Goal: Task Accomplishment & Management: Complete application form

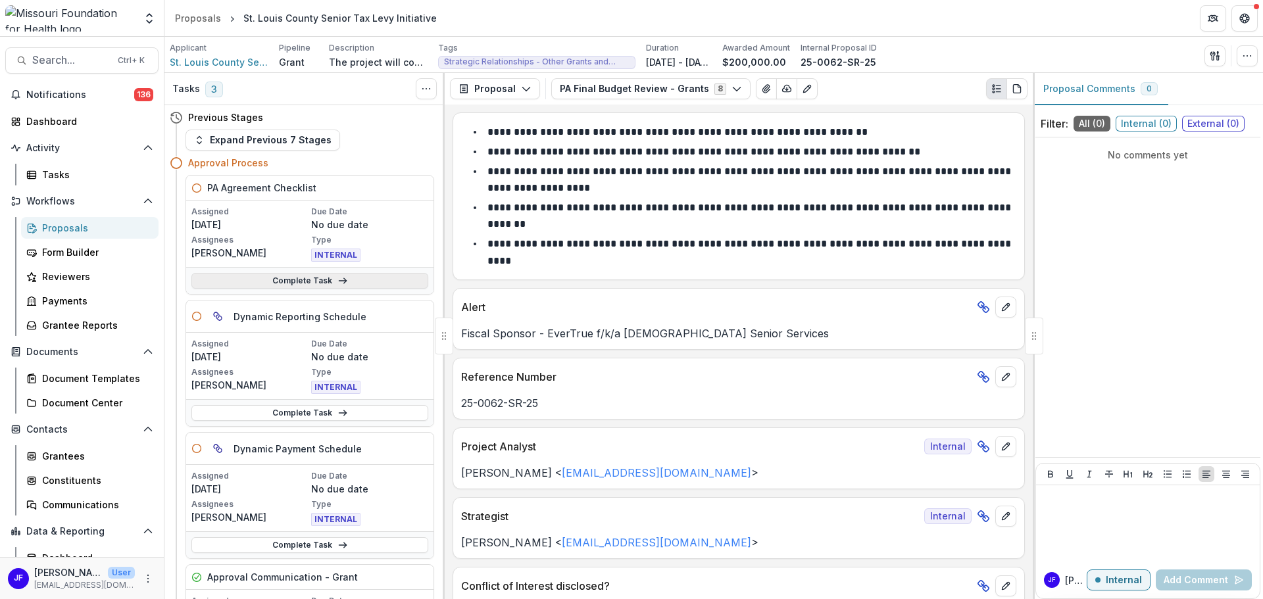
click at [358, 282] on link "Complete Task" at bounding box center [309, 281] width 237 height 16
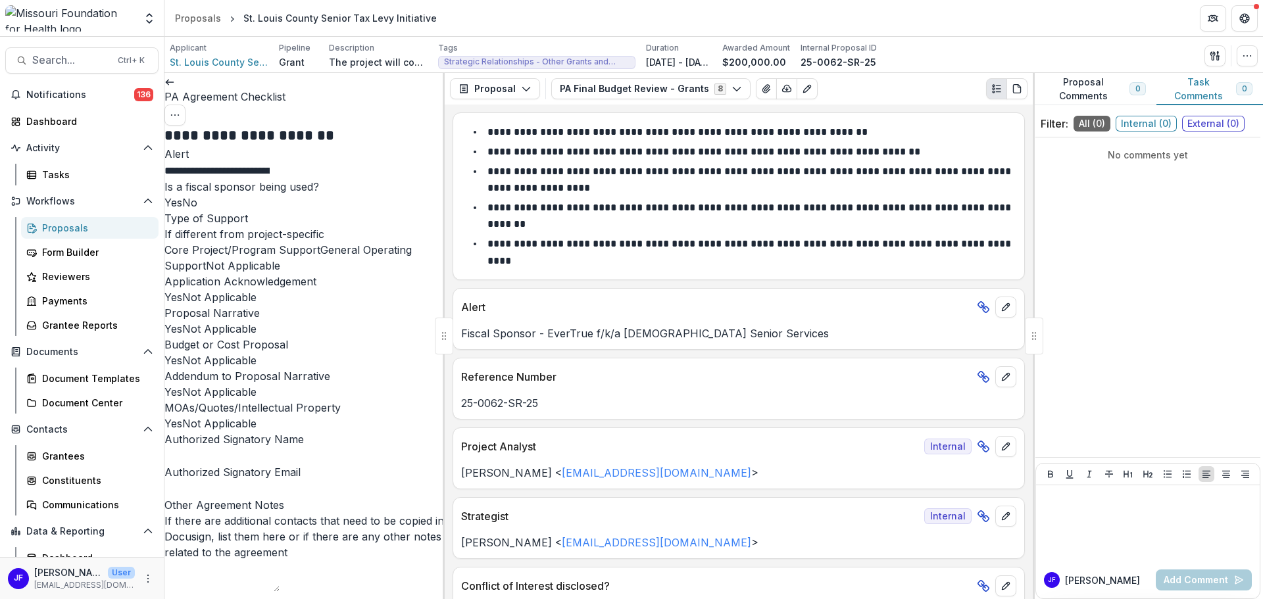
click at [164, 209] on span at bounding box center [164, 202] width 0 height 13
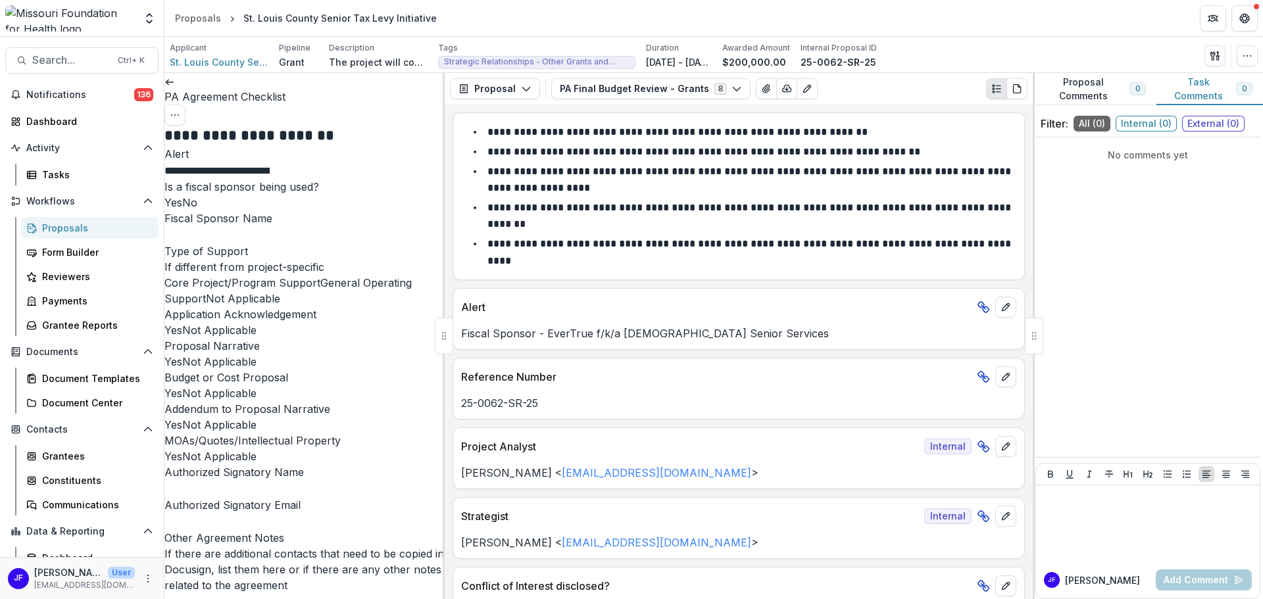
scroll to position [0, 52]
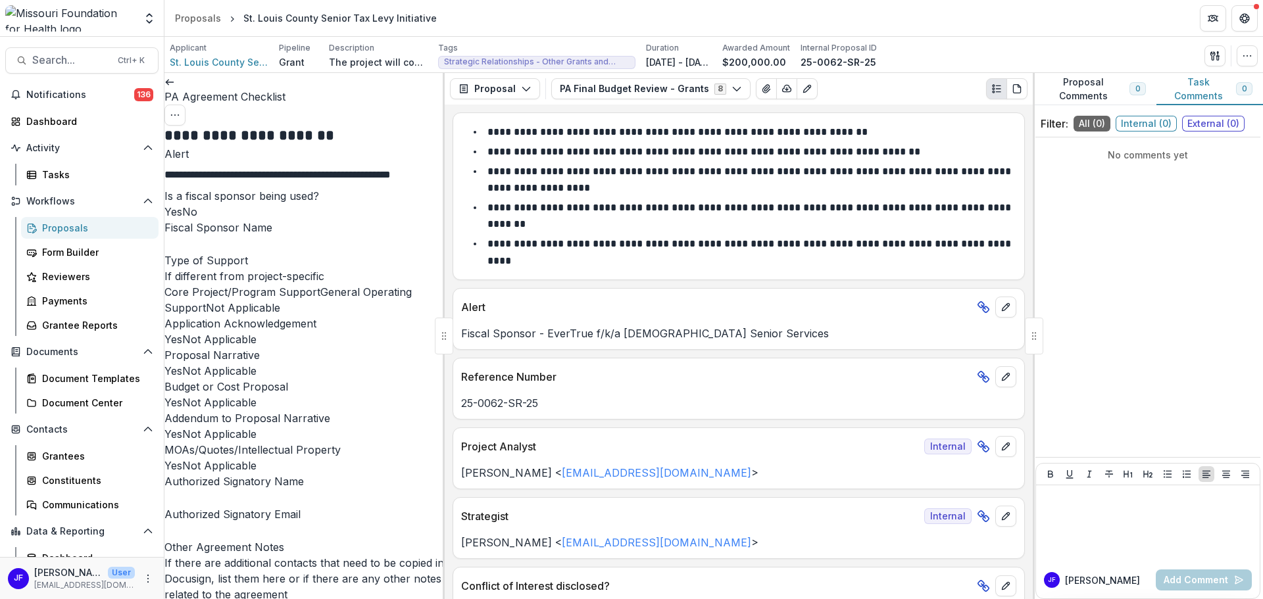
drag, startPoint x: 274, startPoint y: 184, endPoint x: 441, endPoint y: 187, distance: 166.5
click at [441, 187] on div "**********" at bounding box center [304, 419] width 280 height 586
click at [270, 253] on input "Fiscal Sponsor Name" at bounding box center [216, 245] width 105 height 16
paste input "**********"
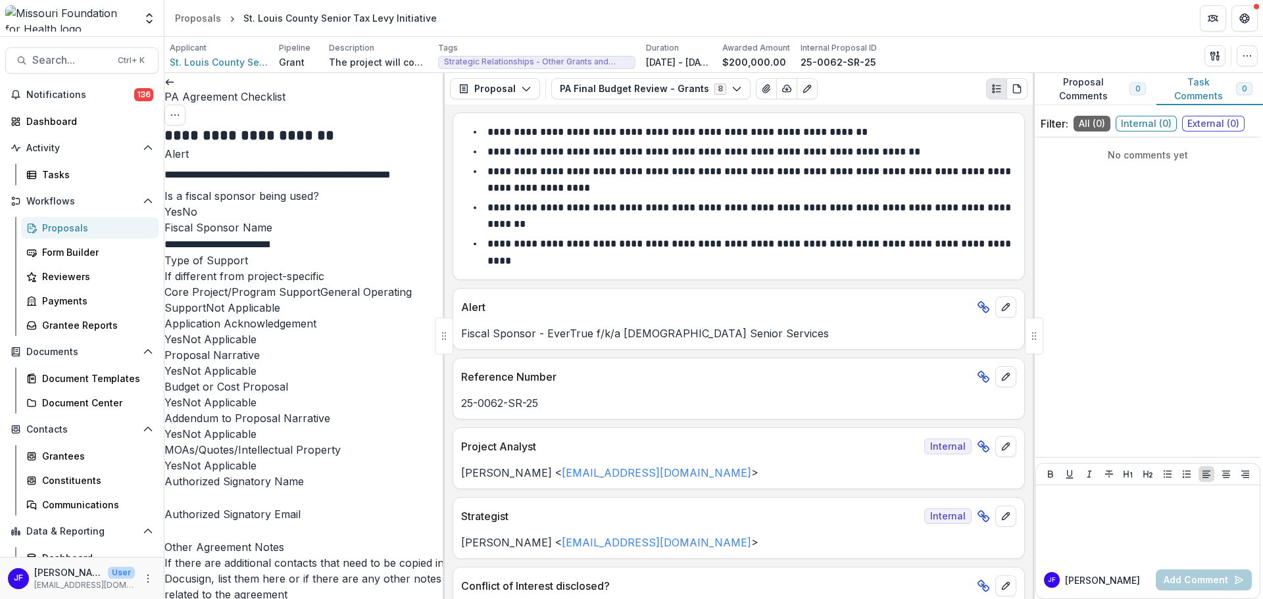
scroll to position [197, 0]
type input "**********"
click at [206, 301] on span at bounding box center [206, 307] width 0 height 13
click at [164, 333] on span at bounding box center [164, 339] width 0 height 13
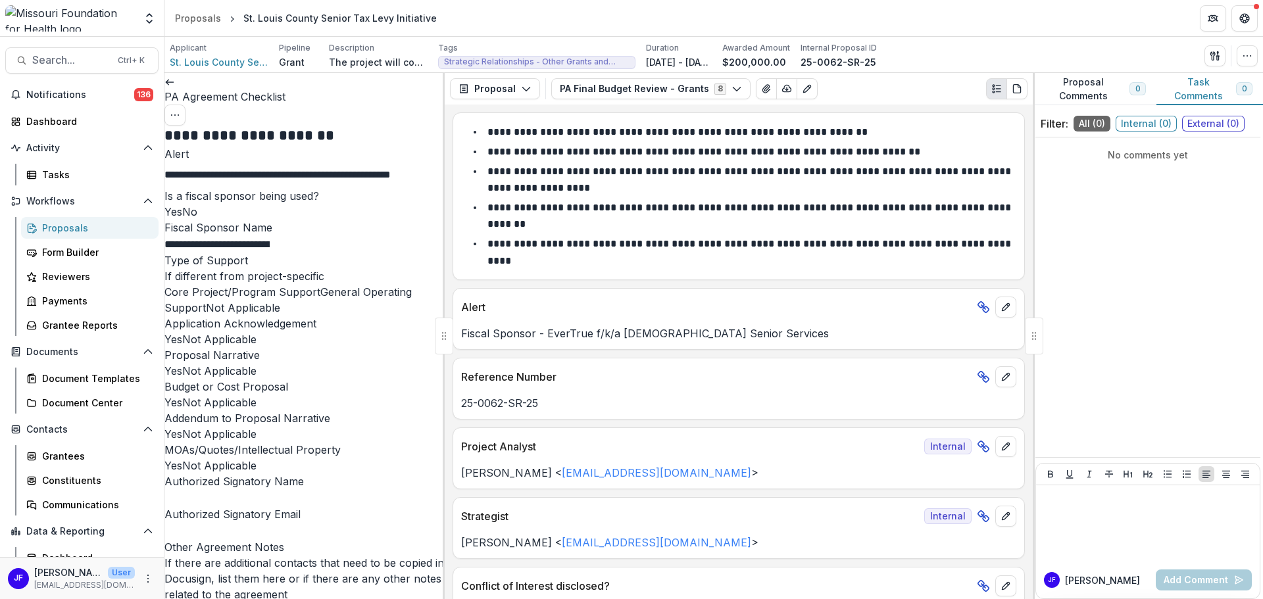
click at [164, 364] on span at bounding box center [164, 370] width 0 height 13
click at [164, 396] on span at bounding box center [164, 402] width 0 height 13
click at [164, 428] on span at bounding box center [164, 434] width 0 height 13
click at [164, 459] on span at bounding box center [164, 465] width 0 height 13
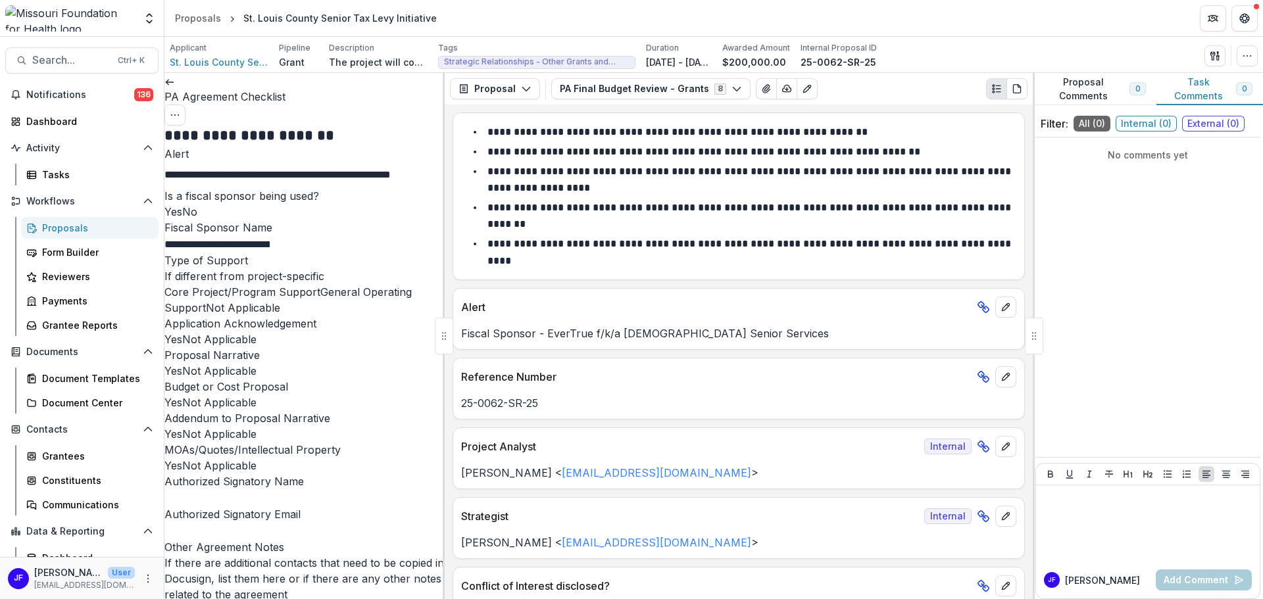
scroll to position [460, 0]
click at [216, 491] on input "Authorized Signatory Name" at bounding box center [216, 499] width 105 height 16
type input "*"
type input "**********"
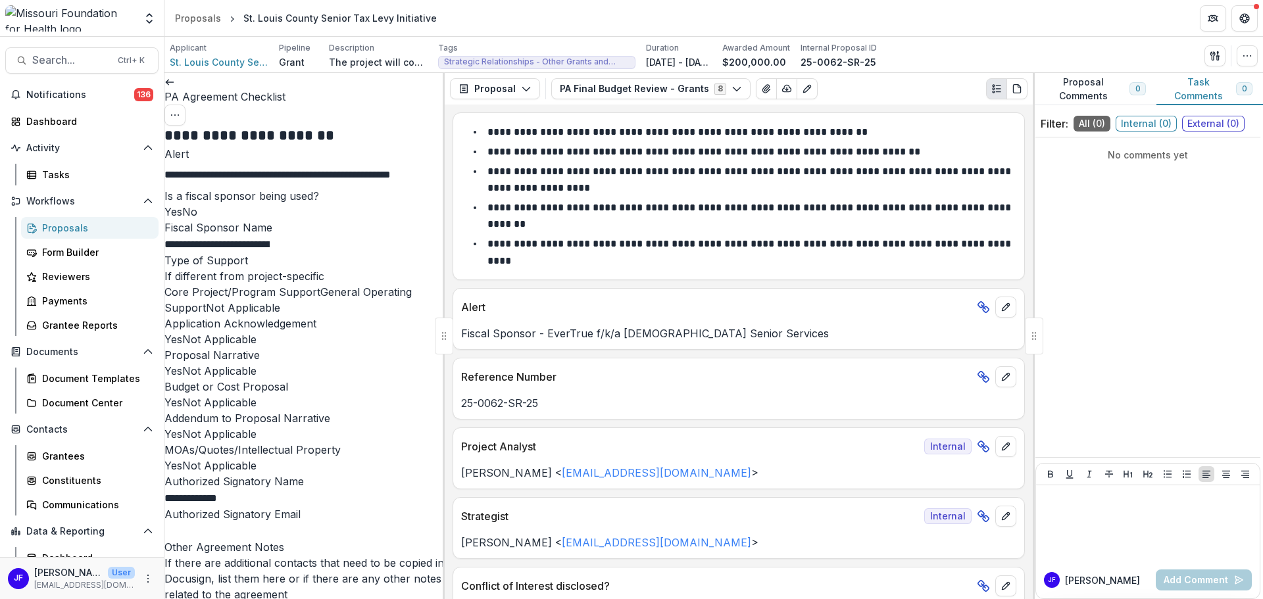
click at [270, 524] on input "Authorized Signatory Email" at bounding box center [216, 532] width 105 height 16
type input "**********"
type textarea "**********"
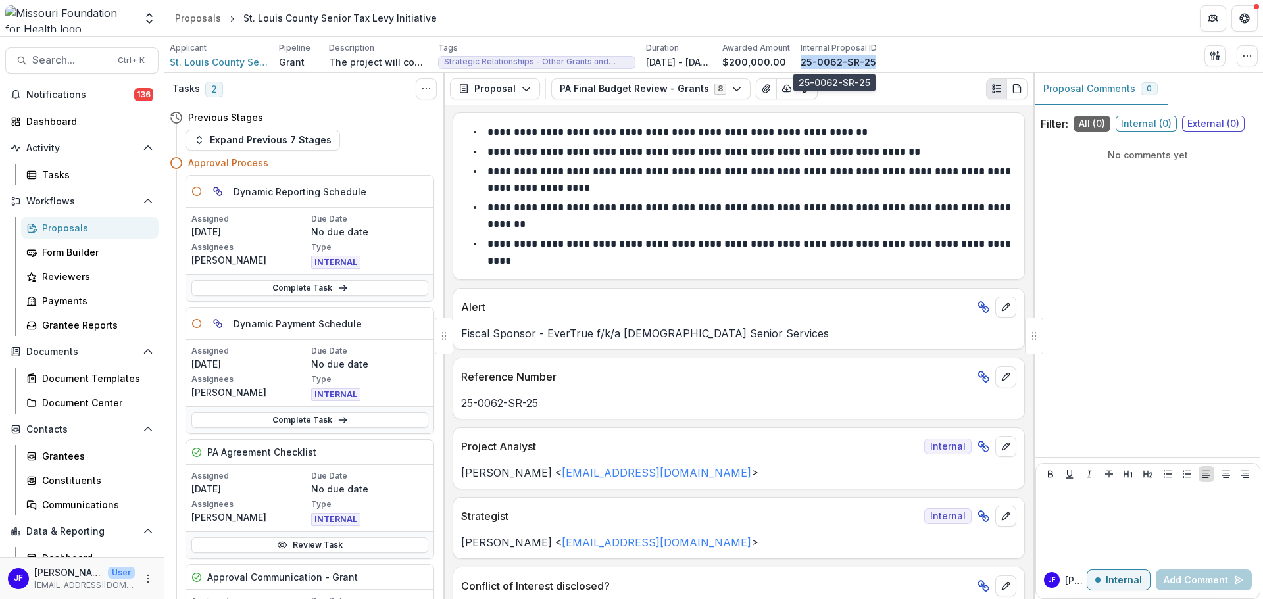
drag, startPoint x: 870, startPoint y: 61, endPoint x: 798, endPoint y: 58, distance: 71.7
click at [801, 58] on div "25-0062-SR-25" at bounding box center [839, 62] width 76 height 14
copy p "25-0062-SR-25"
click at [1216, 55] on icon "button" at bounding box center [1215, 56] width 11 height 11
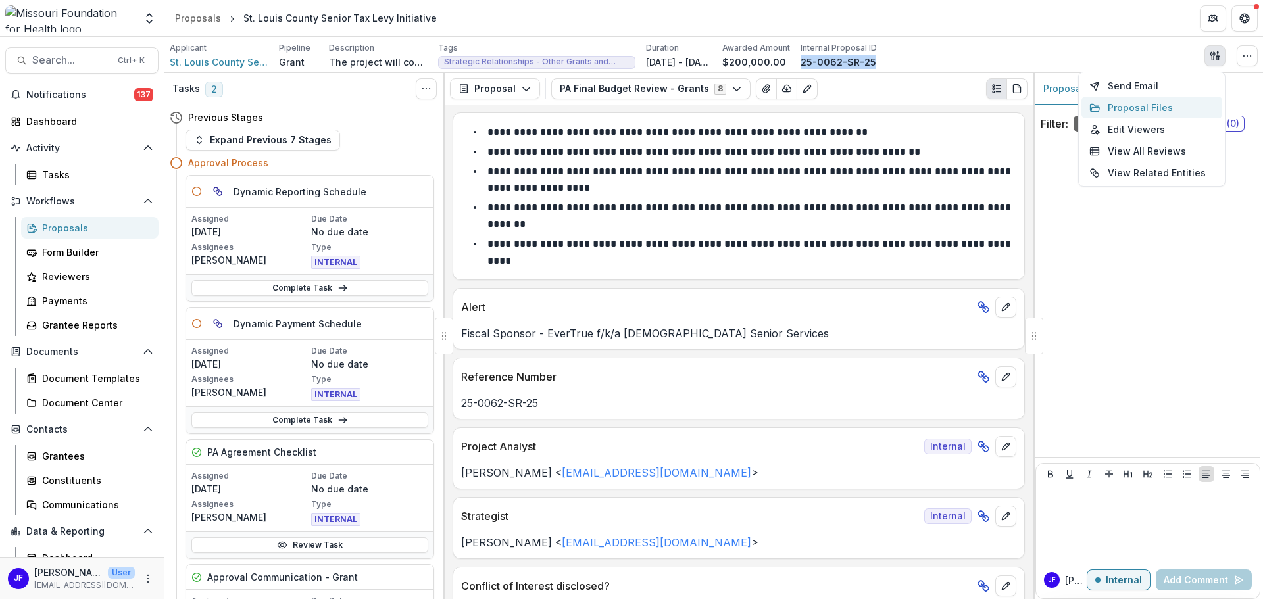
click at [1143, 105] on button "Proposal Files" at bounding box center [1151, 108] width 141 height 22
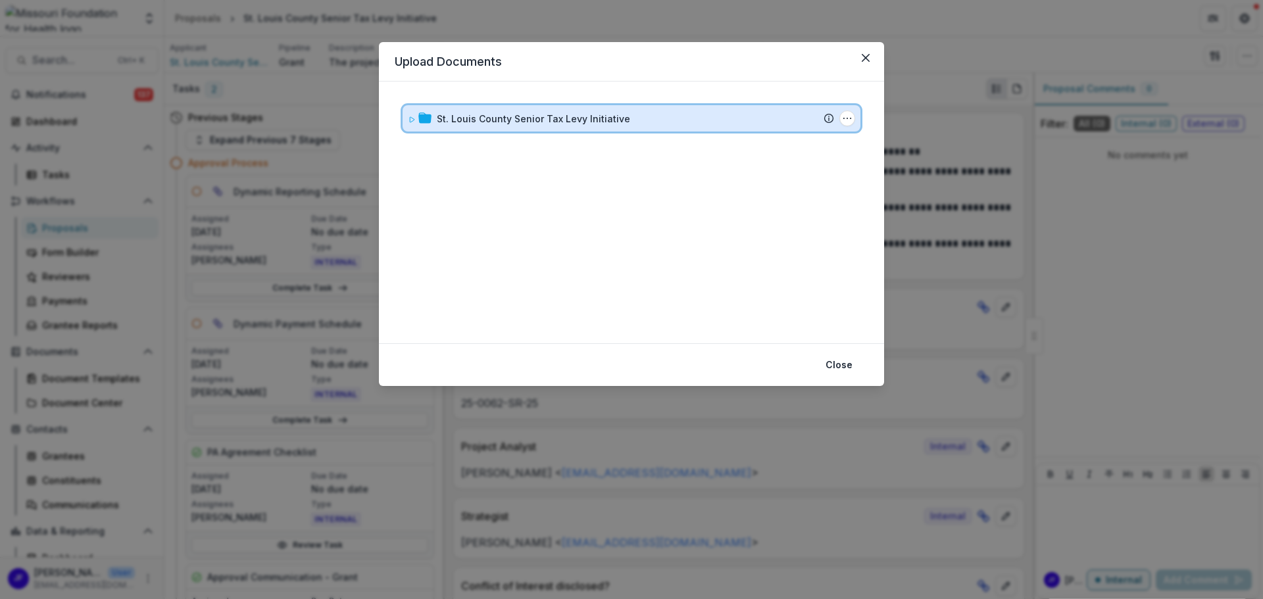
click at [410, 122] on icon at bounding box center [412, 119] width 5 height 5
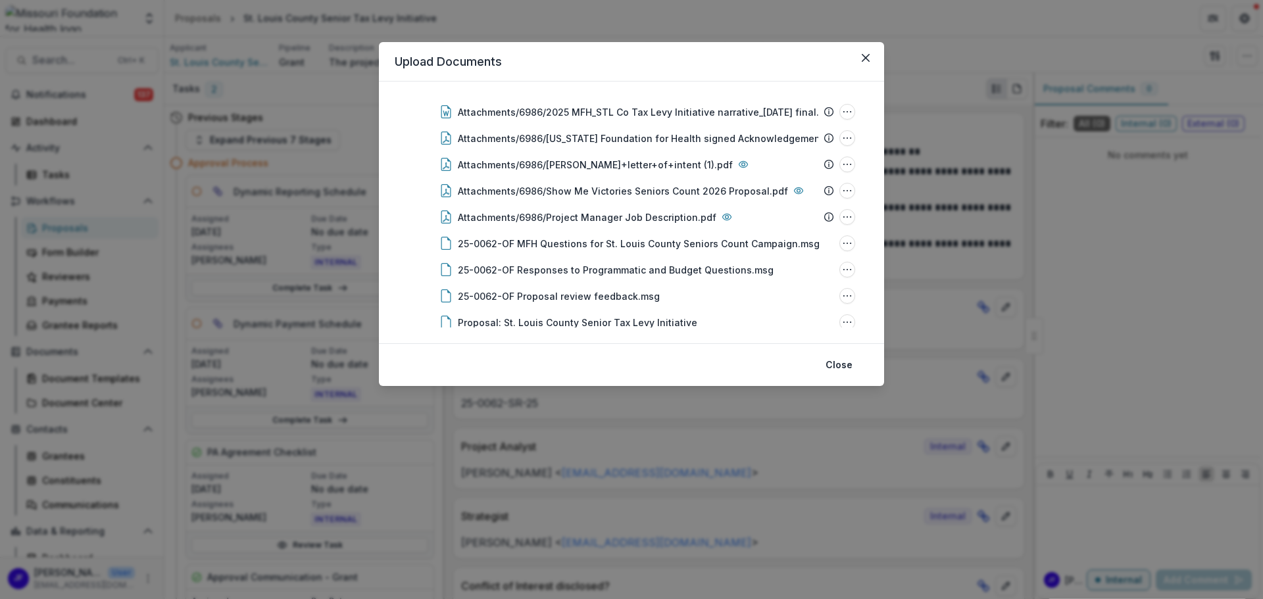
scroll to position [549, 0]
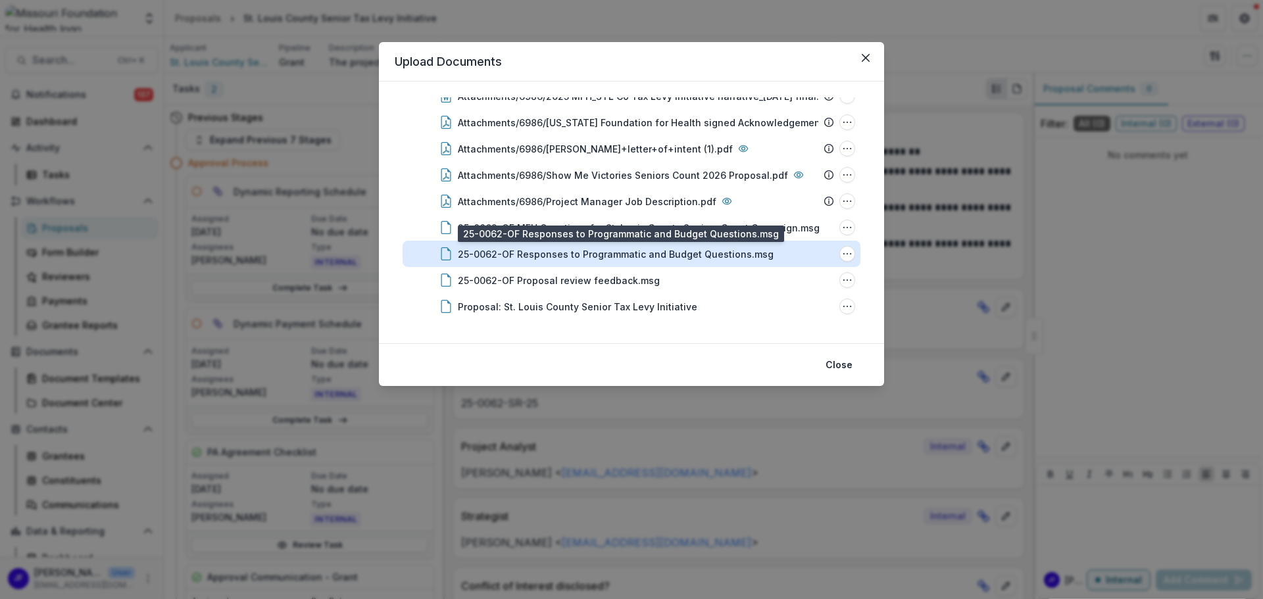
click at [627, 255] on div "25-0062-OF Responses to Programmatic and Budget Questions.msg" at bounding box center [616, 254] width 316 height 14
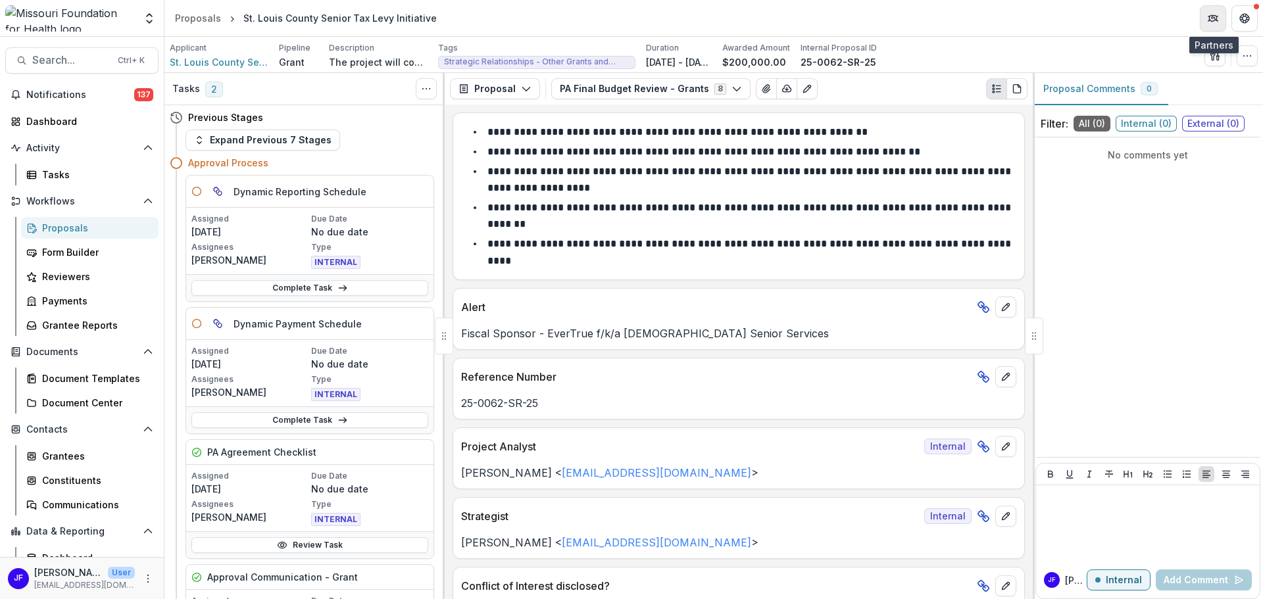
click at [1214, 17] on icon "Partners" at bounding box center [1214, 16] width 5 height 3
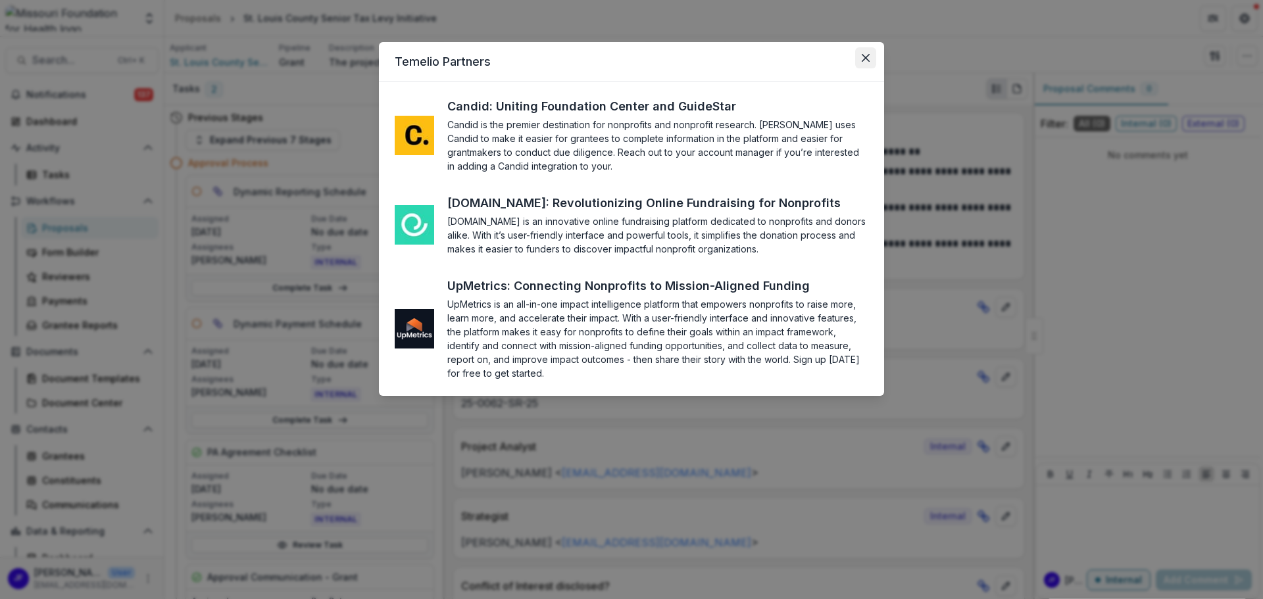
click at [872, 59] on button "Close" at bounding box center [865, 57] width 21 height 21
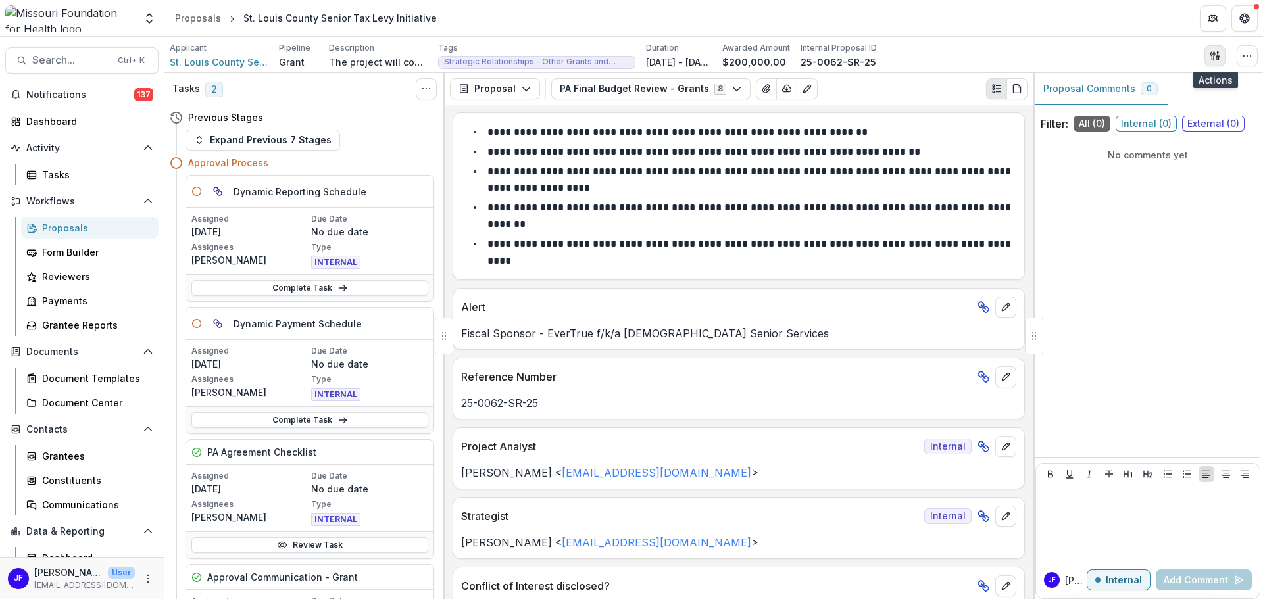
click at [1216, 55] on icon "button" at bounding box center [1215, 56] width 11 height 11
click at [1129, 107] on button "Proposal Files" at bounding box center [1151, 108] width 141 height 22
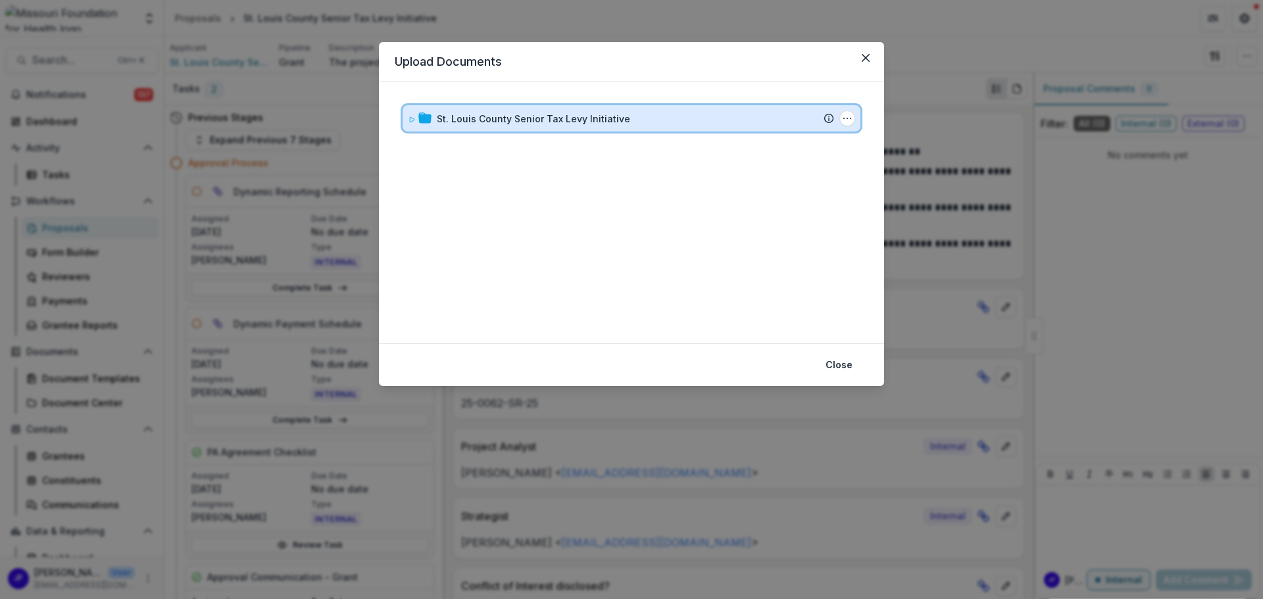
click at [411, 117] on icon at bounding box center [412, 119] width 5 height 5
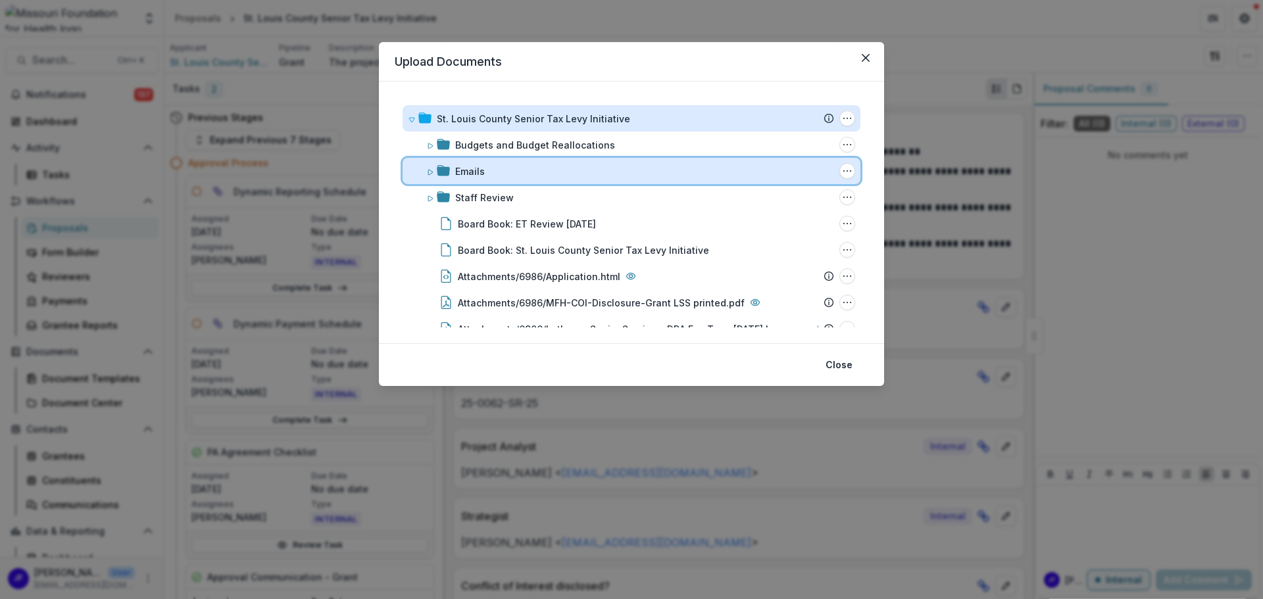
click at [426, 167] on span at bounding box center [430, 171] width 8 height 14
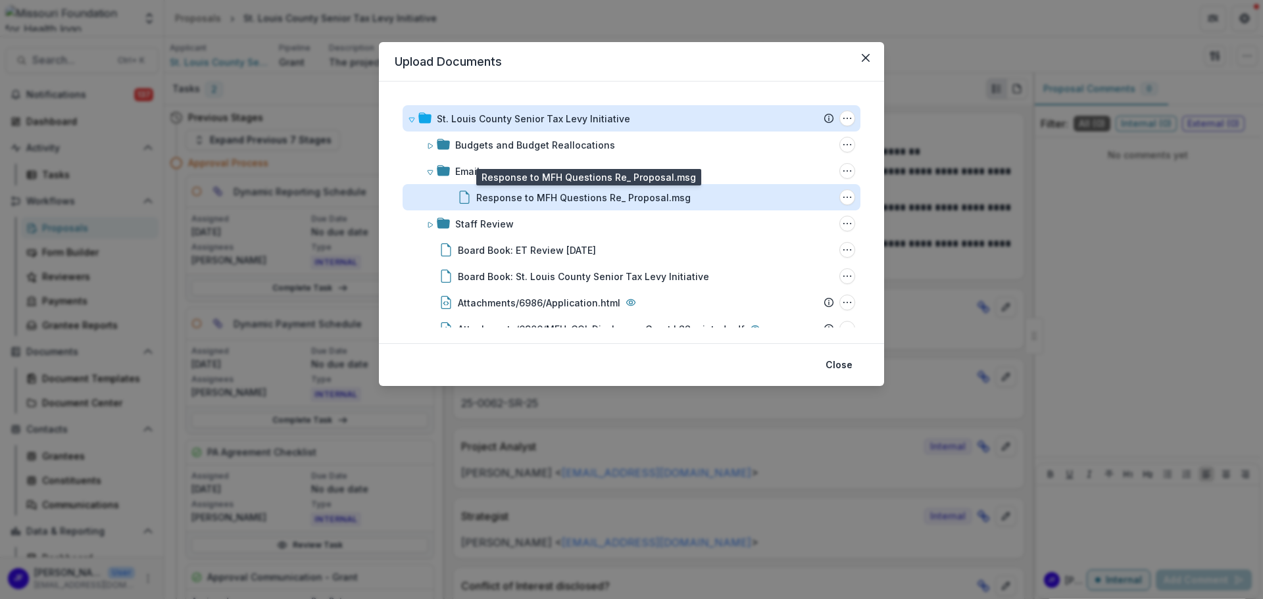
click at [551, 195] on div "Response to MFH Questions Re_ Proposal.msg" at bounding box center [583, 198] width 214 height 14
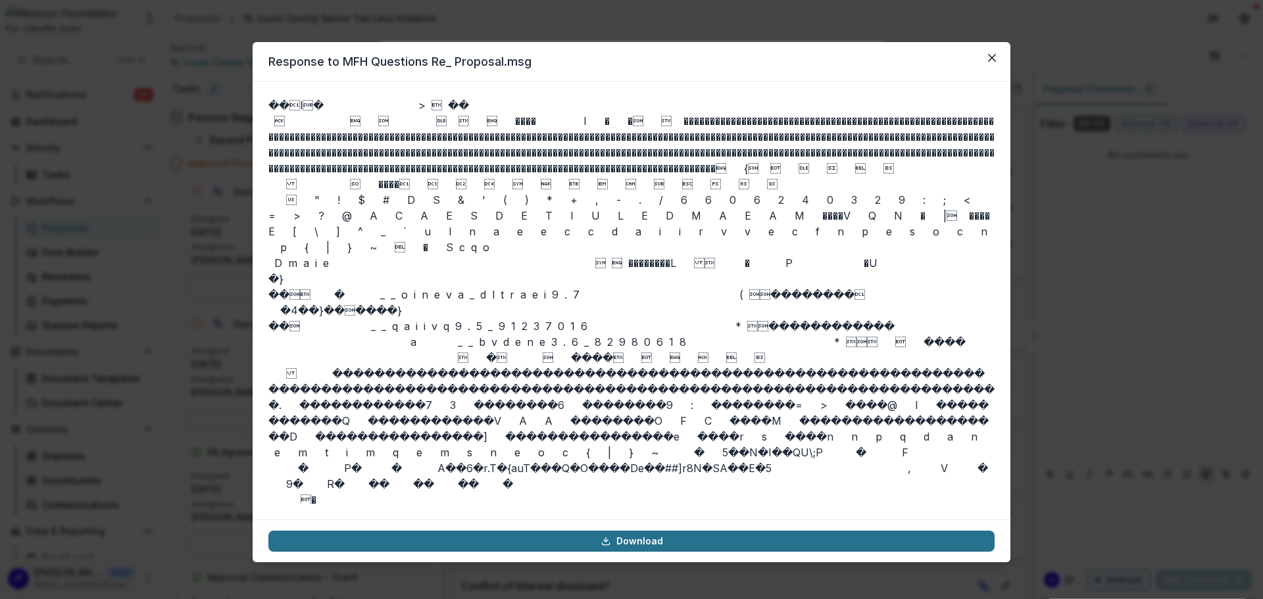
click at [639, 541] on link "Download" at bounding box center [631, 541] width 726 height 21
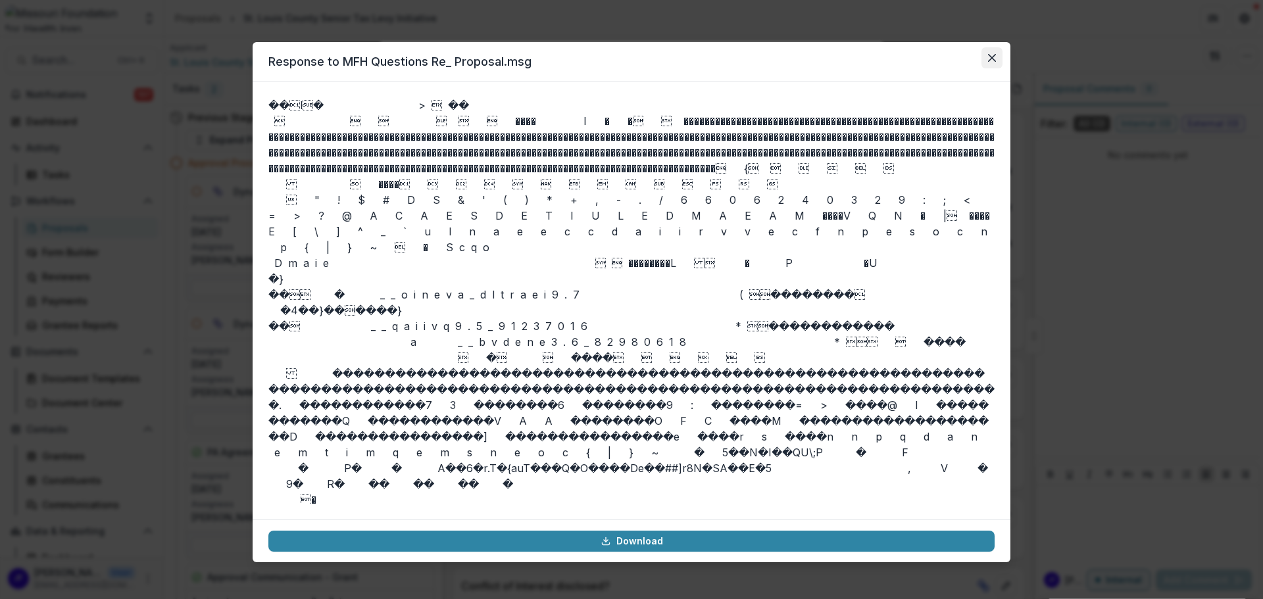
click at [991, 59] on icon "Close" at bounding box center [992, 58] width 8 height 8
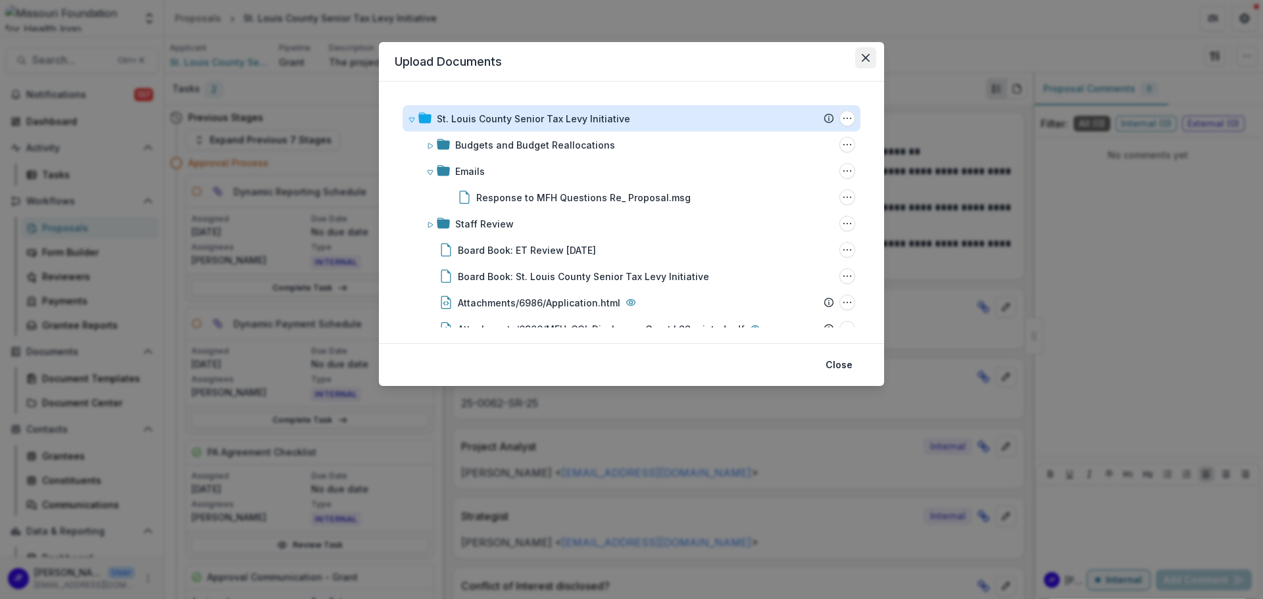
click at [863, 58] on icon "Close" at bounding box center [866, 58] width 8 height 8
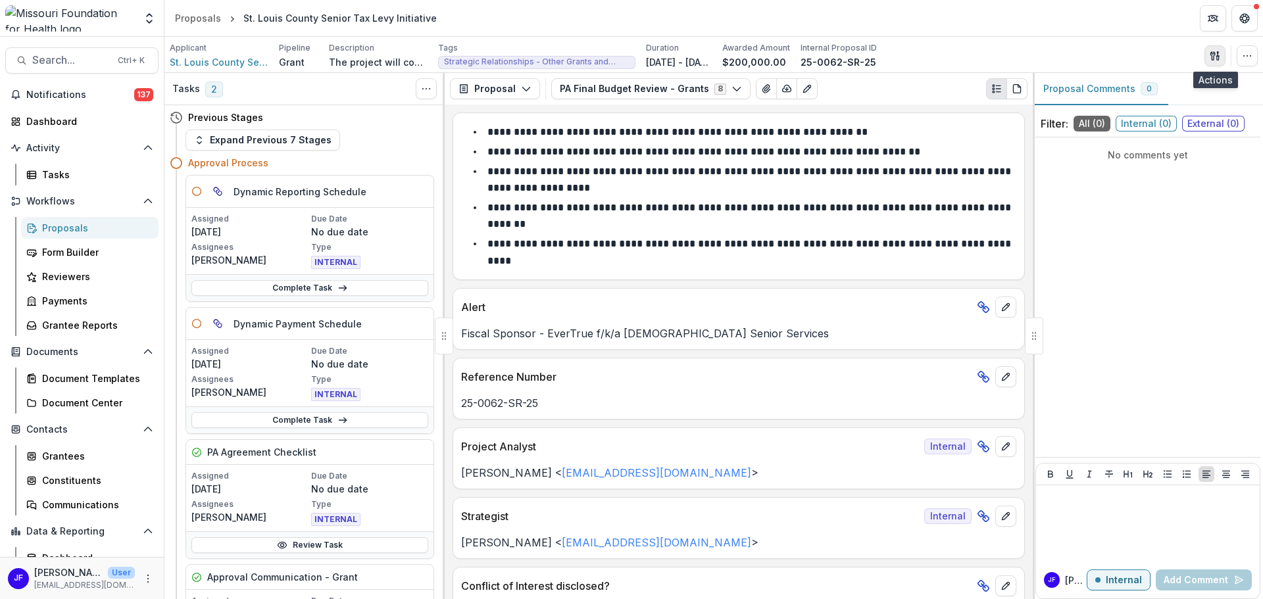
click at [1213, 49] on button "button" at bounding box center [1214, 55] width 21 height 21
click at [1148, 105] on button "Proposal Files" at bounding box center [1151, 108] width 141 height 22
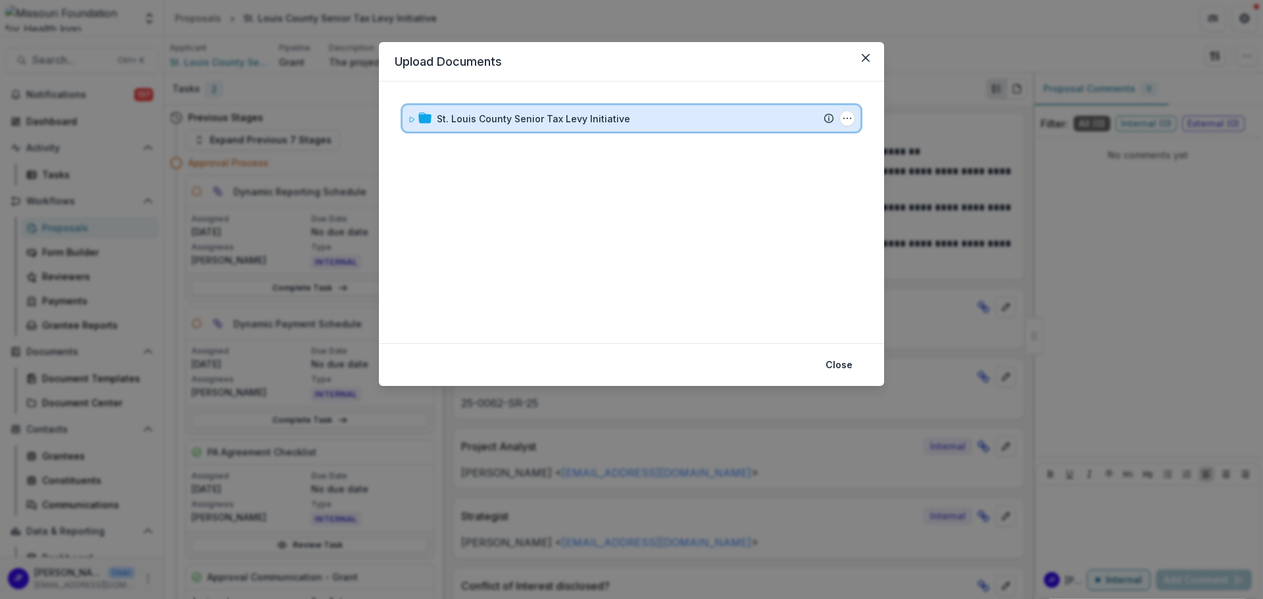
click at [408, 120] on icon at bounding box center [412, 120] width 8 height 8
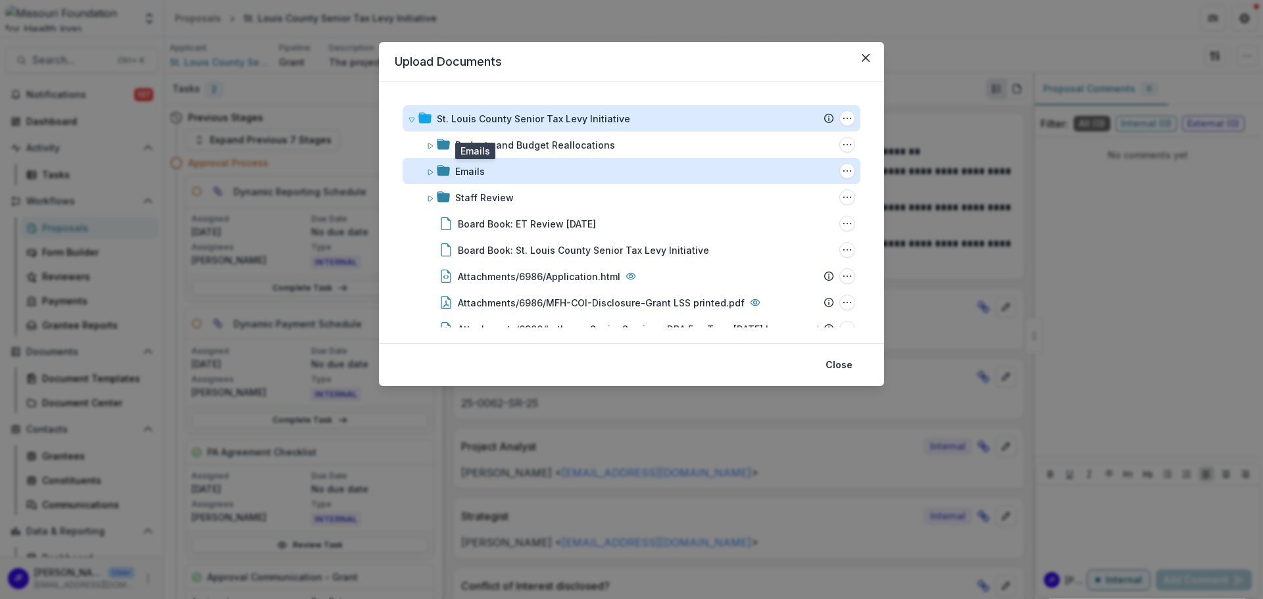
click at [457, 171] on div "Emails" at bounding box center [470, 171] width 30 height 14
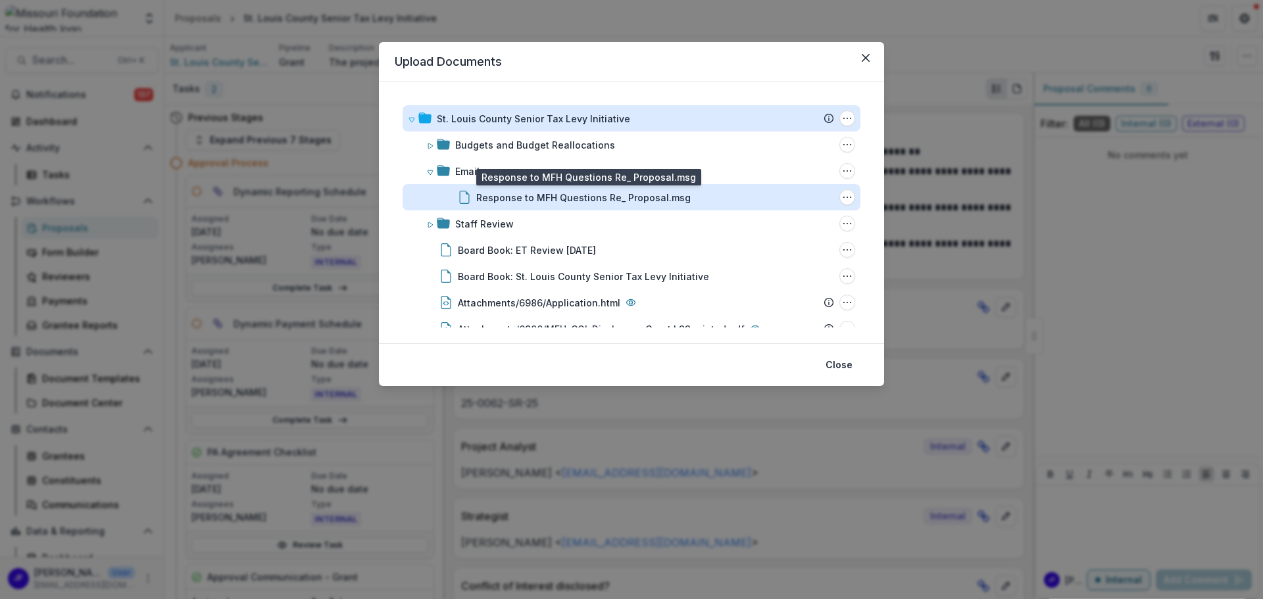
click at [498, 197] on div "Response to MFH Questions Re_ Proposal.msg" at bounding box center [583, 198] width 214 height 14
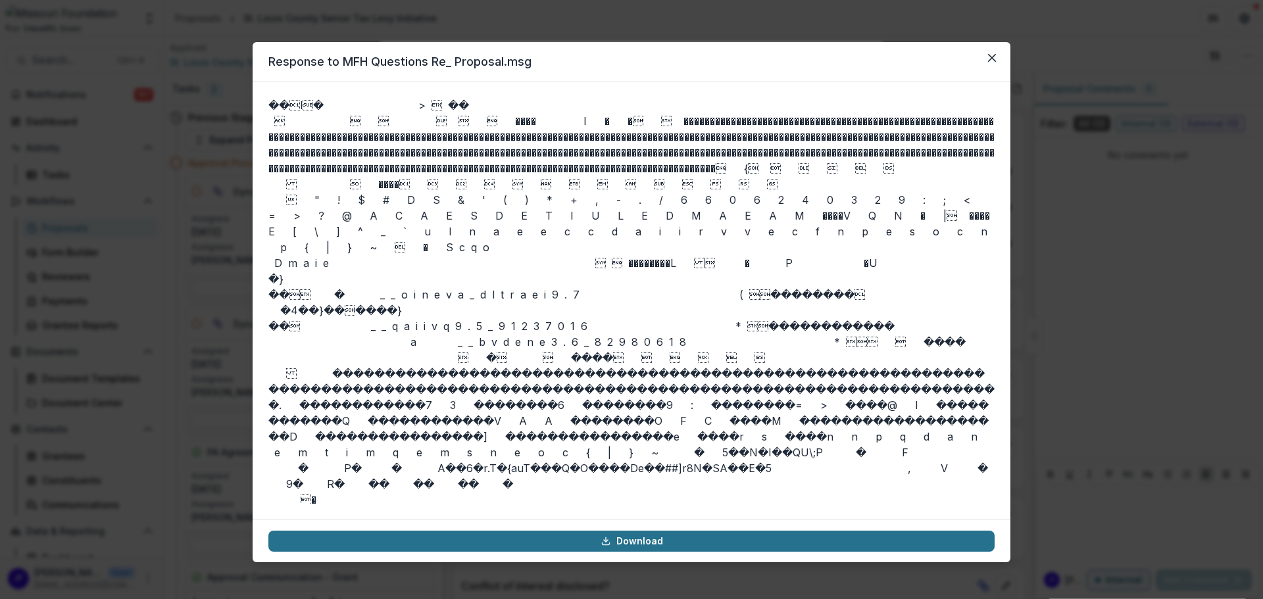
click at [645, 543] on link "Download" at bounding box center [631, 541] width 726 height 21
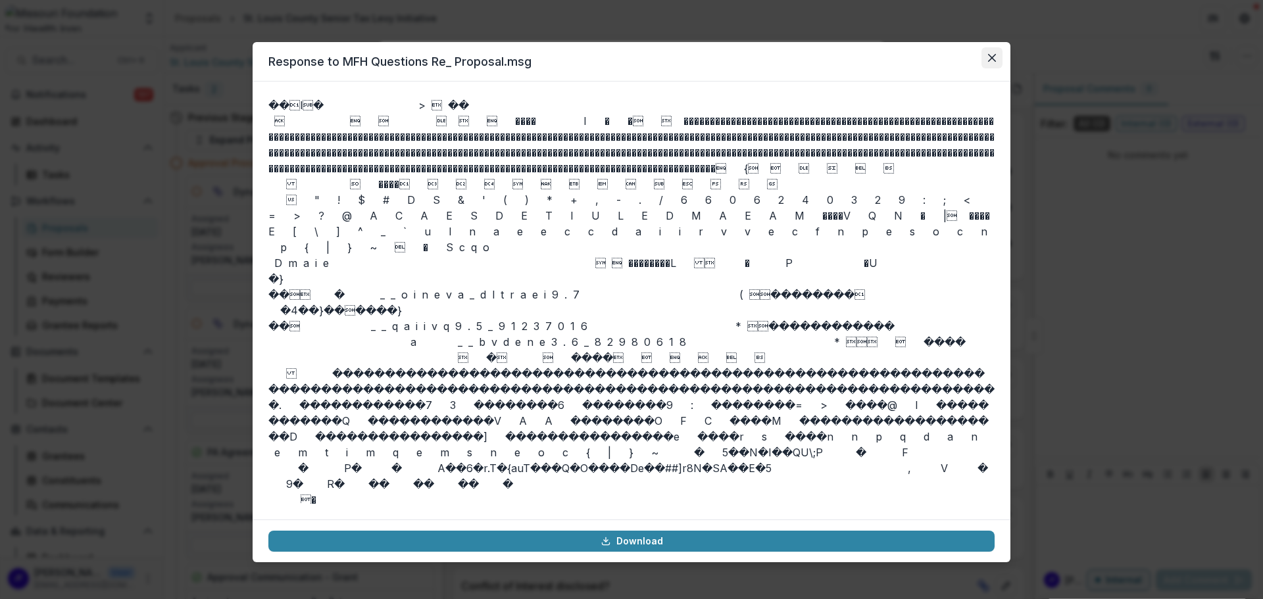
click at [987, 53] on button "Close" at bounding box center [991, 57] width 21 height 21
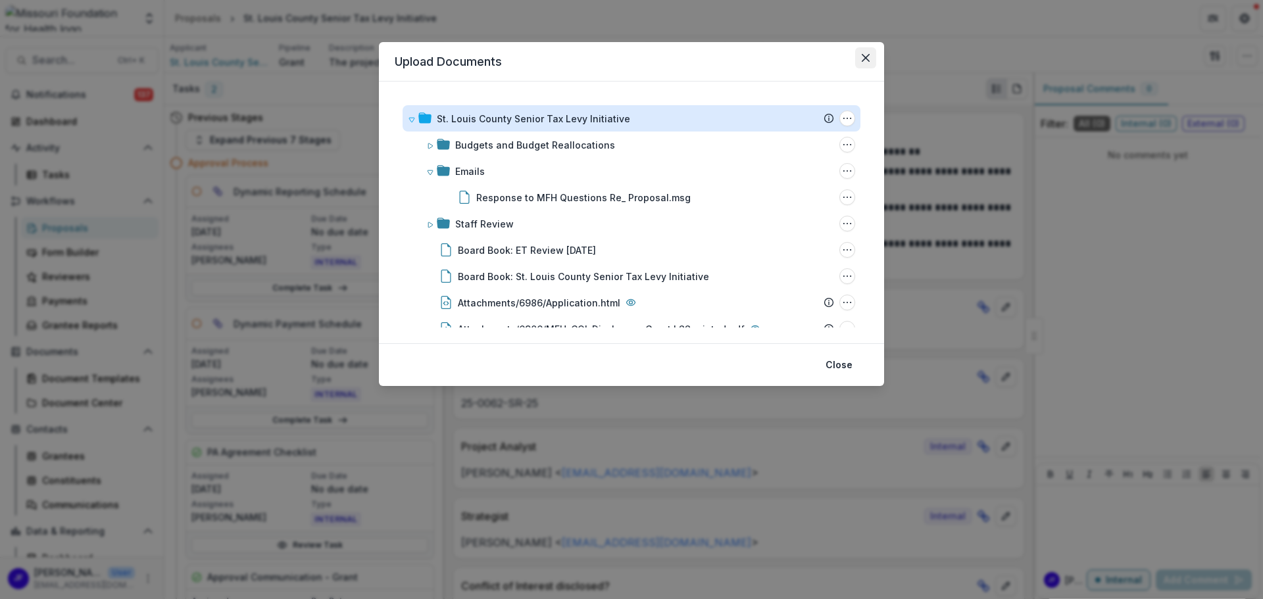
click at [867, 59] on icon "Close" at bounding box center [866, 58] width 8 height 8
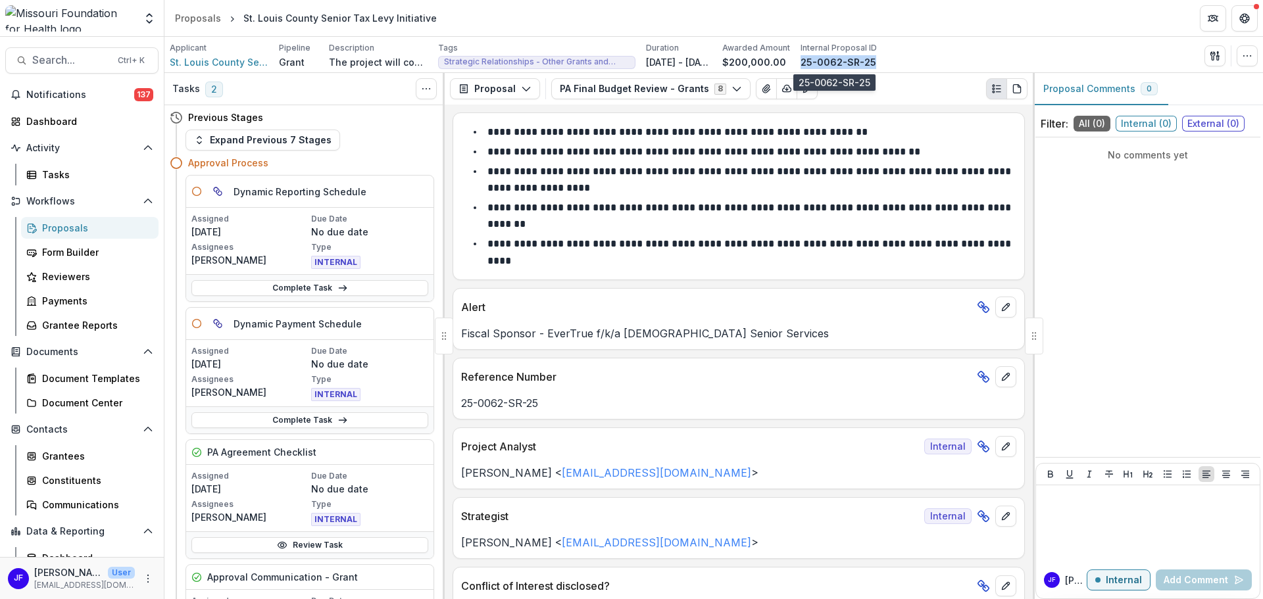
drag, startPoint x: 872, startPoint y: 61, endPoint x: 799, endPoint y: 60, distance: 73.0
click at [799, 60] on div "Applicant St. Louis County Senior Tax Levy Initiative Pipeline Grant Descriptio…" at bounding box center [714, 55] width 1088 height 27
copy p "25-0062-SR-25"
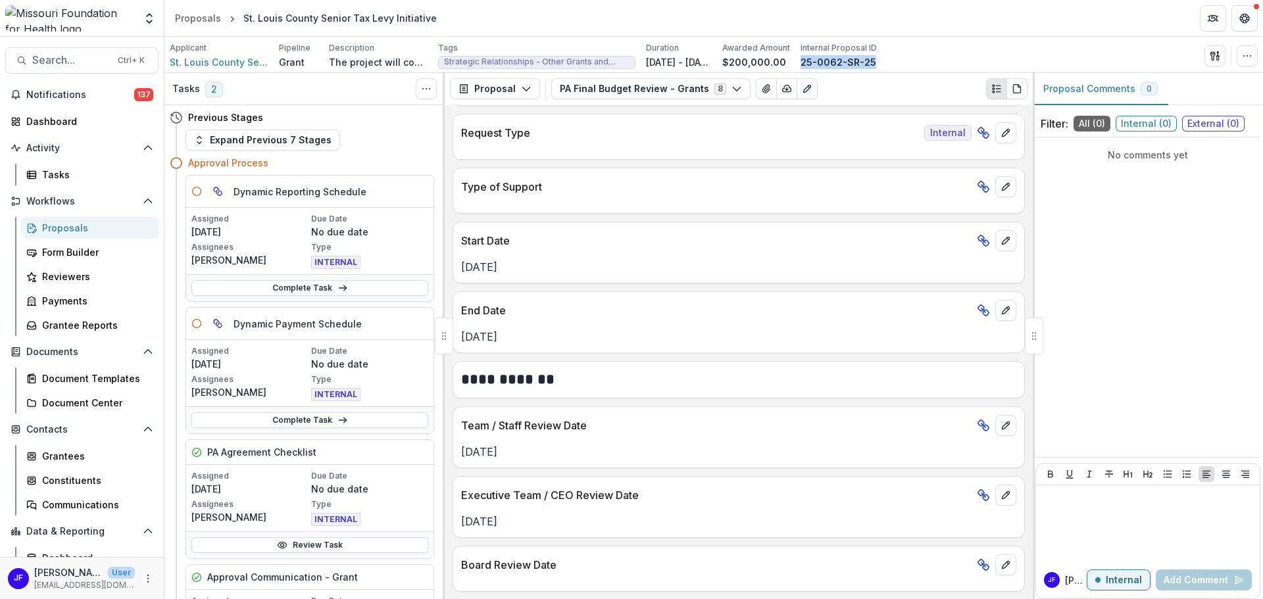
scroll to position [592, 0]
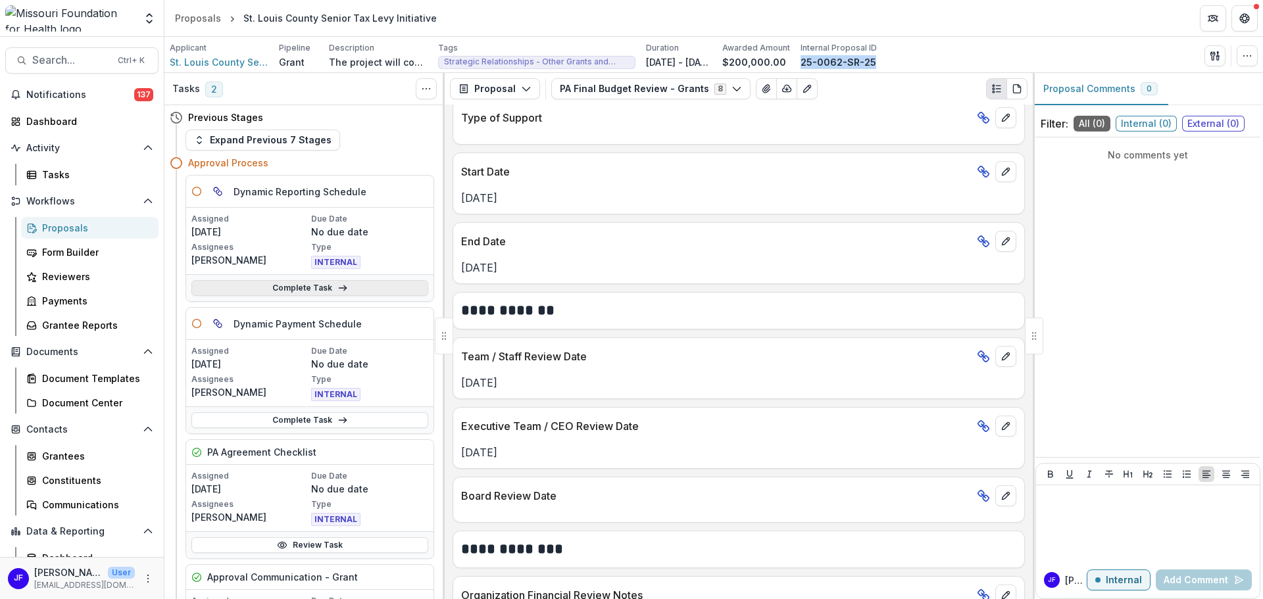
click at [289, 284] on link "Complete Task" at bounding box center [309, 288] width 237 height 16
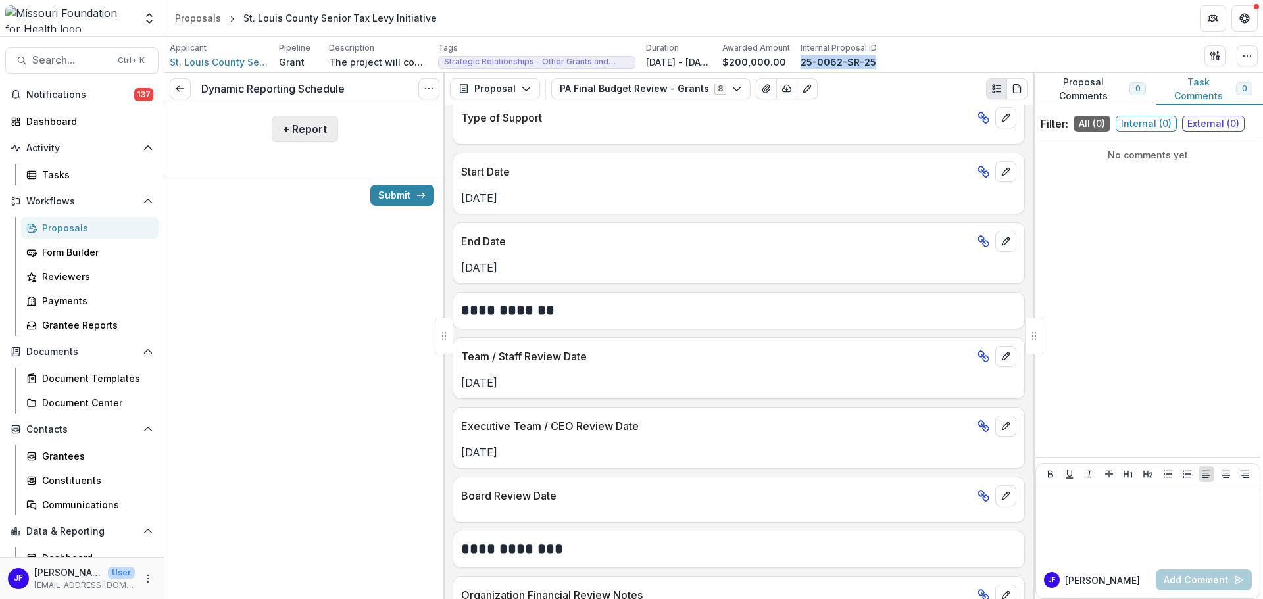
click at [312, 126] on button "+ Report" at bounding box center [305, 129] width 66 height 26
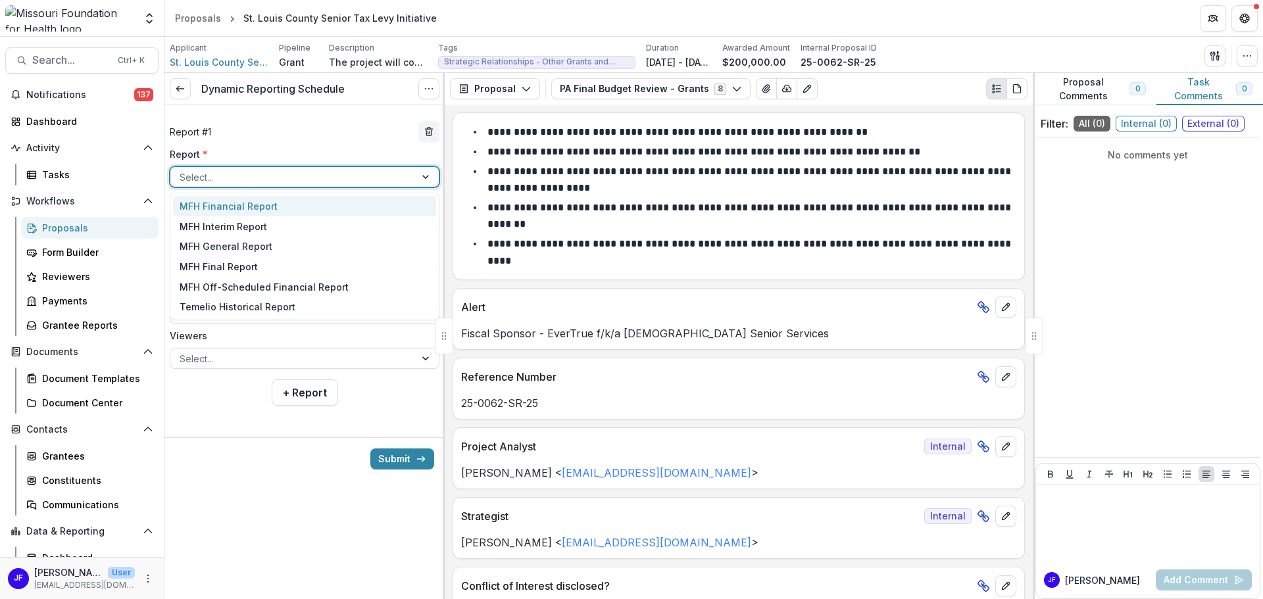
click at [424, 176] on div at bounding box center [427, 177] width 24 height 20
click at [228, 227] on div "MFH Interim Report" at bounding box center [304, 226] width 263 height 20
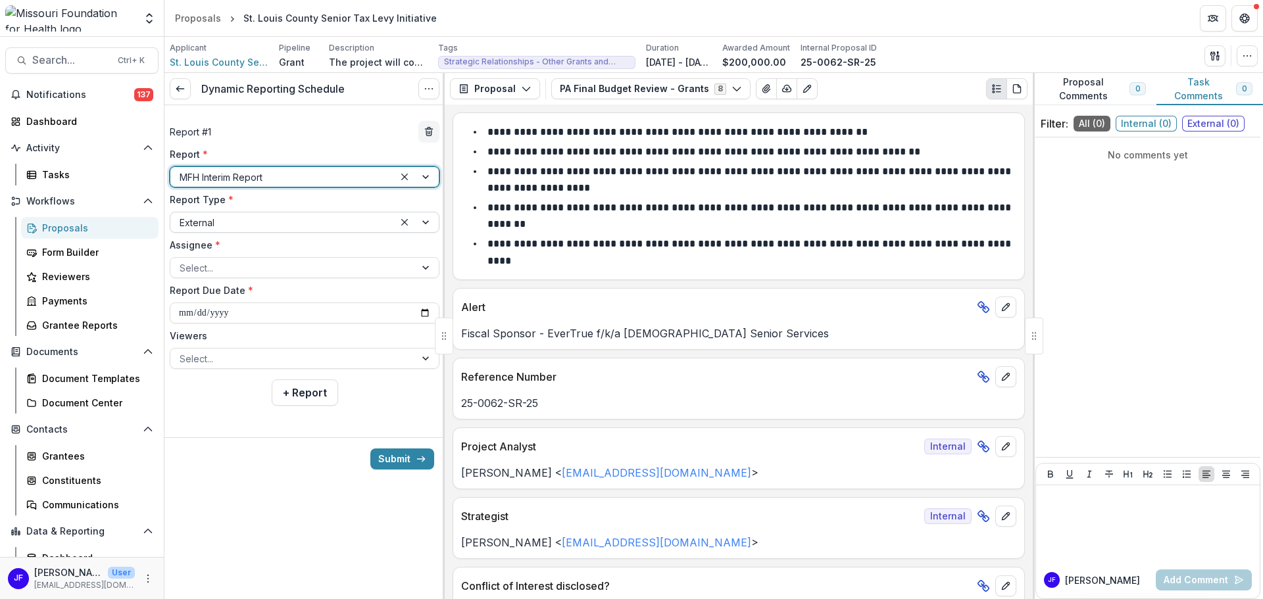
click at [426, 225] on div at bounding box center [416, 222] width 45 height 20
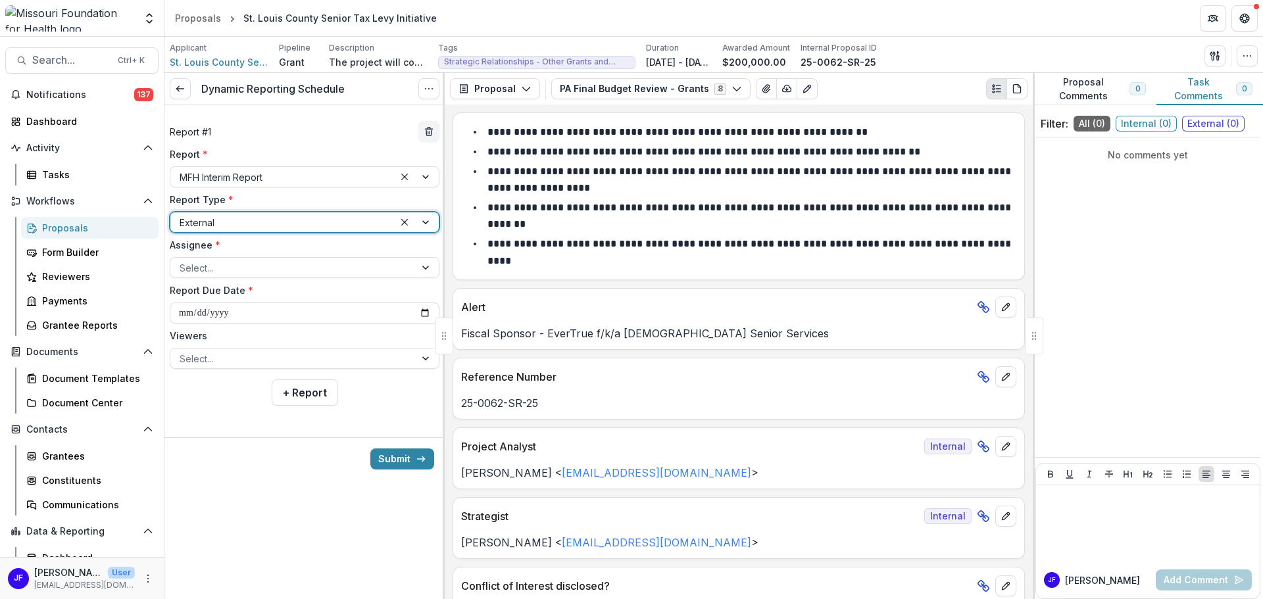
click at [426, 225] on div at bounding box center [416, 222] width 45 height 20
click at [428, 268] on div at bounding box center [427, 268] width 24 height 20
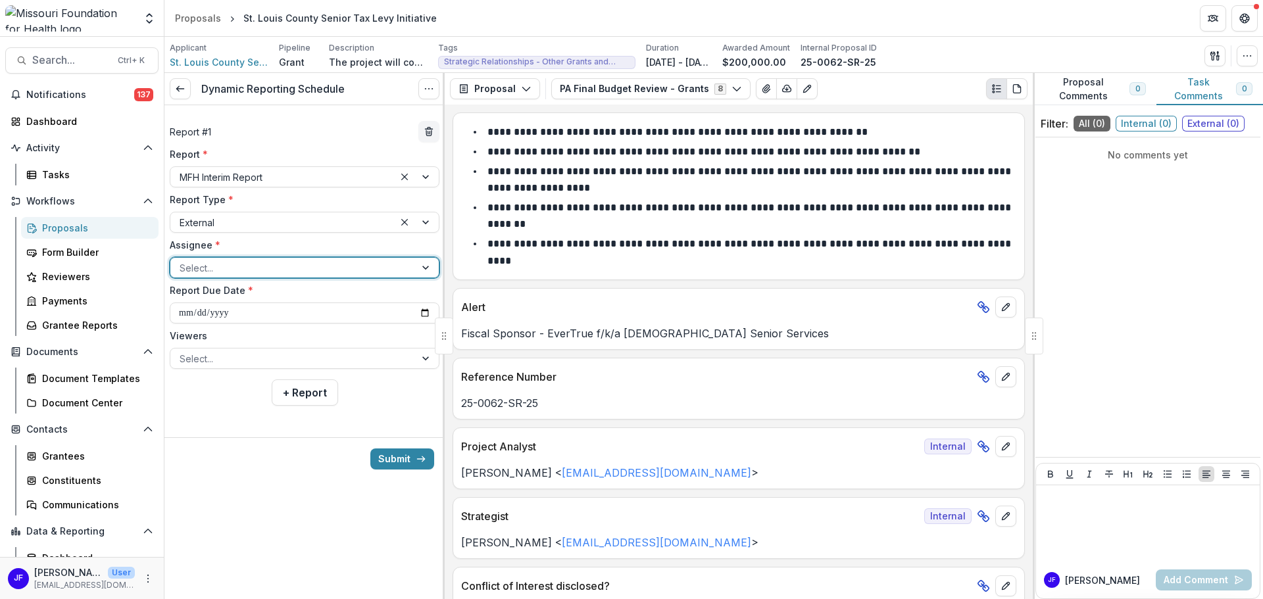
click at [405, 271] on div at bounding box center [293, 268] width 226 height 16
click at [242, 62] on span "St. Louis County Senior Tax Levy Initiative" at bounding box center [219, 62] width 99 height 14
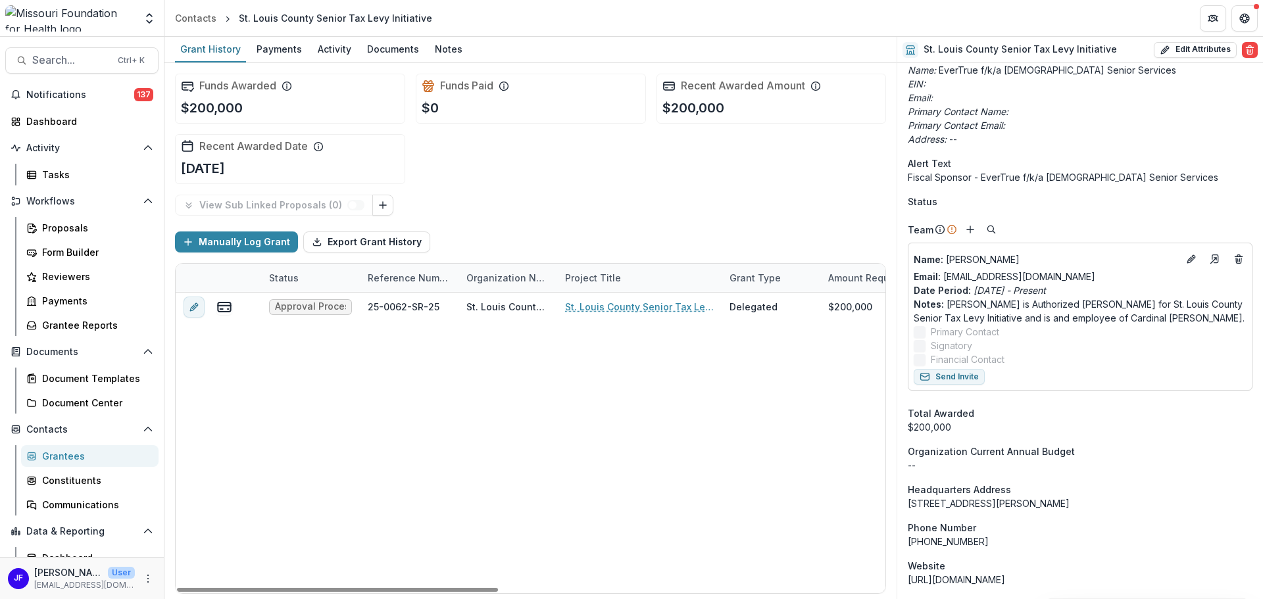
scroll to position [460, 0]
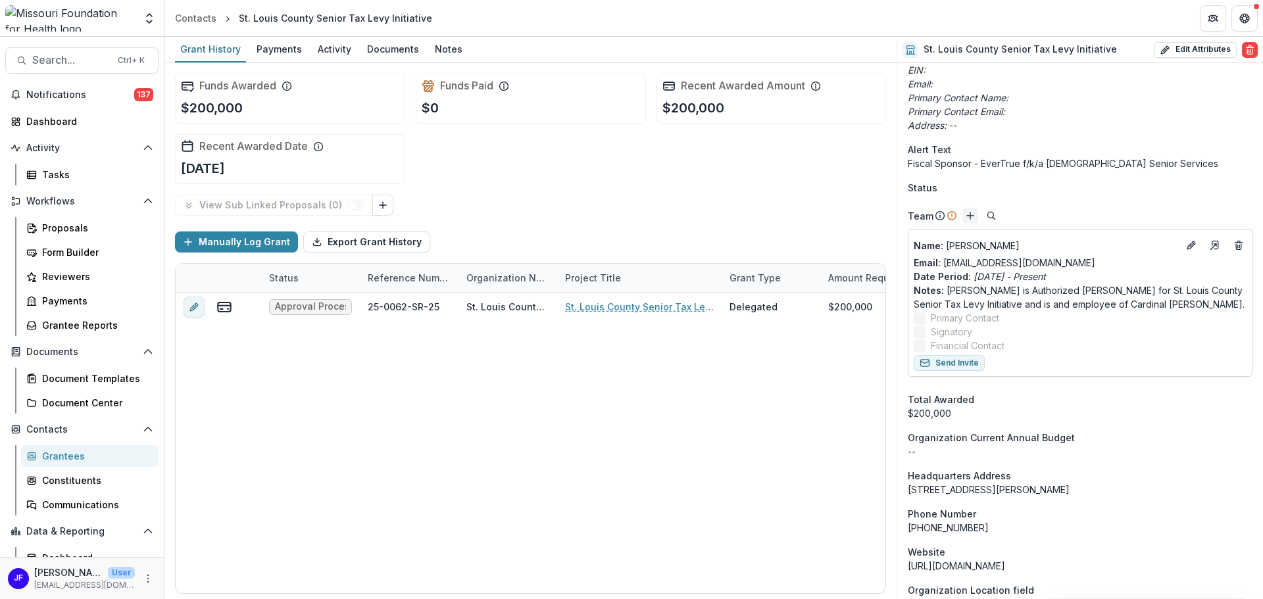
click at [967, 216] on line "Add" at bounding box center [970, 216] width 7 height 0
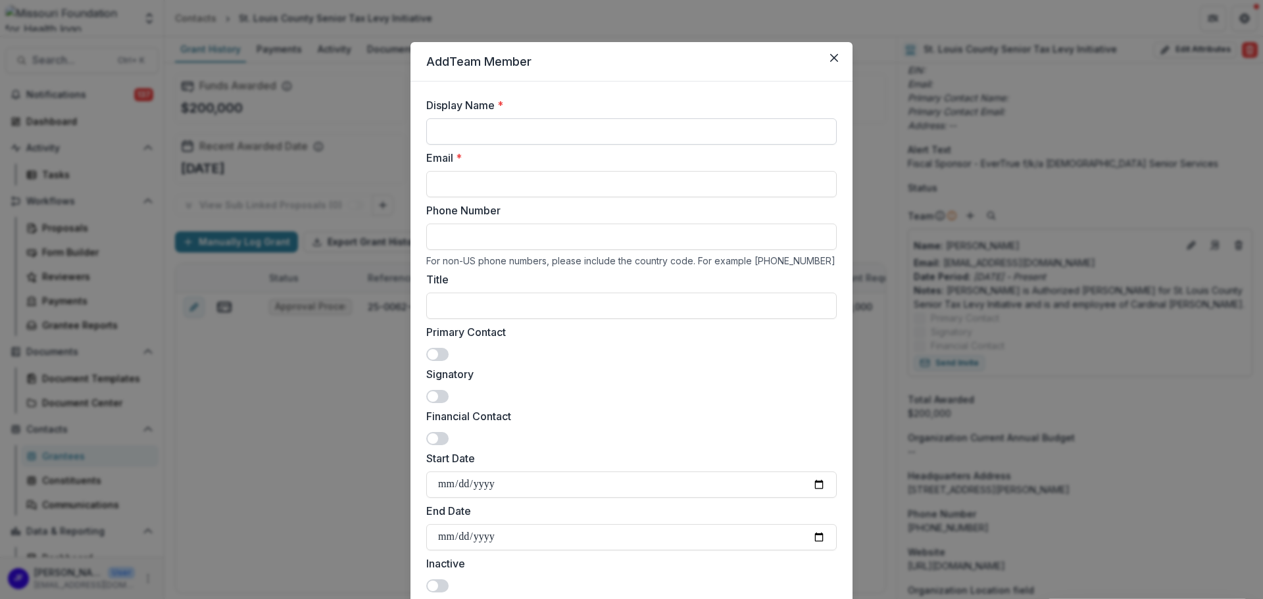
click at [712, 128] on input "Display Name *" at bounding box center [631, 131] width 410 height 26
type input "**********"
click at [686, 184] on input "Email *" at bounding box center [631, 184] width 410 height 26
click at [832, 56] on icon "Close" at bounding box center [834, 58] width 8 height 8
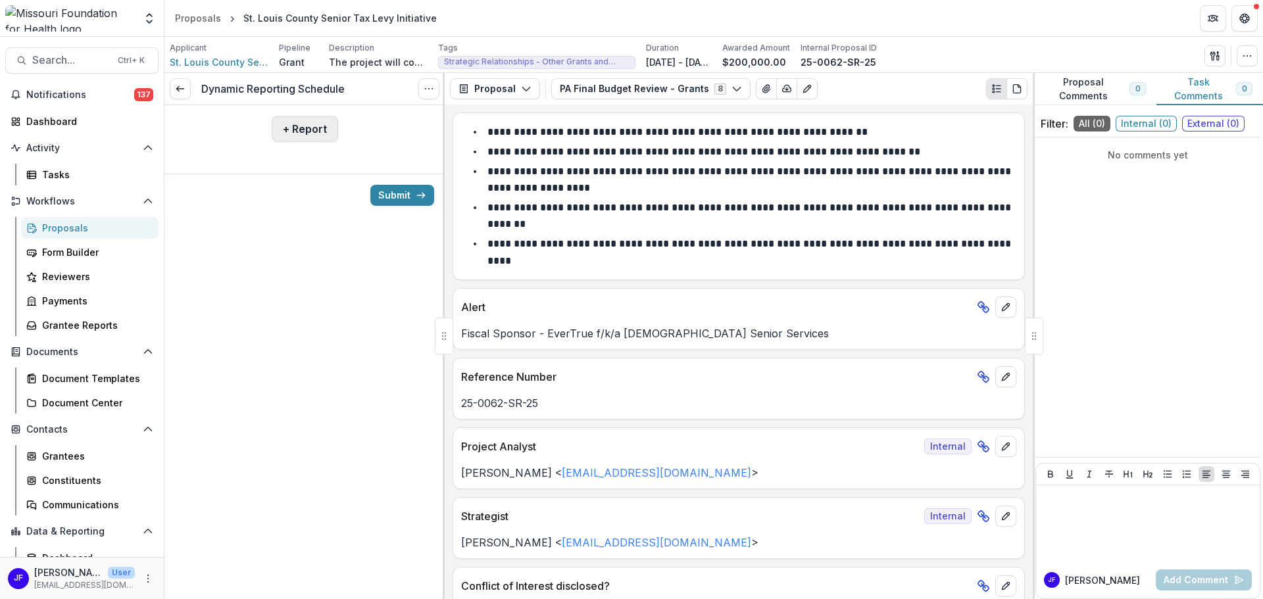
click at [309, 132] on button "+ Report" at bounding box center [305, 129] width 66 height 26
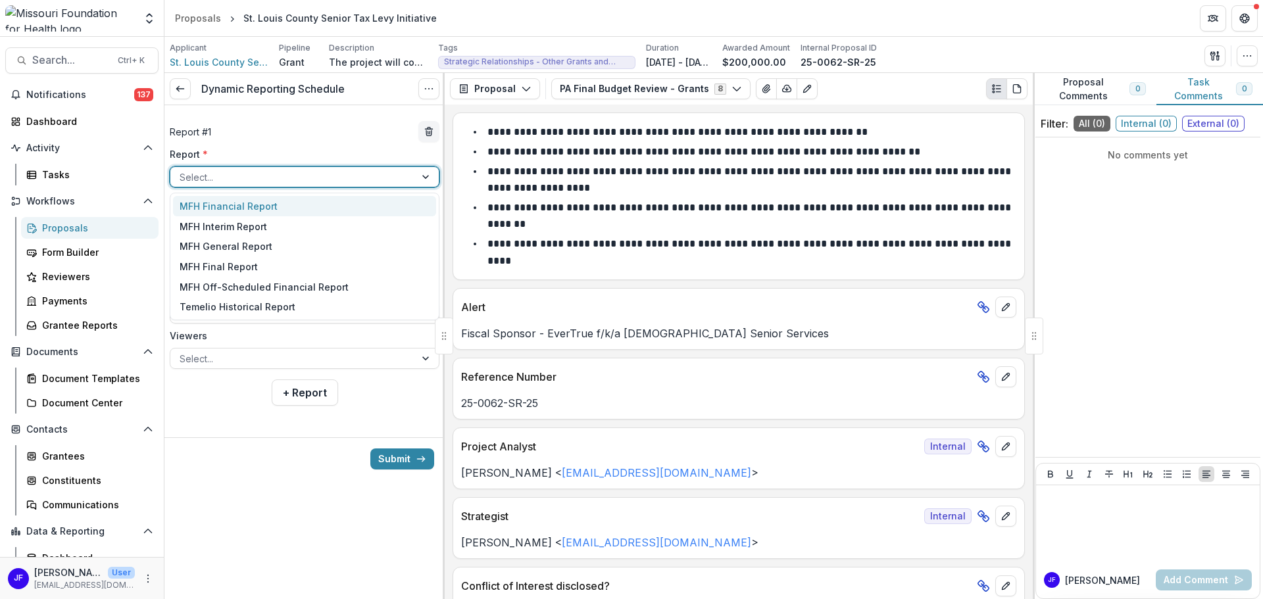
click at [427, 174] on div at bounding box center [427, 177] width 24 height 20
click at [206, 228] on div "MFH Interim Report" at bounding box center [304, 226] width 263 height 20
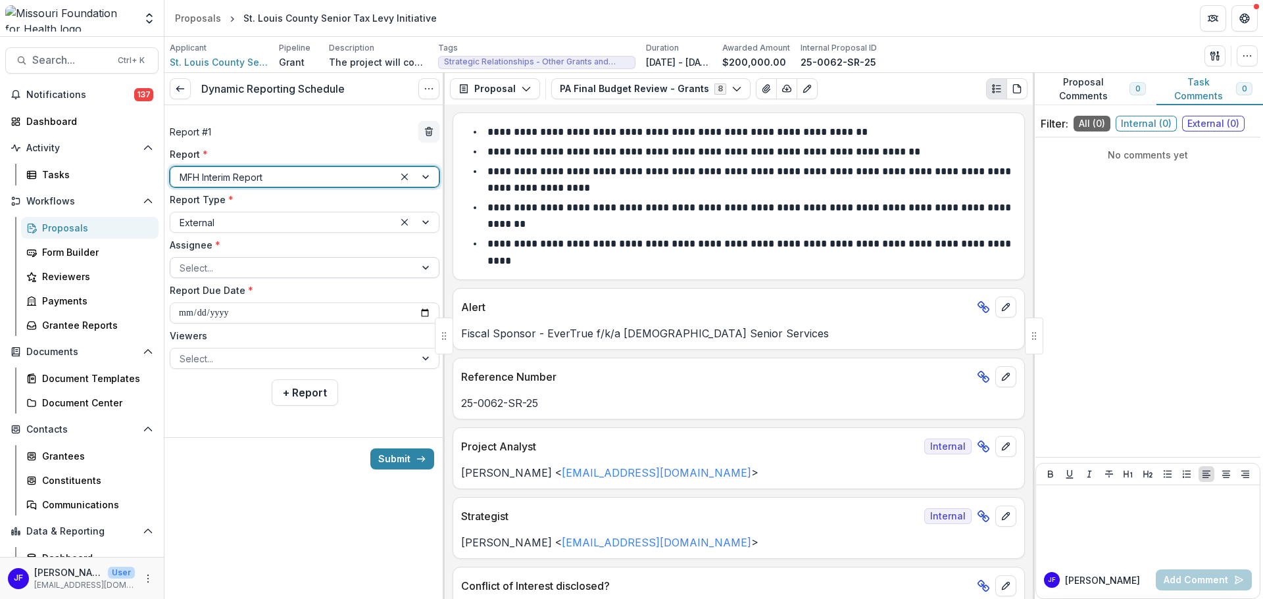
click at [426, 268] on div at bounding box center [427, 268] width 24 height 20
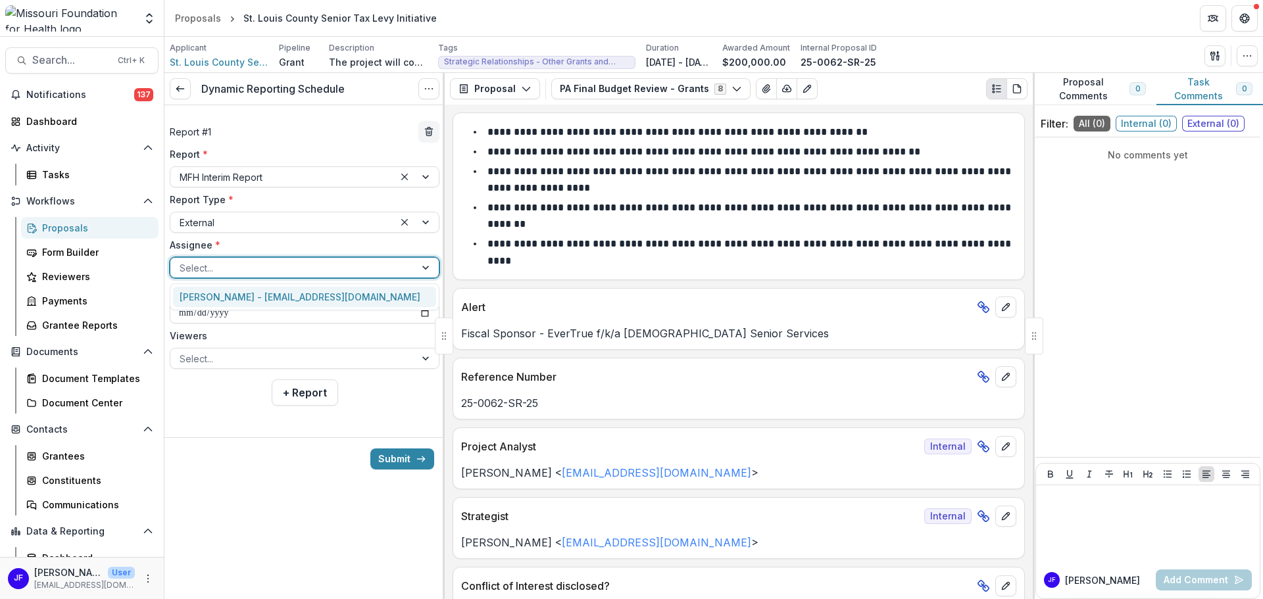
click at [290, 297] on div "Chris Baechle - cbaechle@crssstl.org" at bounding box center [304, 297] width 263 height 20
click at [426, 309] on input "**********" at bounding box center [305, 313] width 270 height 21
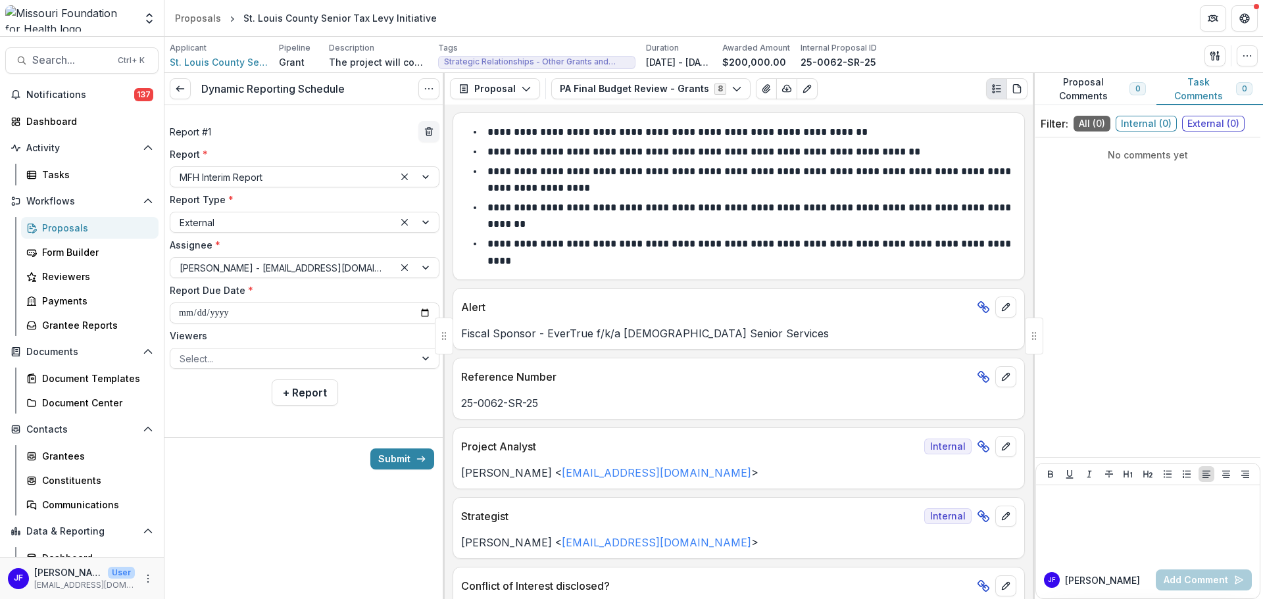
type input "**********"
click at [426, 357] on div at bounding box center [427, 359] width 24 height 20
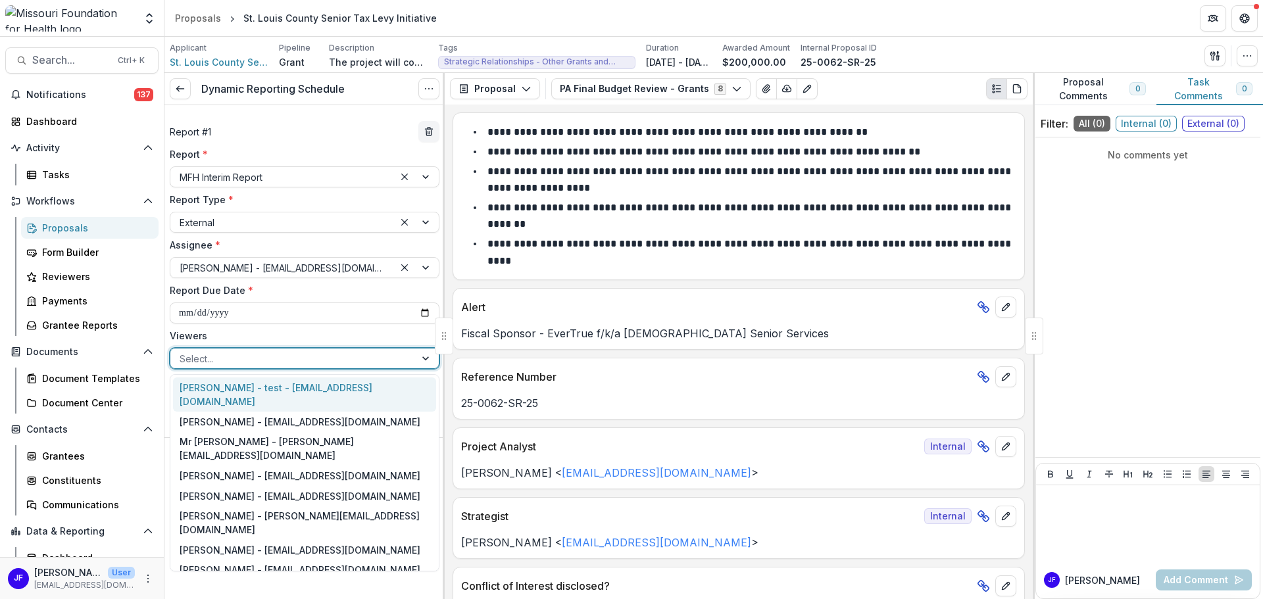
click at [284, 356] on div at bounding box center [293, 359] width 226 height 16
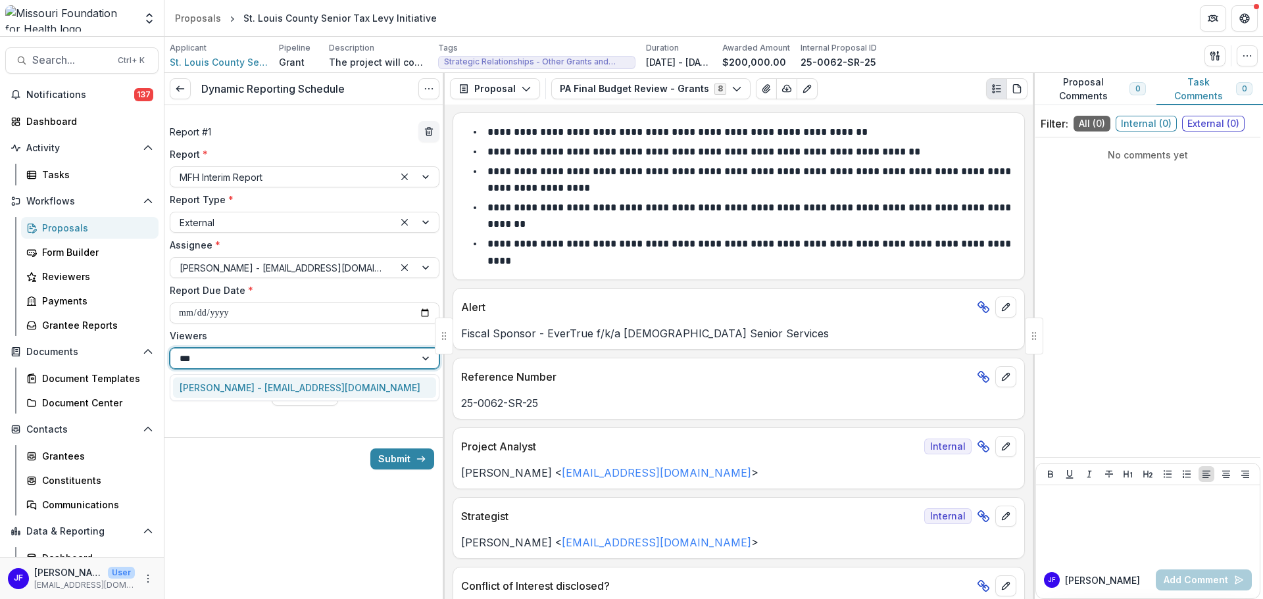
type input "****"
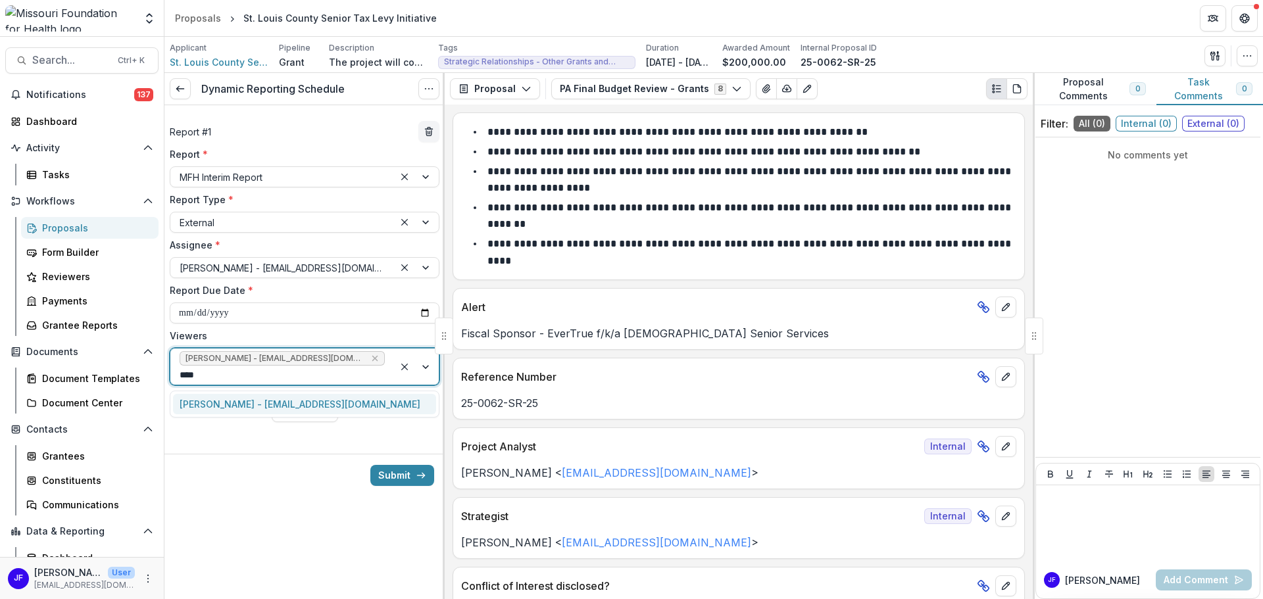
type input "*****"
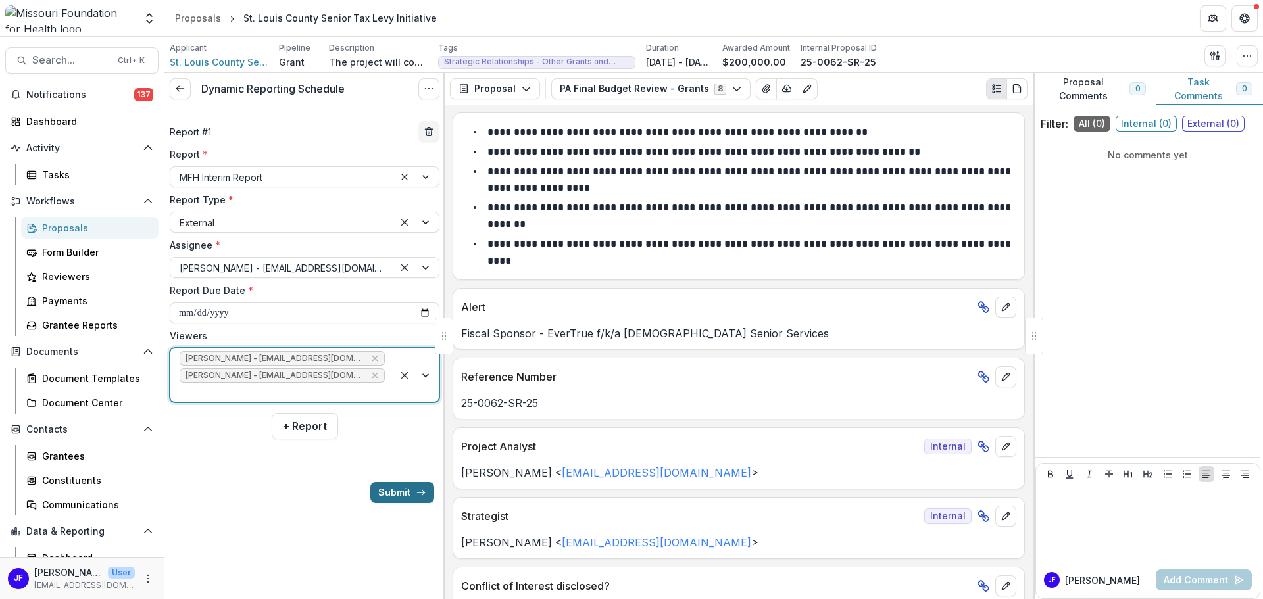
click at [397, 482] on button "Submit" at bounding box center [402, 492] width 64 height 21
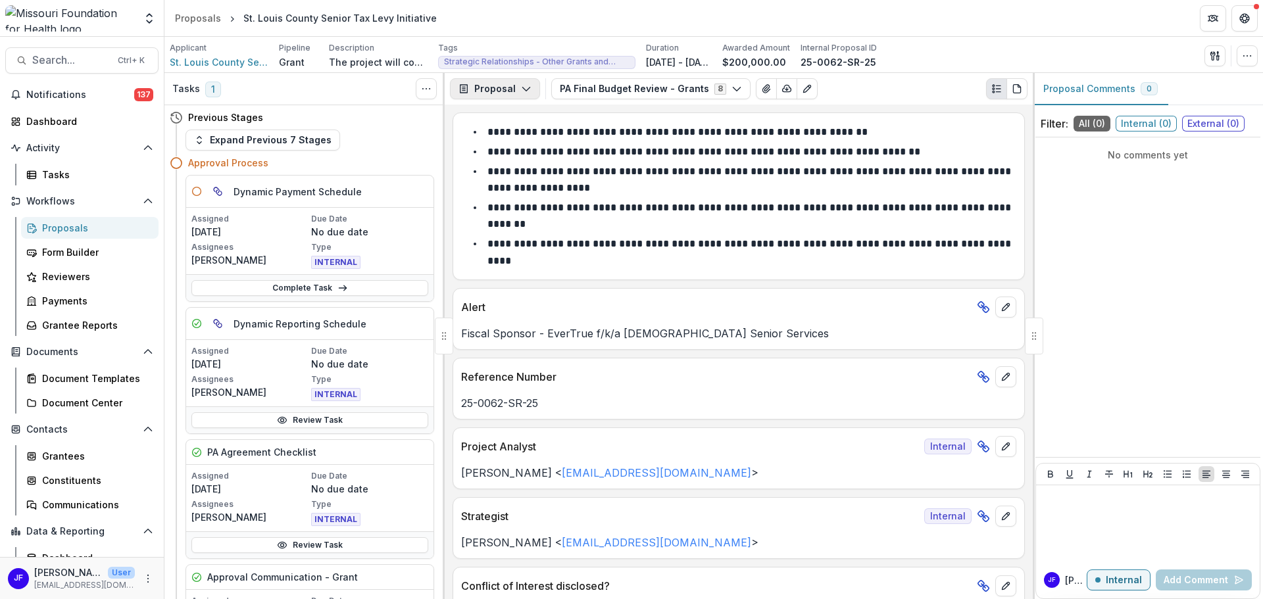
click at [522, 88] on icon "button" at bounding box center [526, 89] width 11 height 11
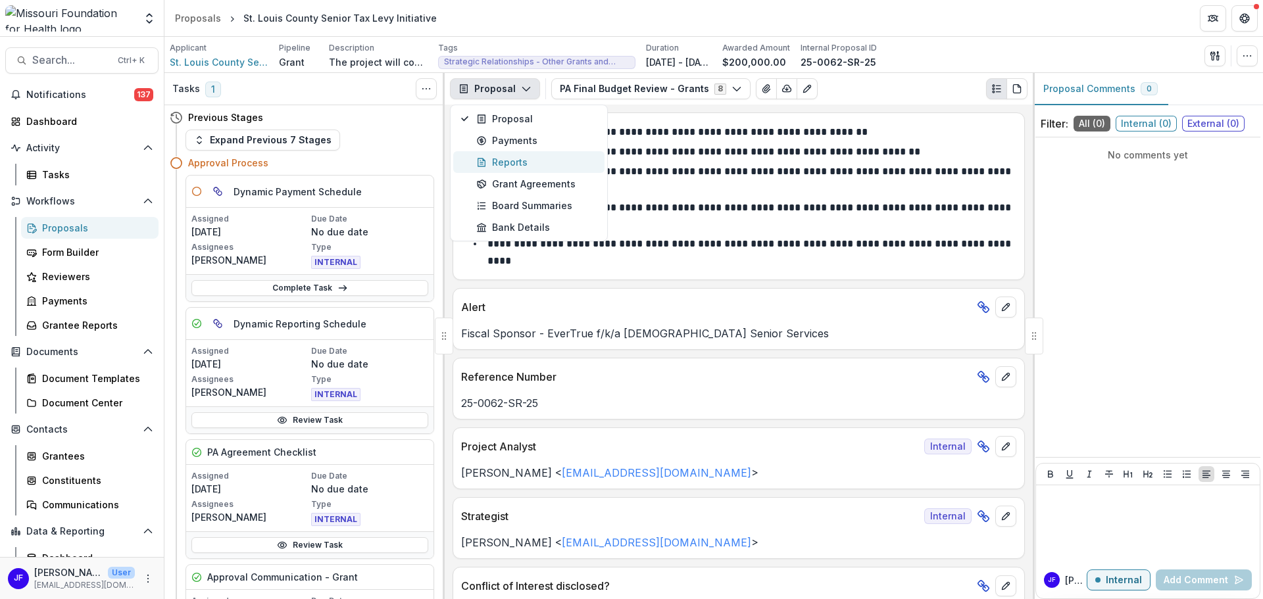
click at [503, 160] on div "Reports" at bounding box center [536, 162] width 120 height 14
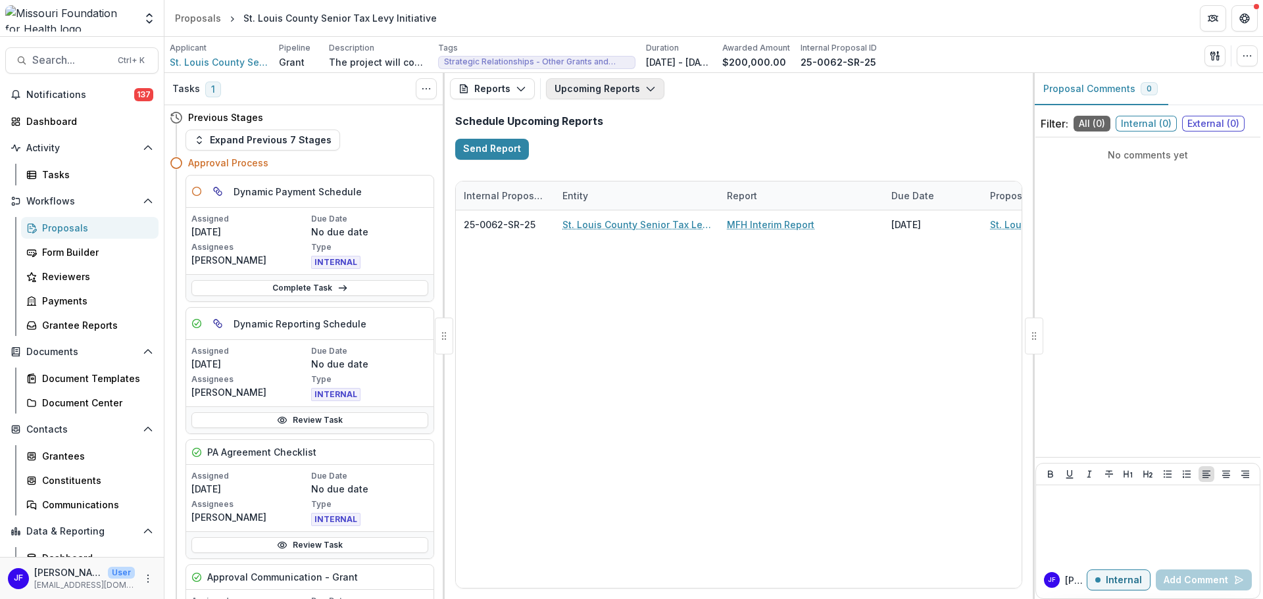
click at [587, 87] on button "Upcoming Reports" at bounding box center [605, 88] width 118 height 21
click at [602, 201] on p "MFH Interim Report" at bounding box center [630, 202] width 87 height 14
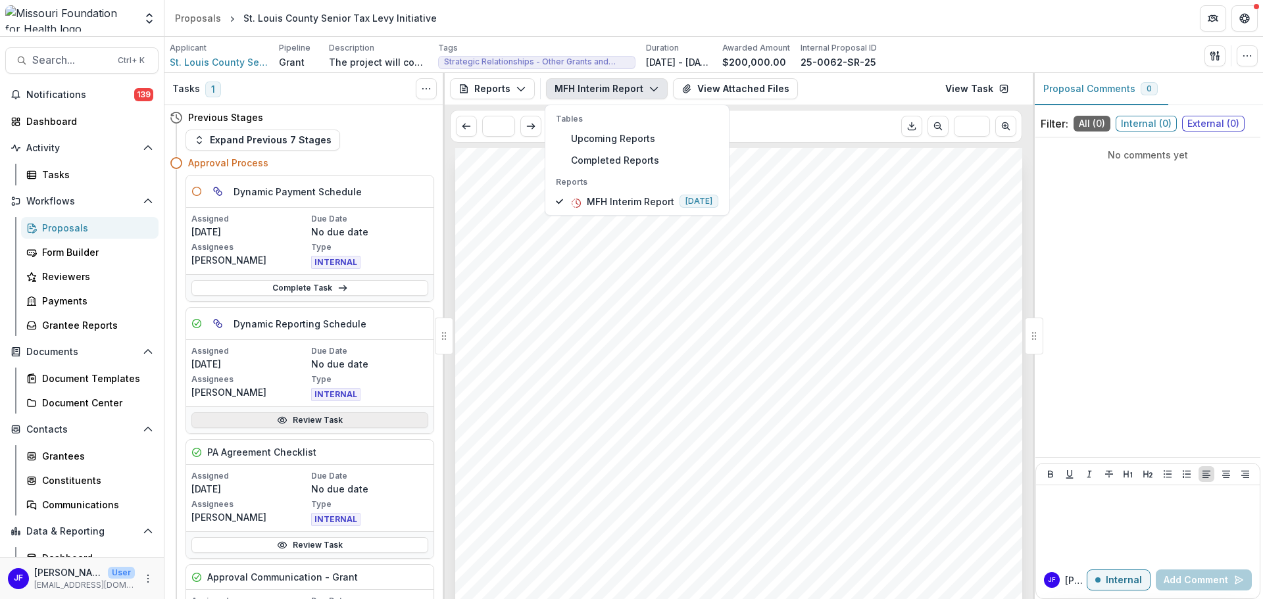
click at [364, 421] on link "Review Task" at bounding box center [309, 420] width 237 height 16
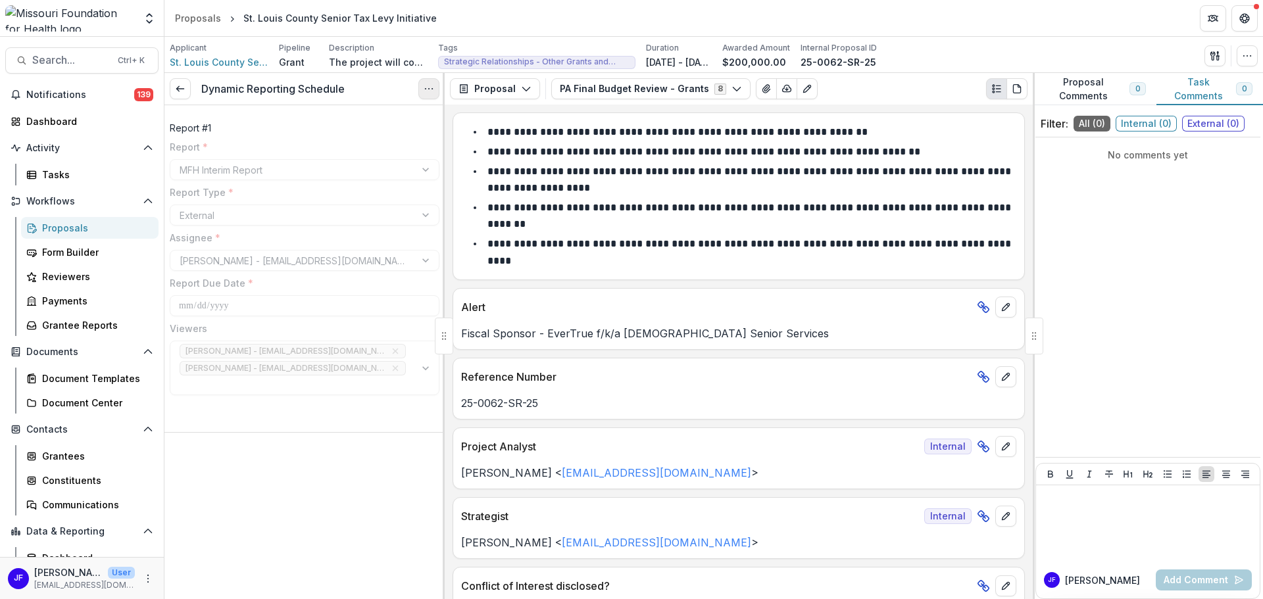
click at [431, 87] on icon "Options" at bounding box center [429, 89] width 11 height 11
click at [374, 145] on button "Reopen Task" at bounding box center [365, 147] width 141 height 22
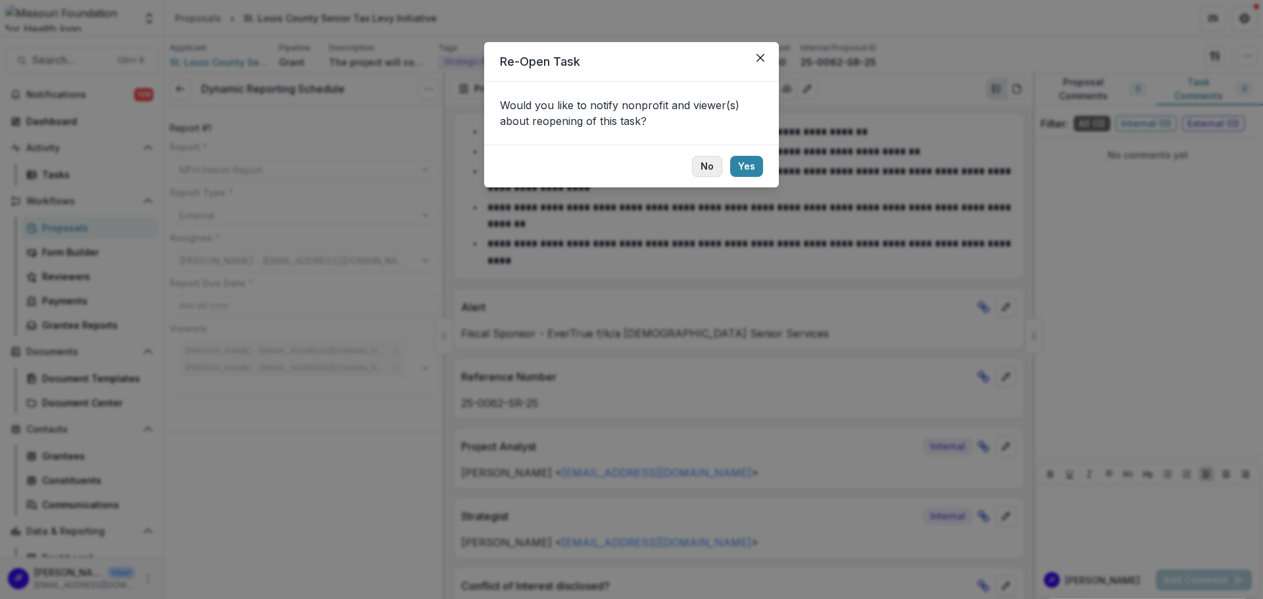
click at [704, 166] on button "No" at bounding box center [707, 166] width 30 height 21
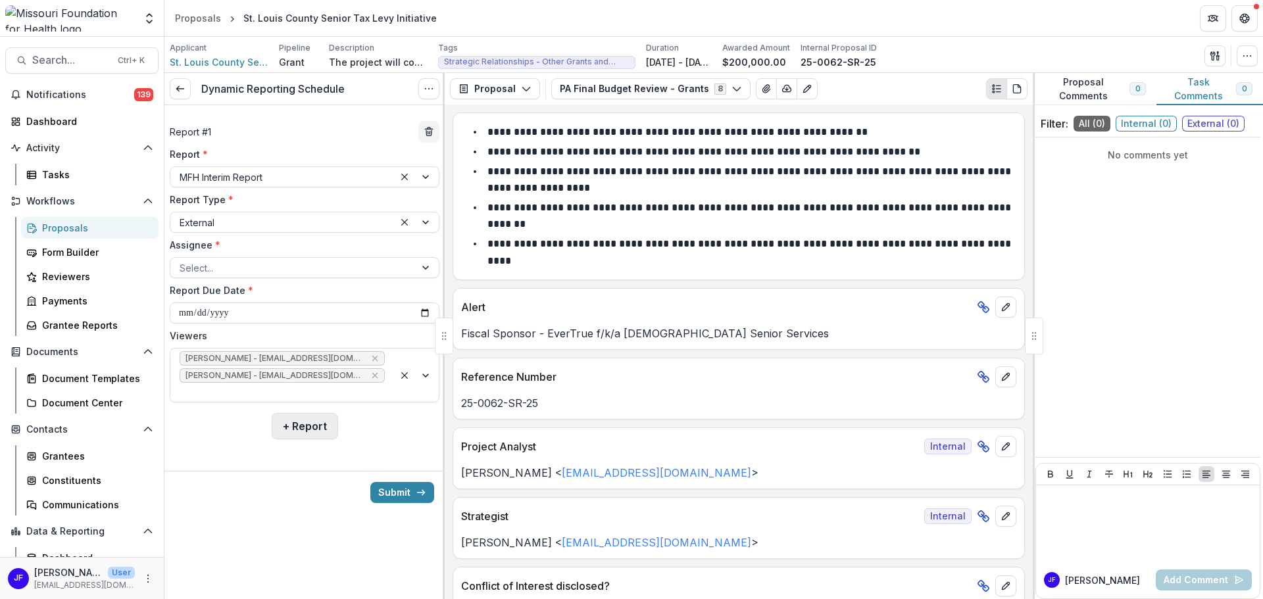
click at [289, 413] on button "+ Report" at bounding box center [305, 426] width 66 height 26
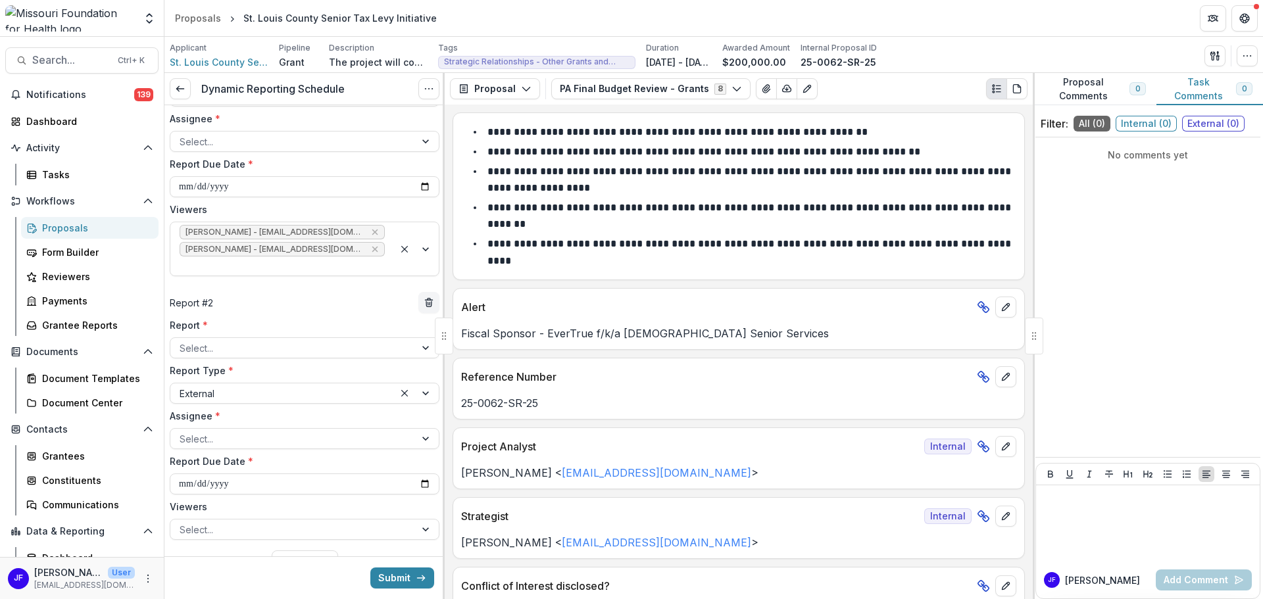
scroll to position [132, 0]
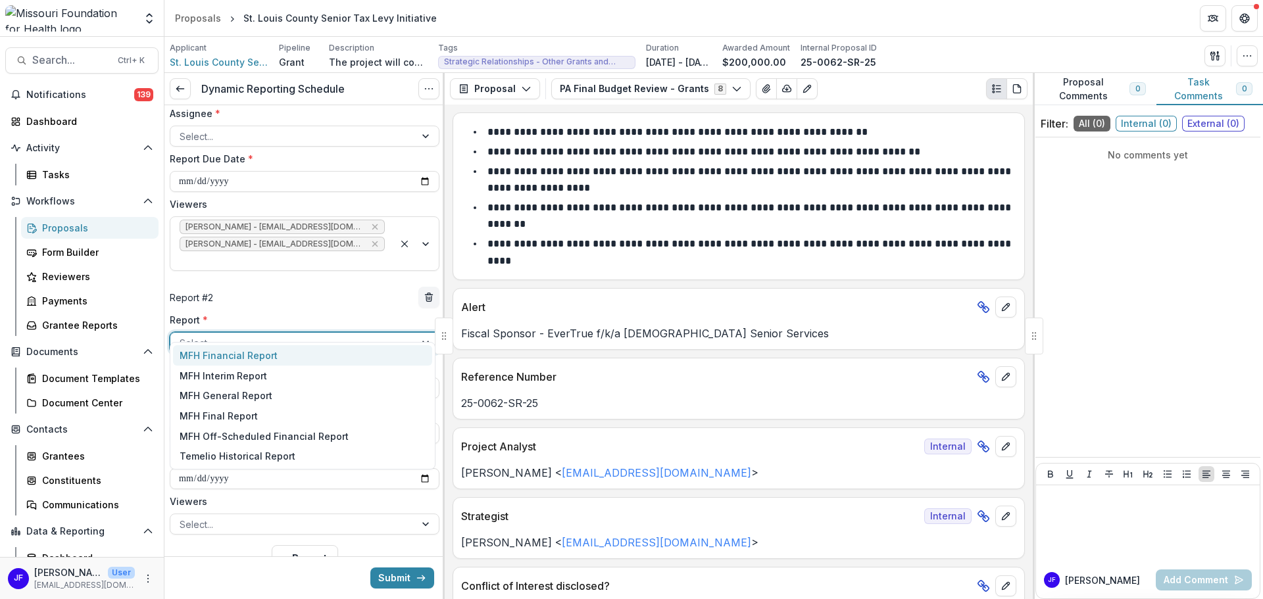
click at [235, 335] on div at bounding box center [293, 343] width 226 height 16
click at [230, 375] on div "MFH Interim Report" at bounding box center [302, 376] width 259 height 20
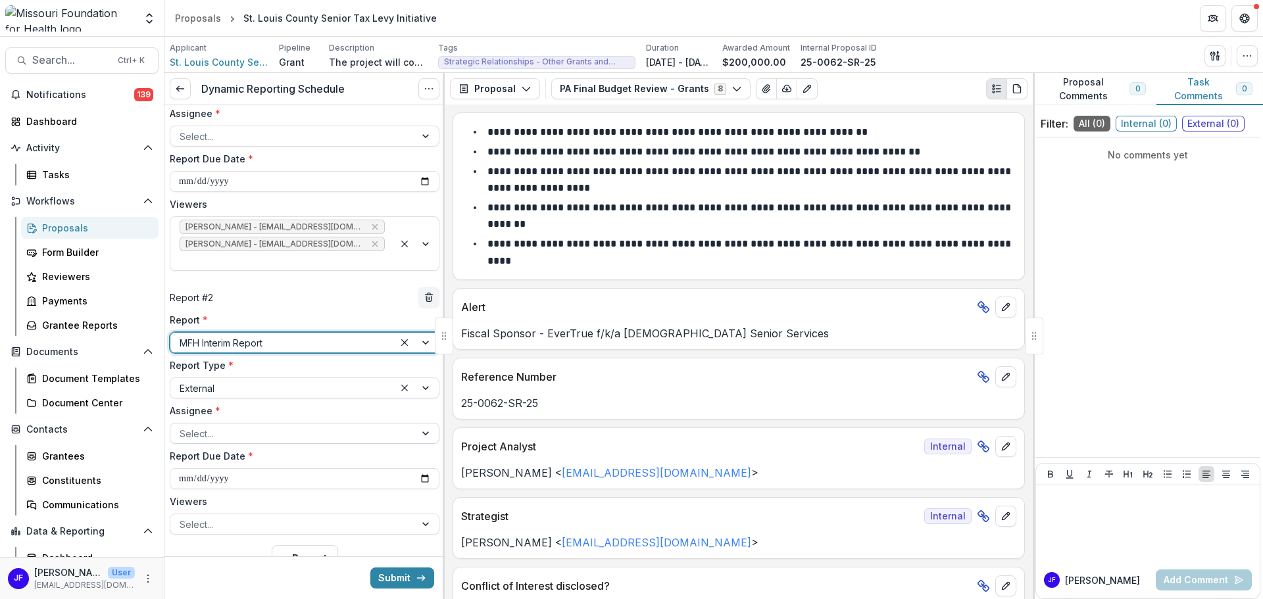
click at [298, 426] on div at bounding box center [293, 434] width 226 height 16
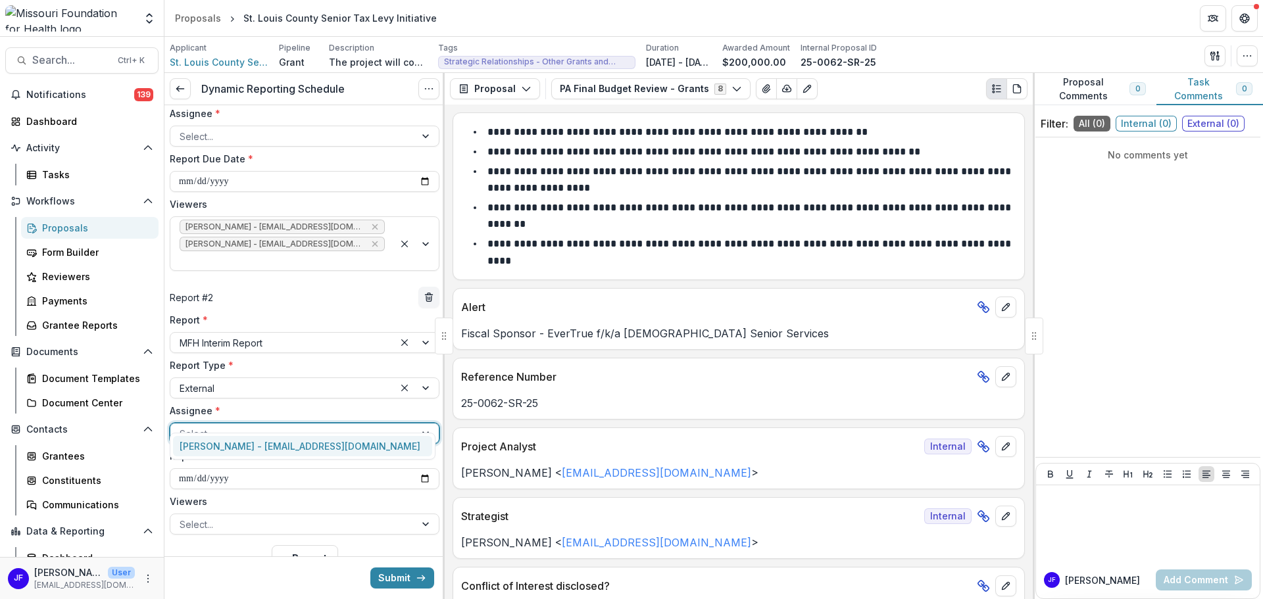
click at [278, 440] on div "Chris Baechle - cbaechle@crssstl.org" at bounding box center [302, 446] width 259 height 20
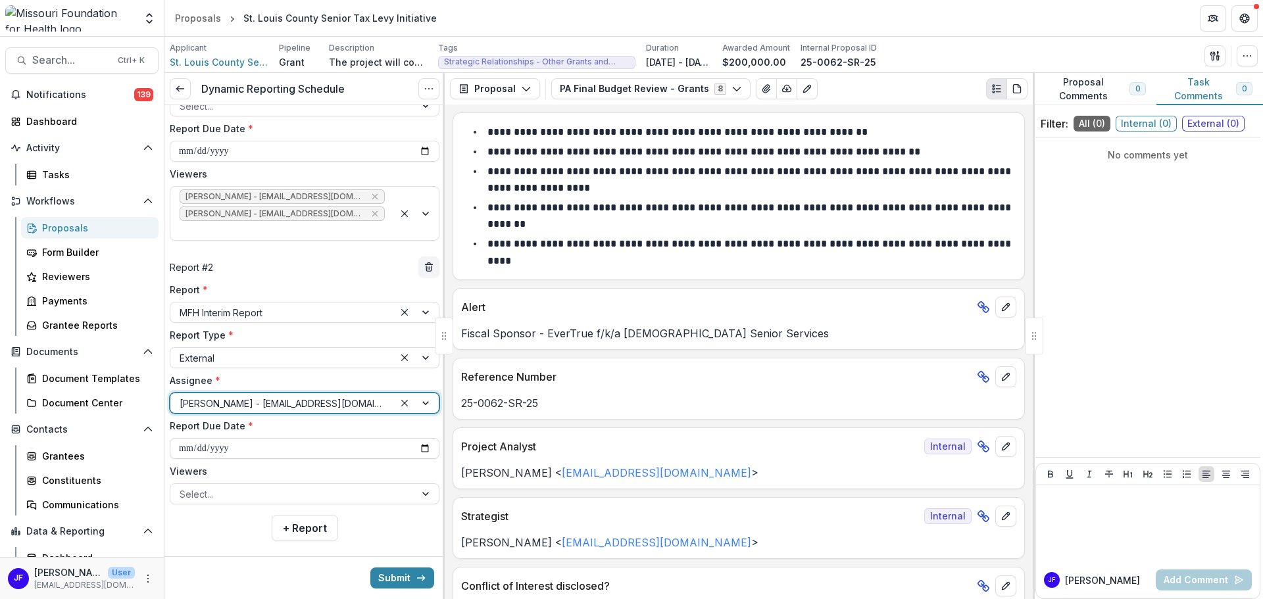
click at [423, 438] on input "**********" at bounding box center [305, 448] width 270 height 21
type input "**********"
click at [235, 486] on div at bounding box center [293, 494] width 226 height 16
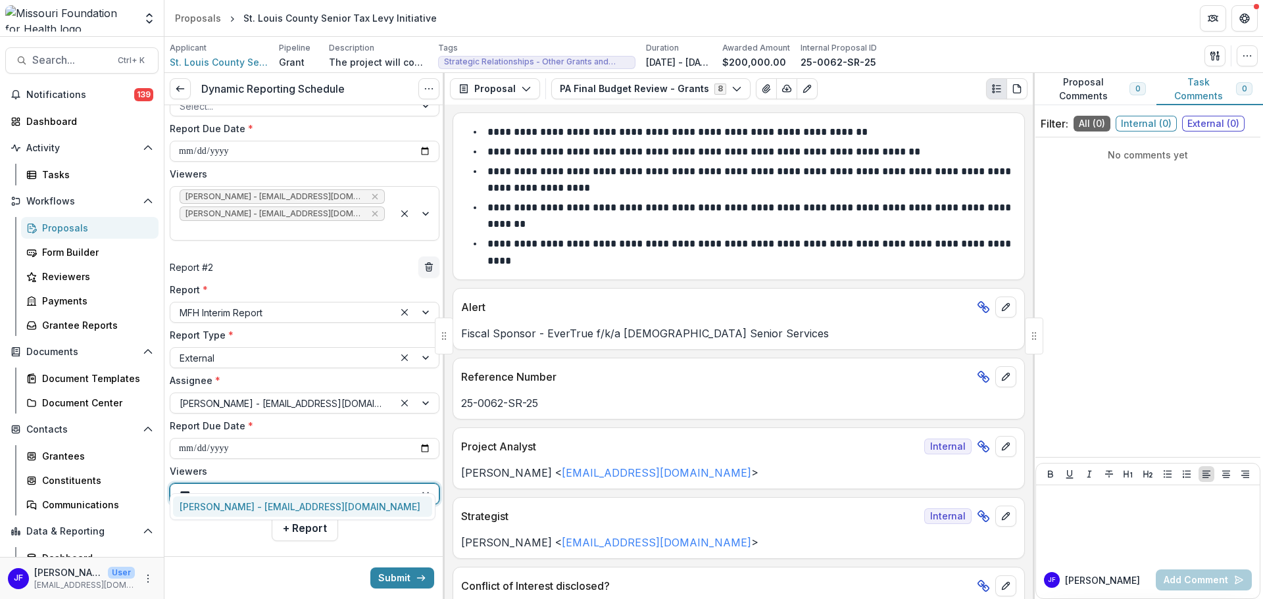
type input "****"
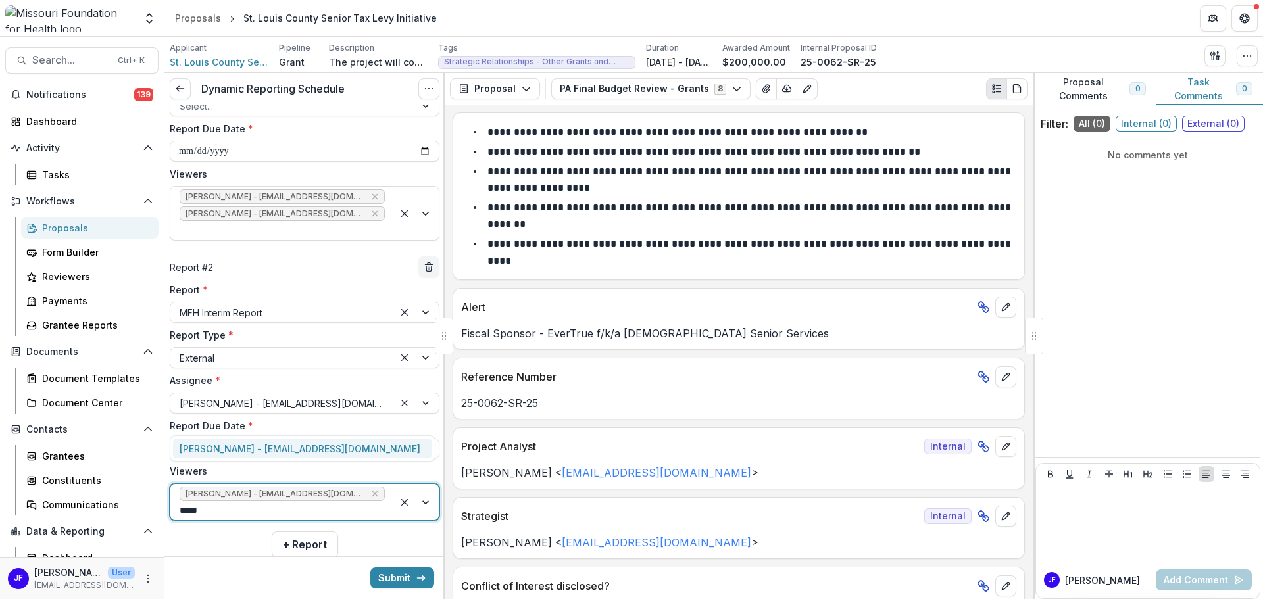
type input "******"
click at [245, 453] on div "Rebekah Lerch - rlerch@mffh.org" at bounding box center [302, 449] width 259 height 20
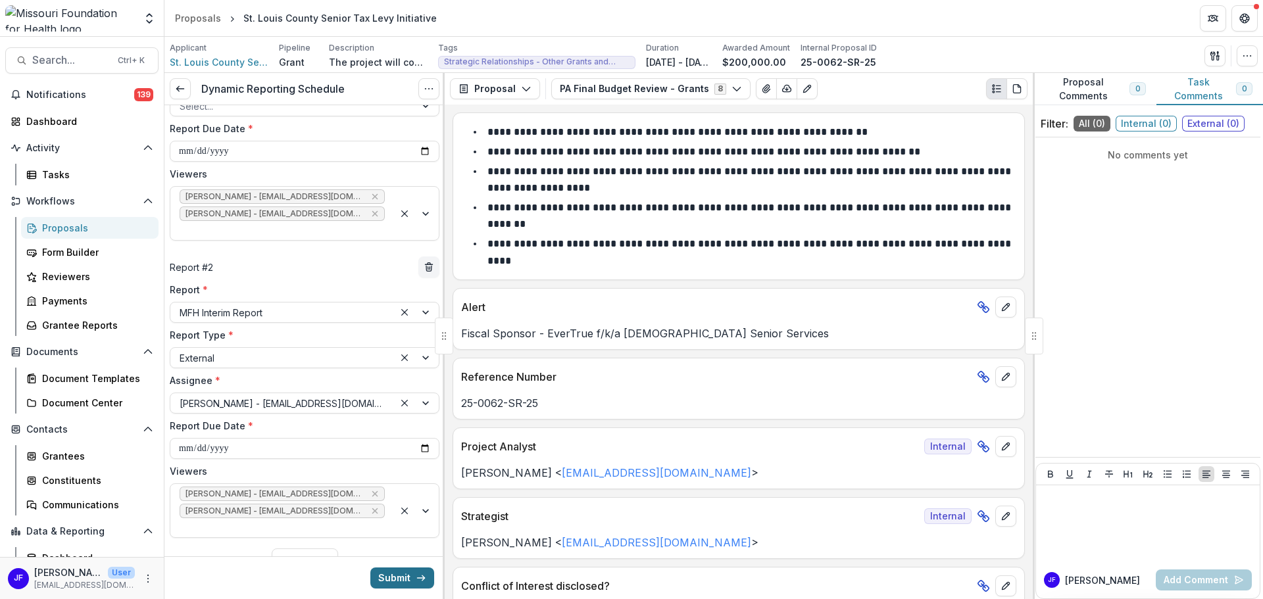
click at [381, 576] on button "Submit" at bounding box center [402, 578] width 64 height 21
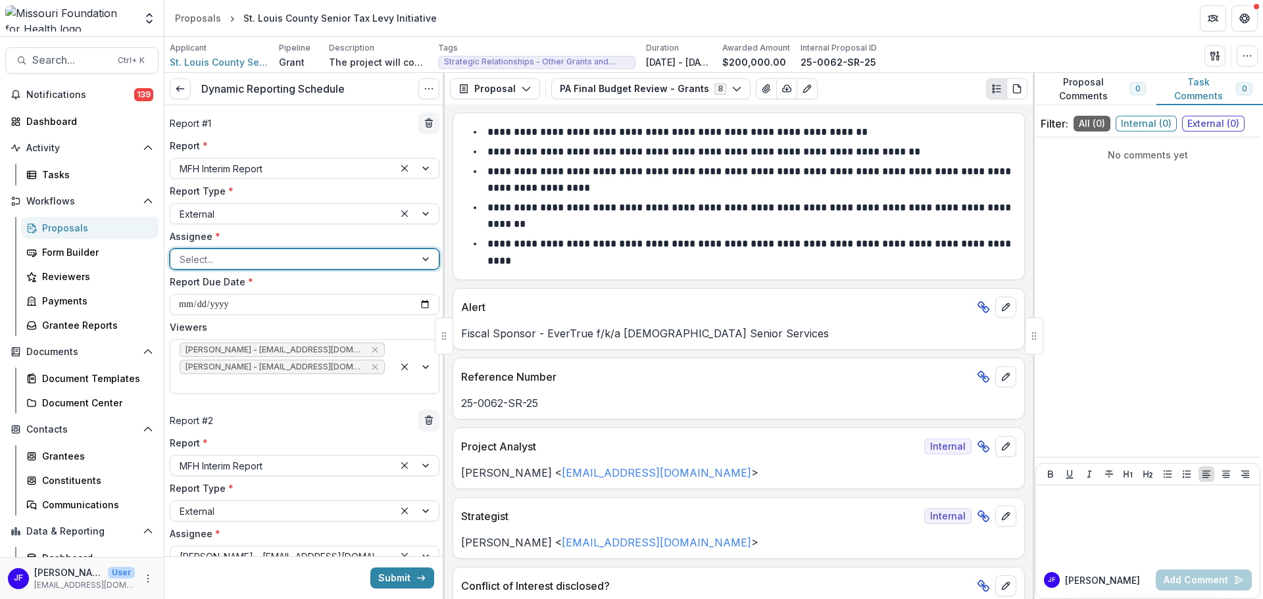
scroll to position [0, 0]
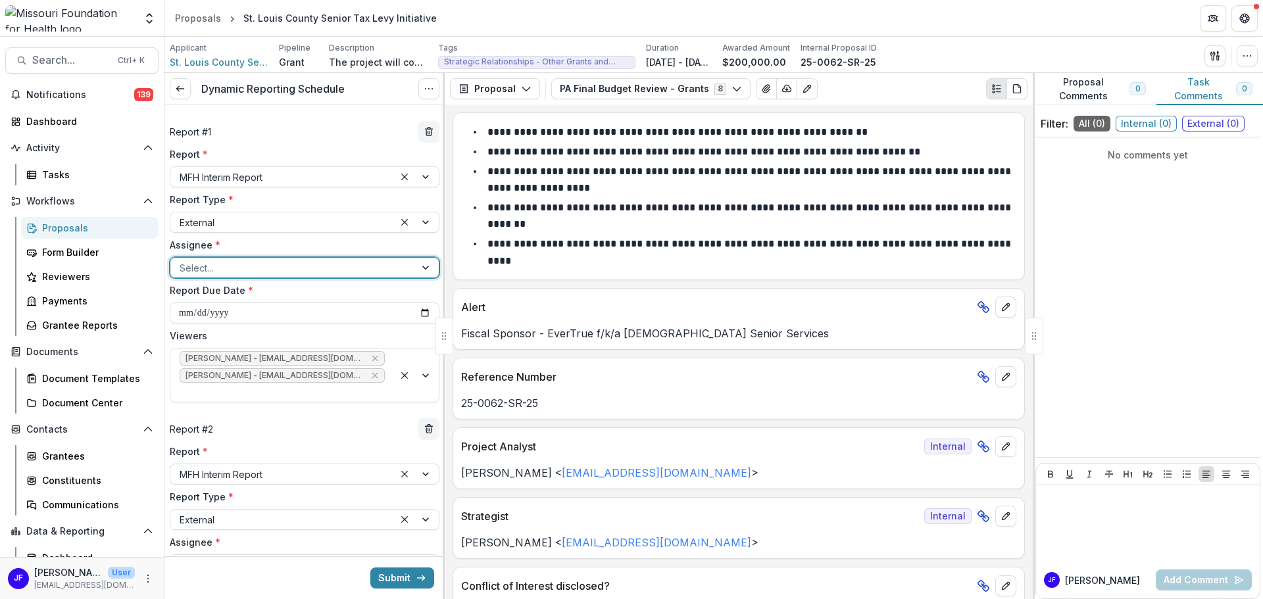
click at [426, 269] on div at bounding box center [427, 268] width 24 height 20
click at [211, 297] on div "Chris Baechle - cbaechle@crssstl.org" at bounding box center [302, 297] width 259 height 20
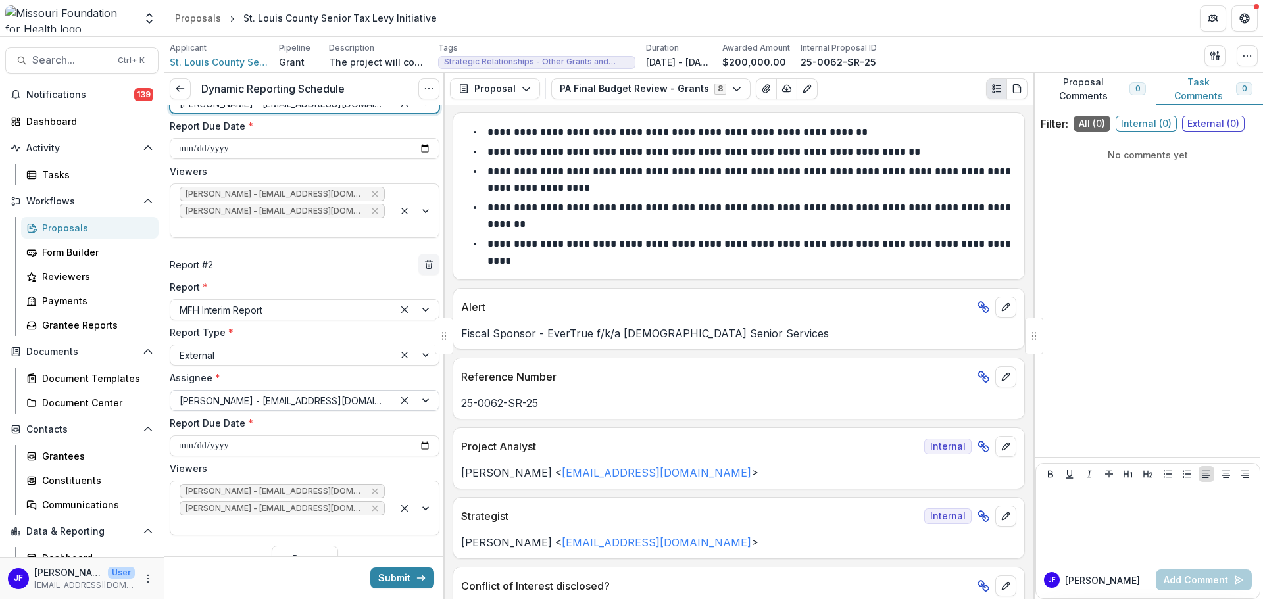
scroll to position [179, 0]
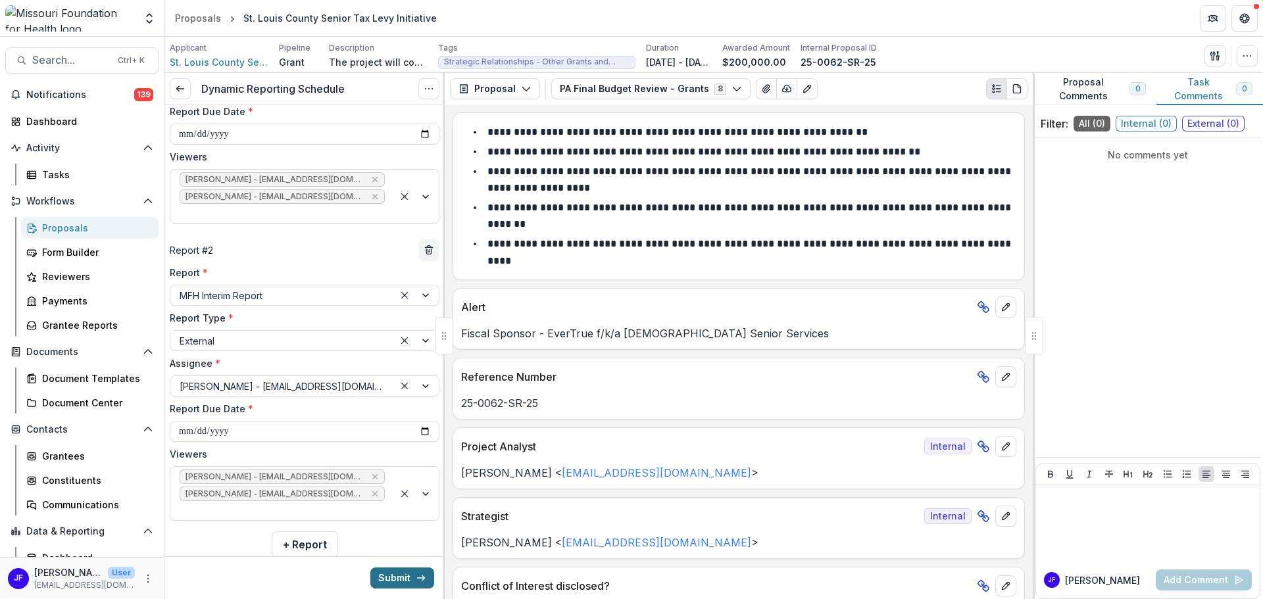
click at [405, 576] on button "Submit" at bounding box center [402, 578] width 64 height 21
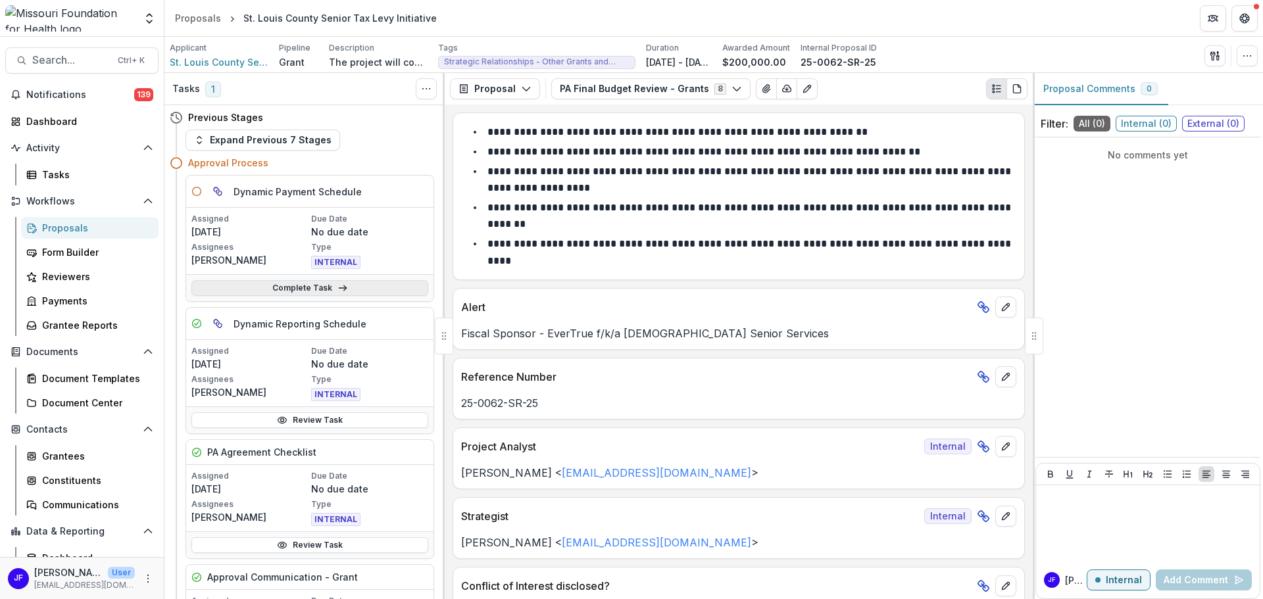
click at [326, 286] on link "Complete Task" at bounding box center [309, 288] width 237 height 16
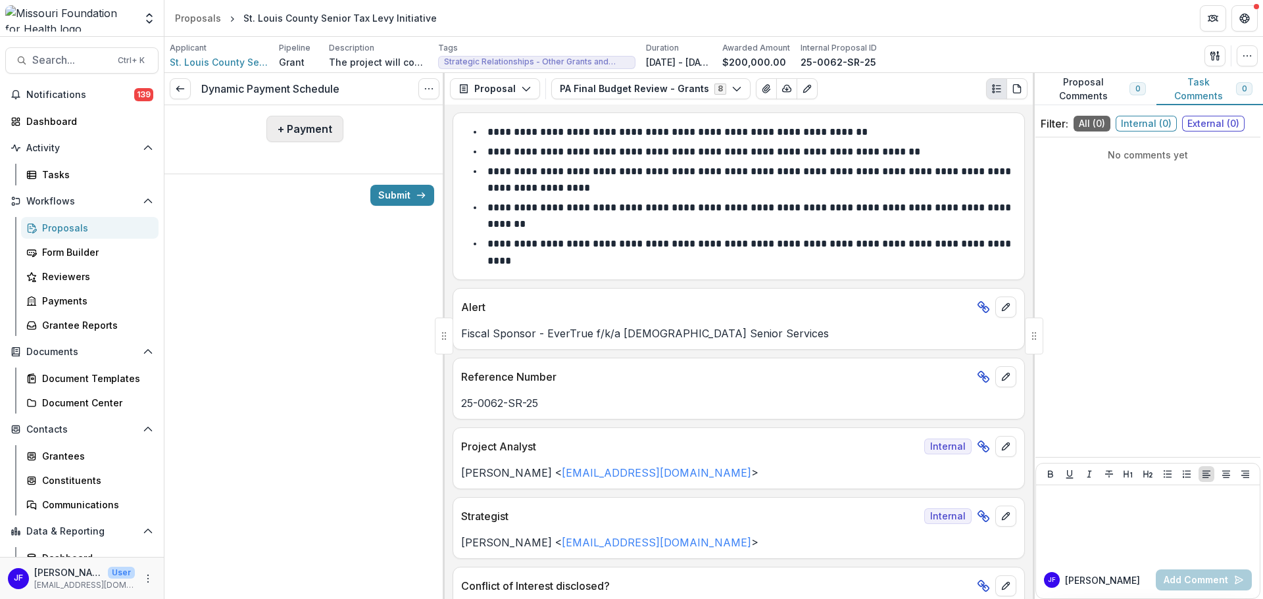
click at [314, 128] on button "+ Payment" at bounding box center [304, 129] width 77 height 26
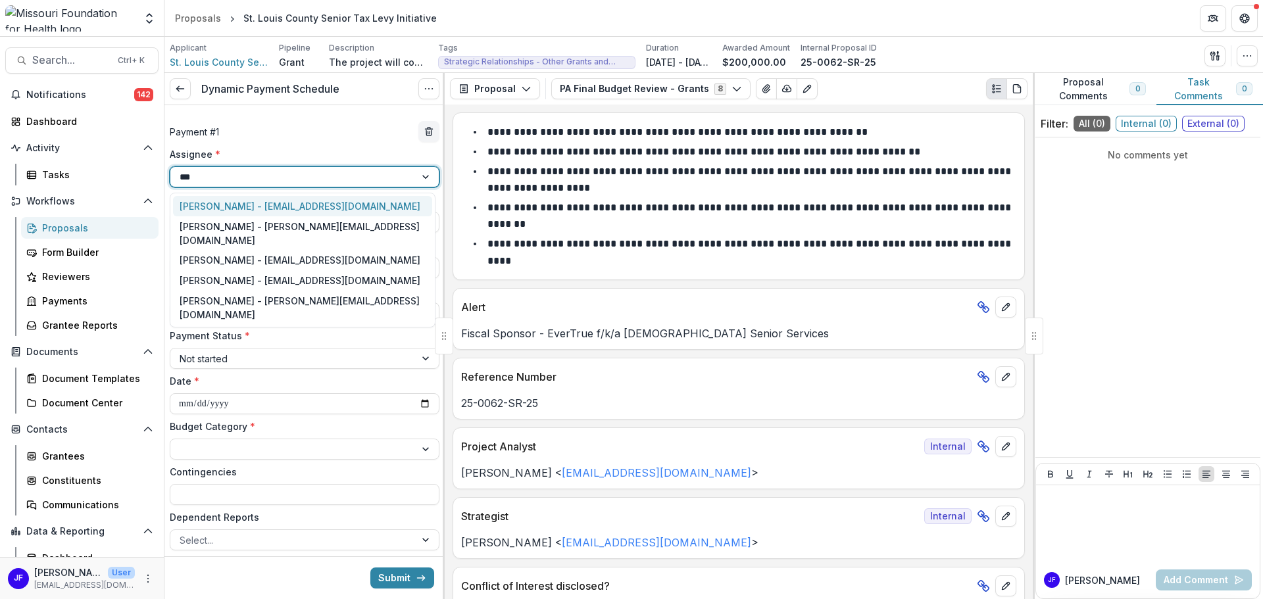
type input "****"
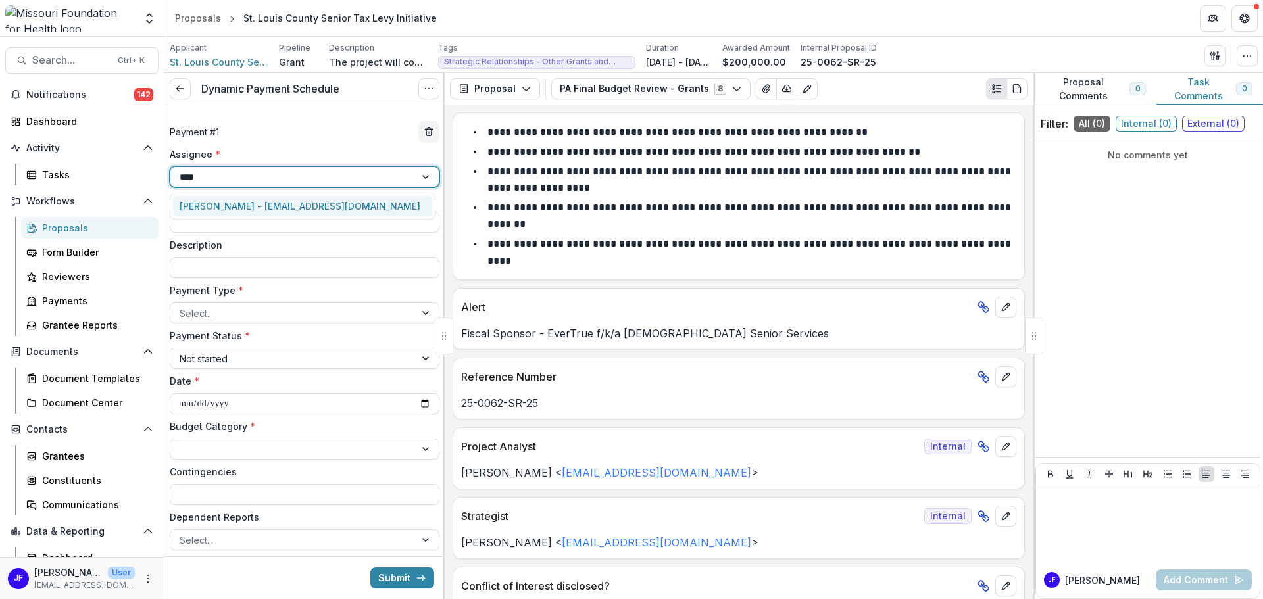
click at [314, 201] on div "Jean Freeman-Crawford - jcrawford@mffh.org" at bounding box center [302, 206] width 259 height 20
click at [310, 218] on input "Amount *" at bounding box center [305, 222] width 270 height 21
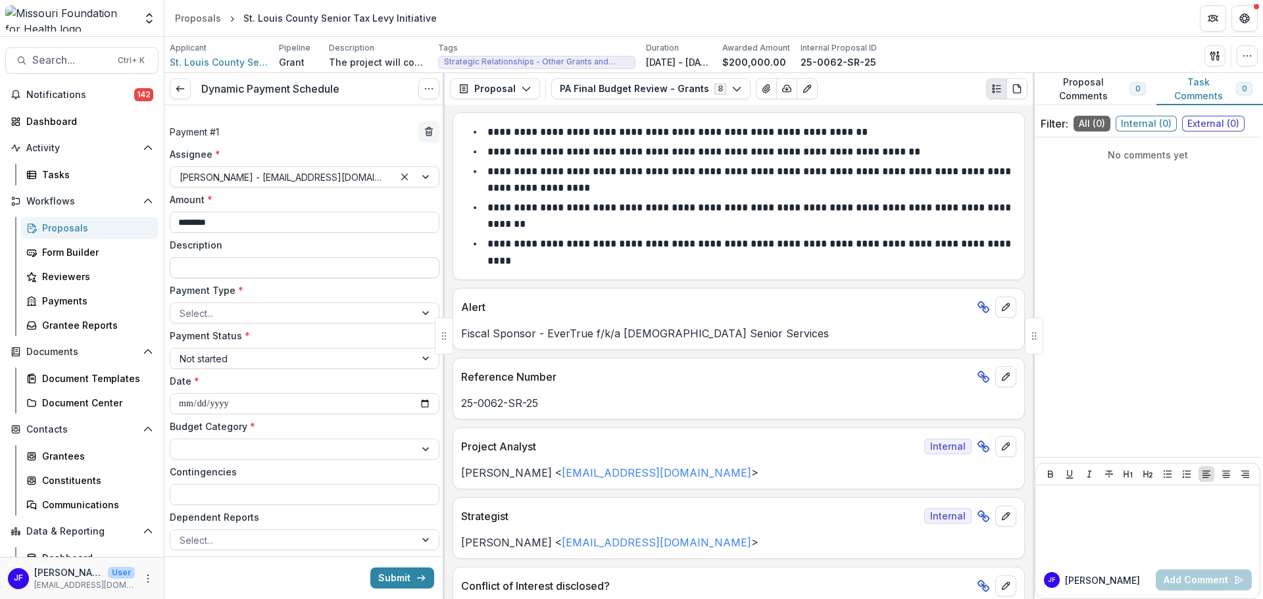
type input "********"
click at [312, 268] on input "Description" at bounding box center [305, 267] width 270 height 21
type input "**********"
click at [424, 314] on div at bounding box center [427, 313] width 24 height 20
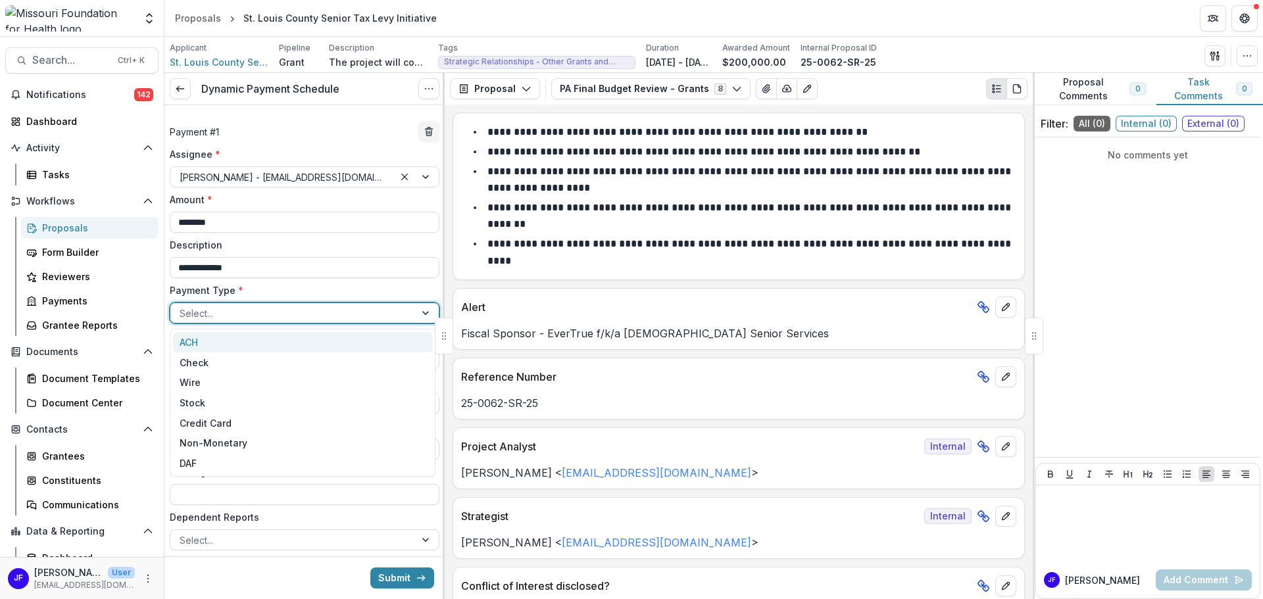
click at [397, 339] on div "ACH" at bounding box center [302, 342] width 259 height 20
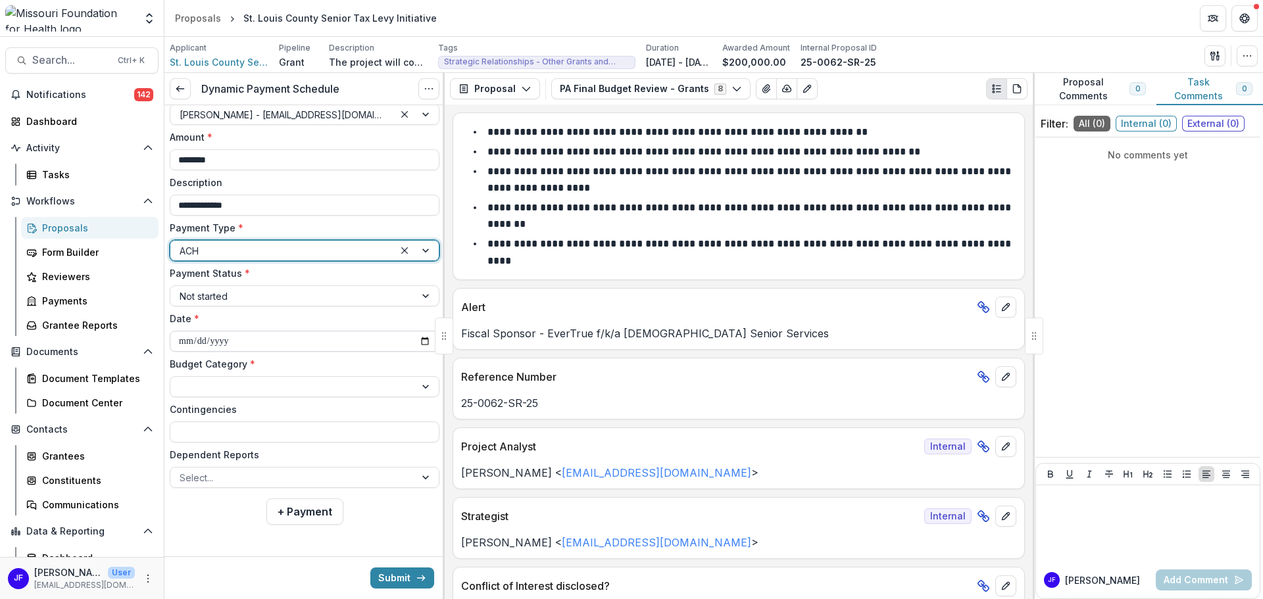
click at [422, 341] on input "**********" at bounding box center [305, 341] width 270 height 21
type input "**********"
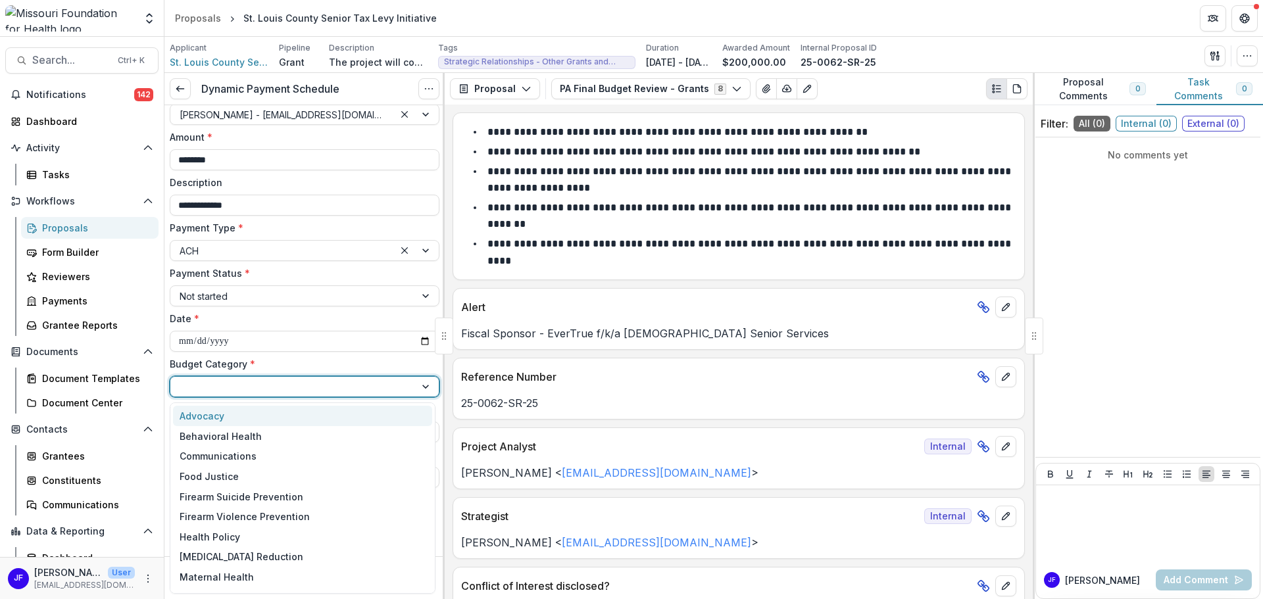
click at [396, 387] on div at bounding box center [293, 387] width 226 height 16
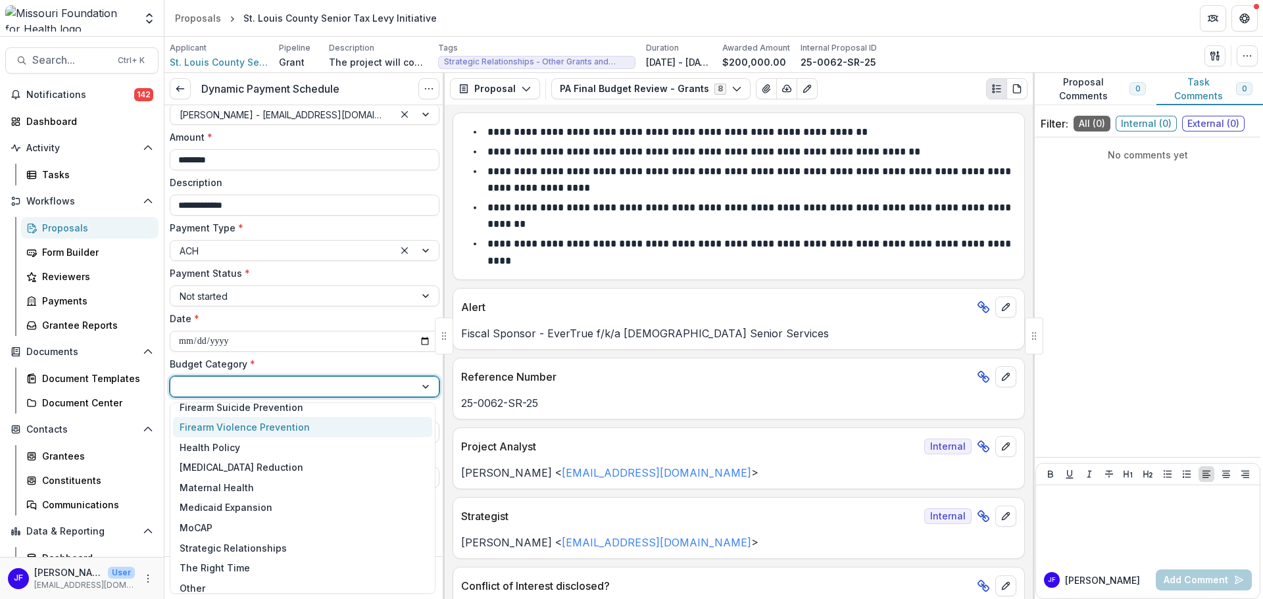
scroll to position [97, 0]
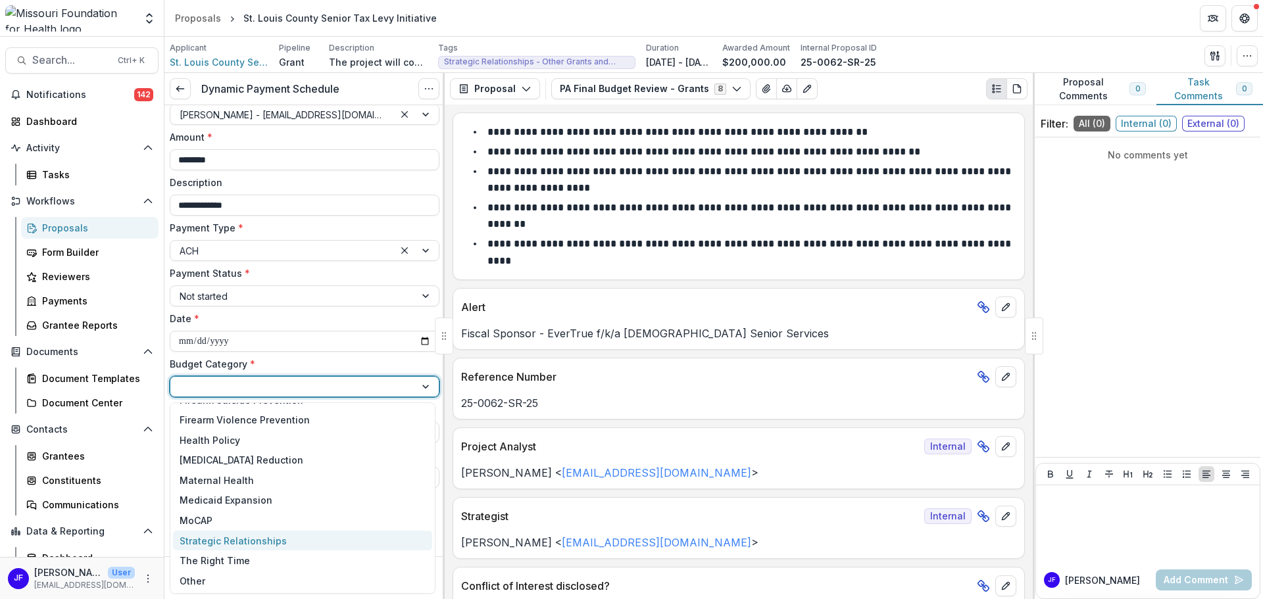
click at [282, 535] on div "Strategic Relationships" at bounding box center [235, 541] width 111 height 14
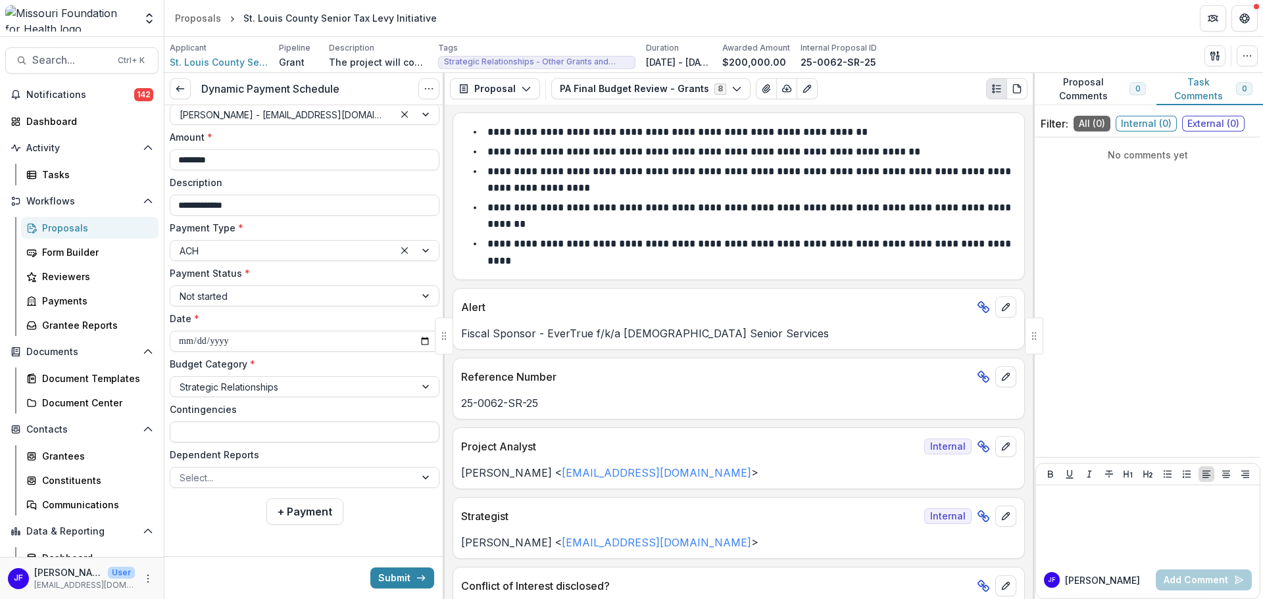
click at [364, 433] on input "Contingencies" at bounding box center [305, 432] width 270 height 21
type input "**********"
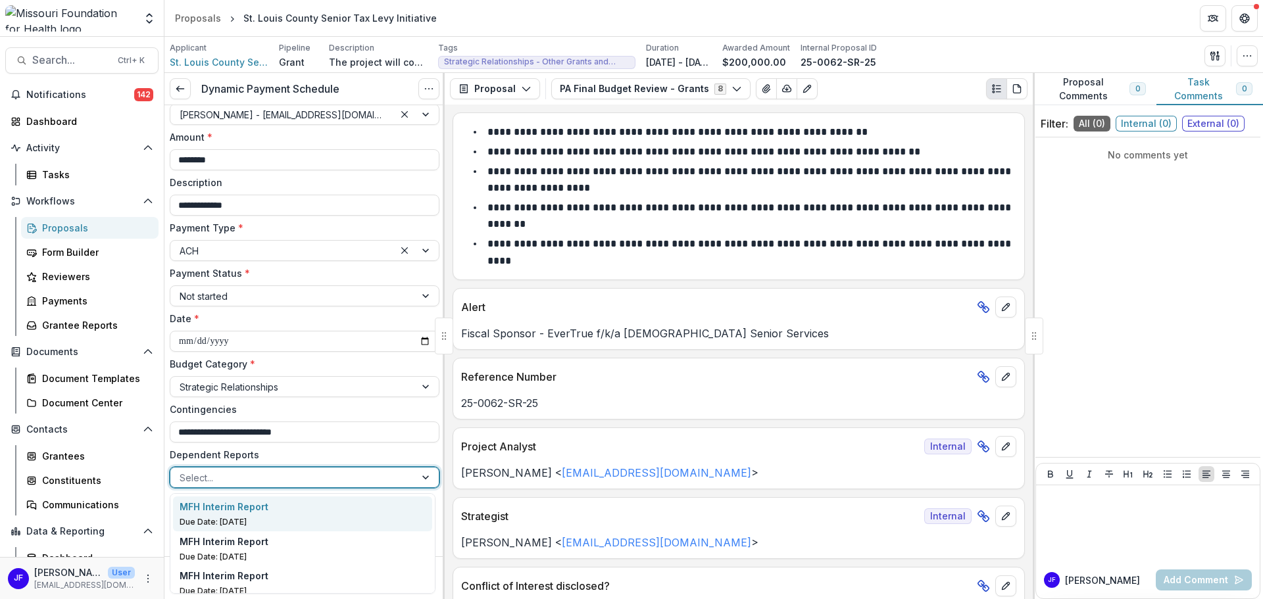
click at [421, 479] on div at bounding box center [427, 478] width 24 height 20
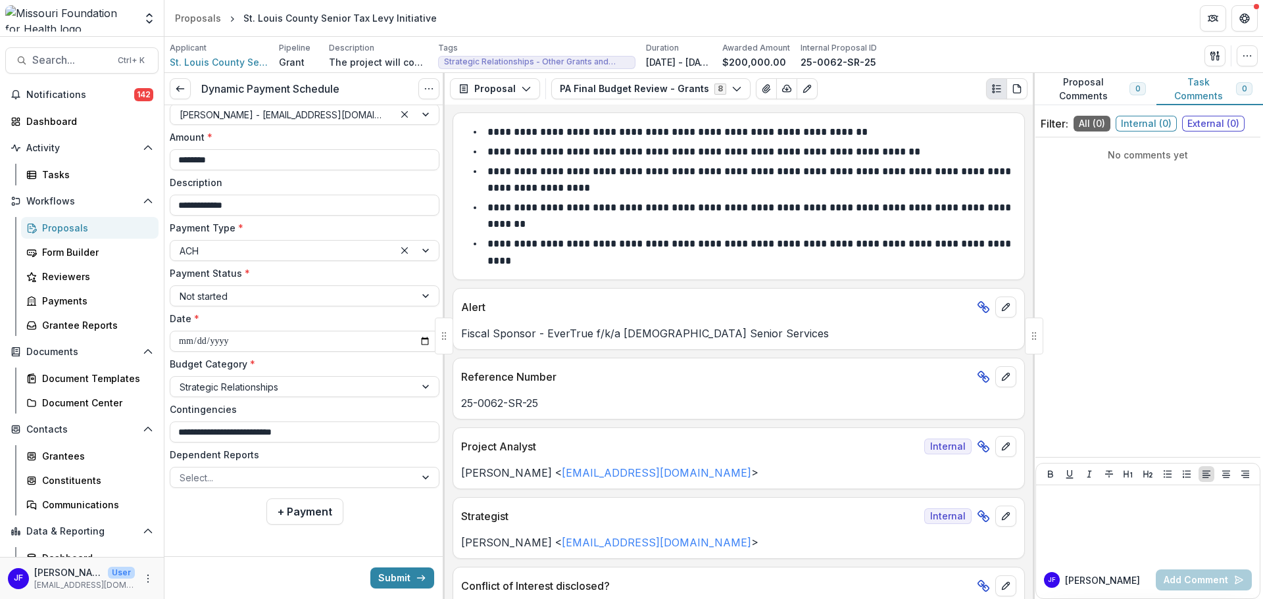
click at [378, 403] on label "Contingencies" at bounding box center [301, 410] width 262 height 14
click at [378, 422] on input "**********" at bounding box center [305, 432] width 270 height 21
click at [420, 248] on div at bounding box center [416, 251] width 45 height 20
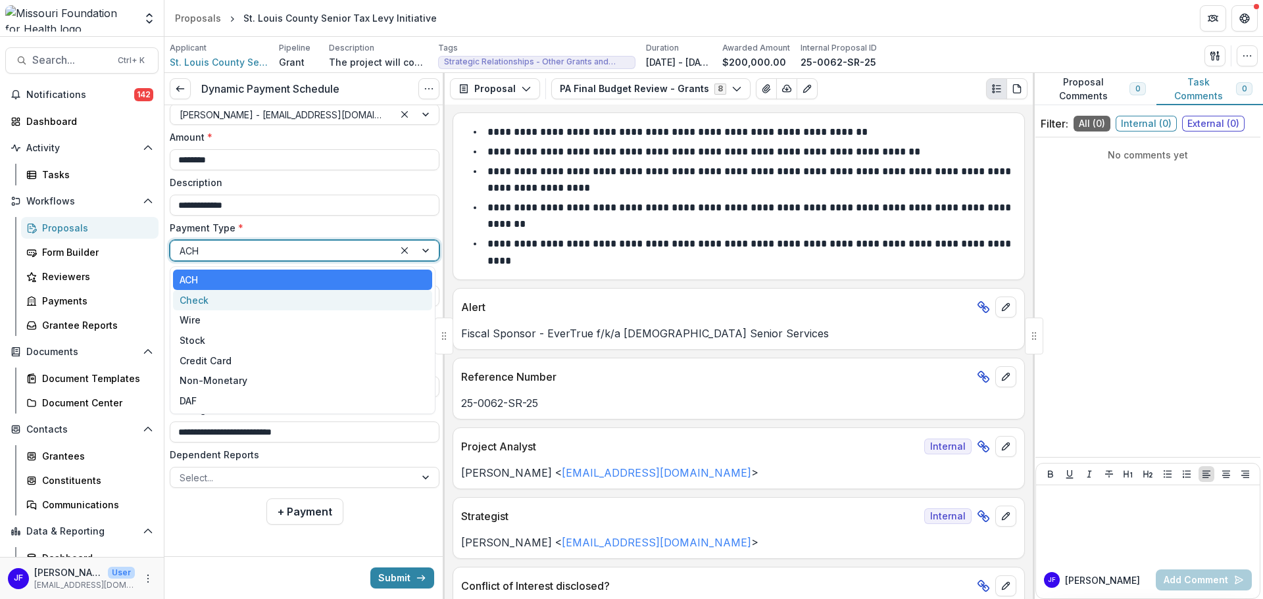
click at [358, 297] on div "Check" at bounding box center [302, 300] width 259 height 20
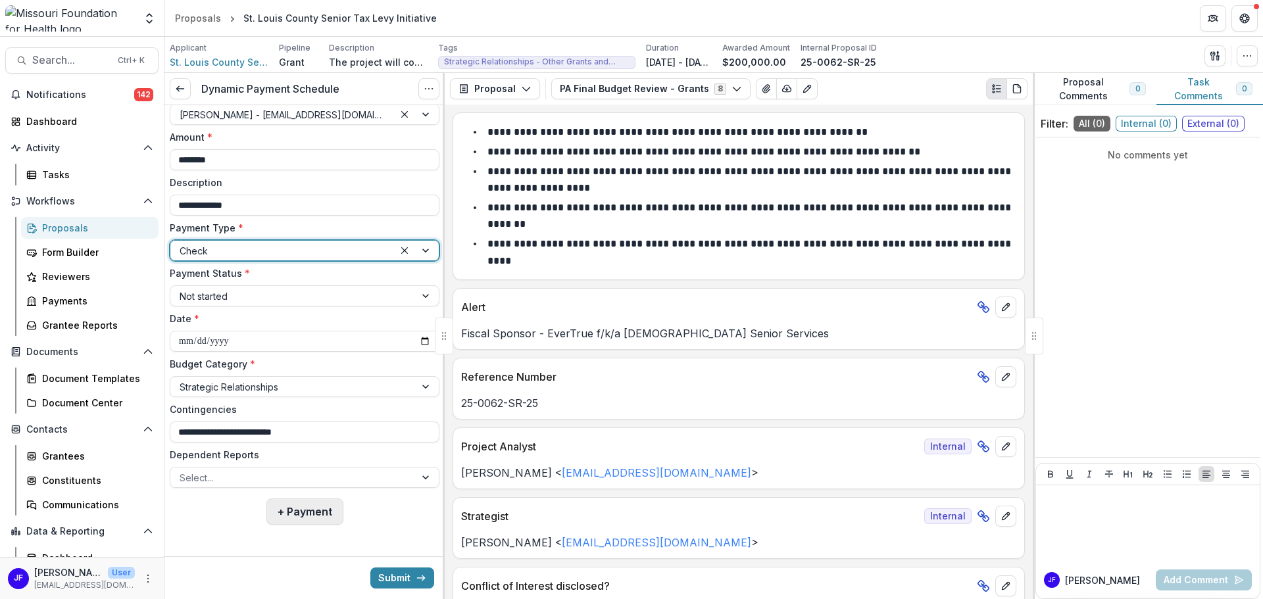
click at [290, 510] on button "+ Payment" at bounding box center [304, 512] width 77 height 26
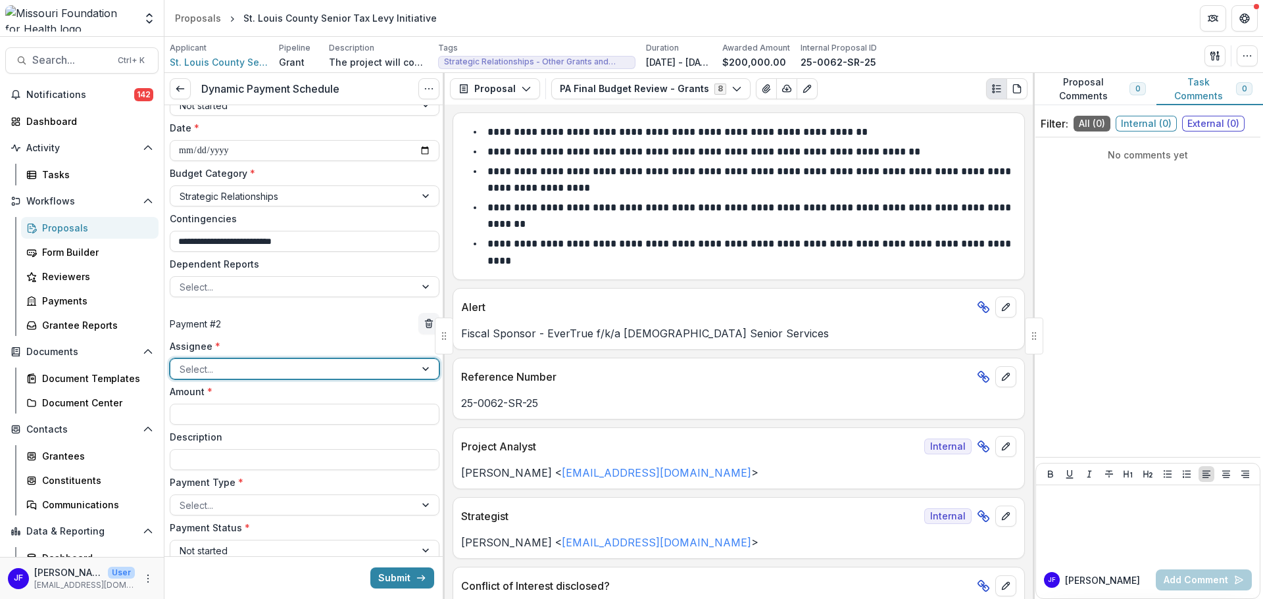
scroll to position [260, 0]
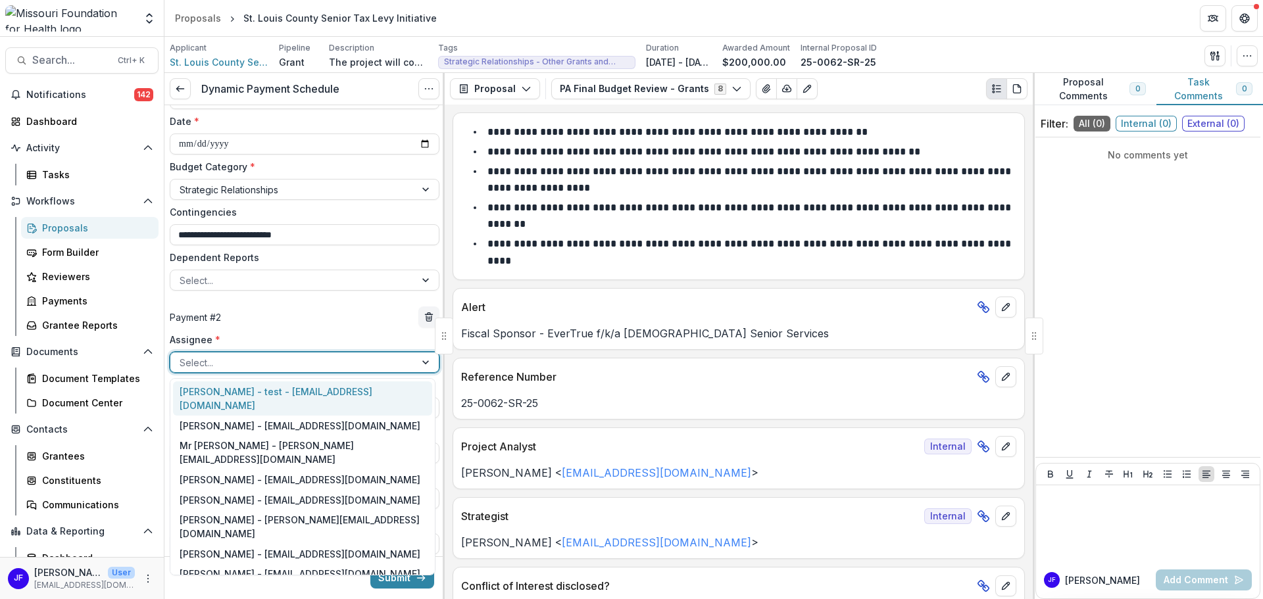
click at [228, 359] on div at bounding box center [293, 363] width 226 height 16
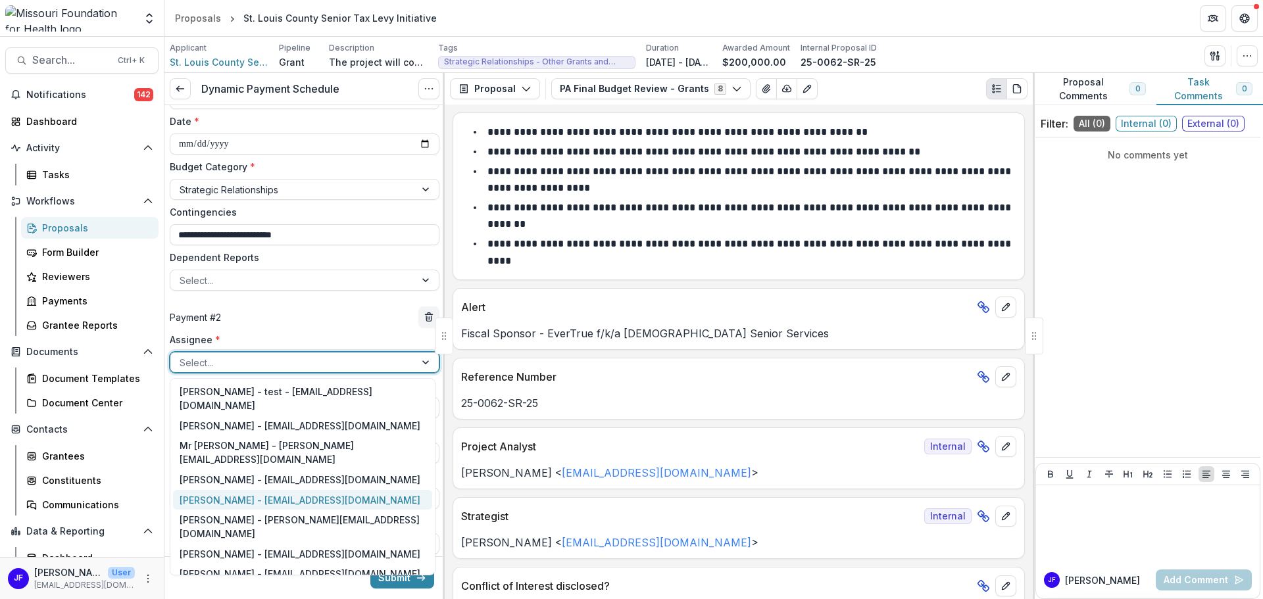
click at [220, 490] on div "Jean Freeman-Crawford - jcrawford@mffh.org" at bounding box center [302, 500] width 259 height 20
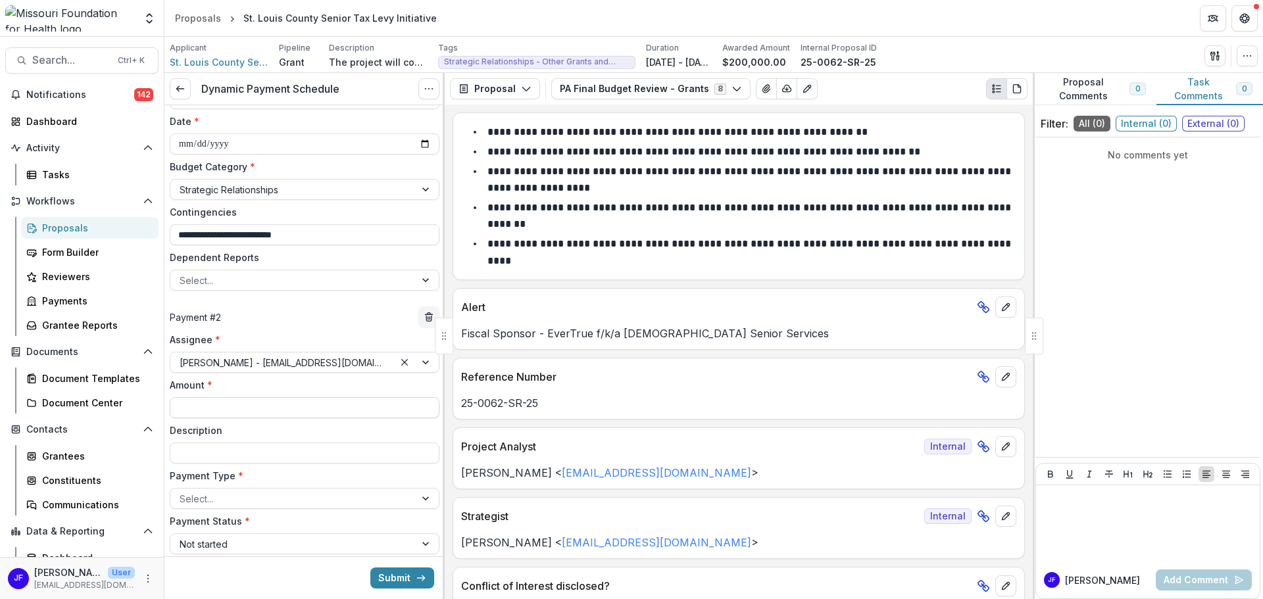
click at [222, 405] on input "Amount *" at bounding box center [305, 407] width 270 height 21
type input "********"
click at [222, 450] on input "Description" at bounding box center [305, 453] width 270 height 21
type input "**********"
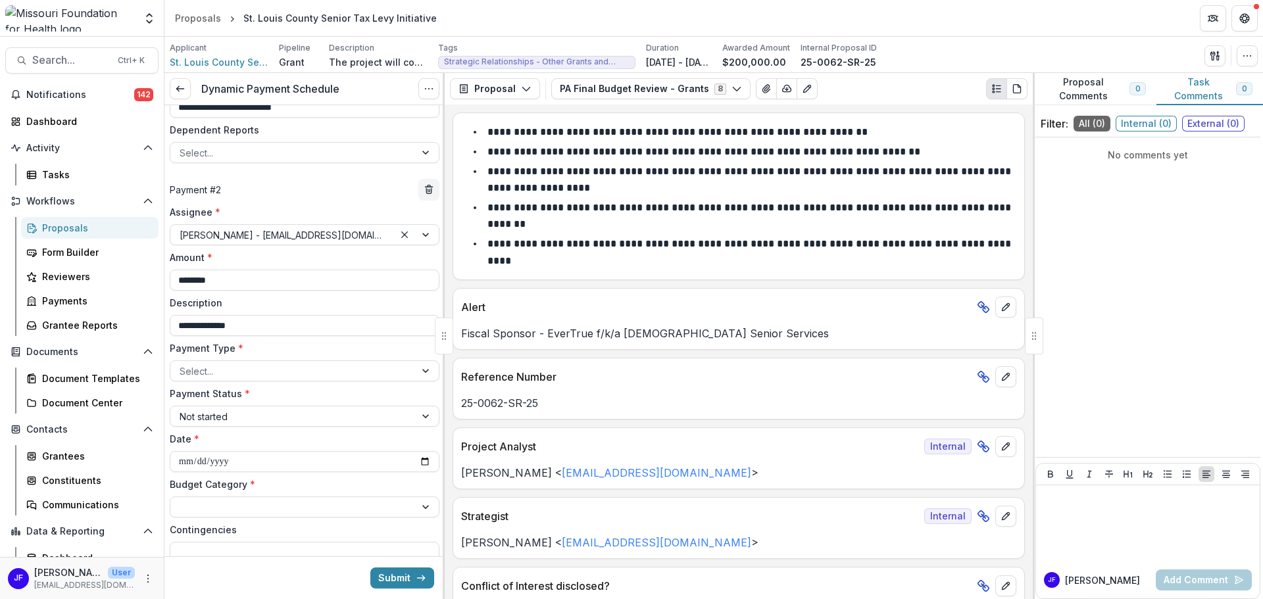
scroll to position [391, 0]
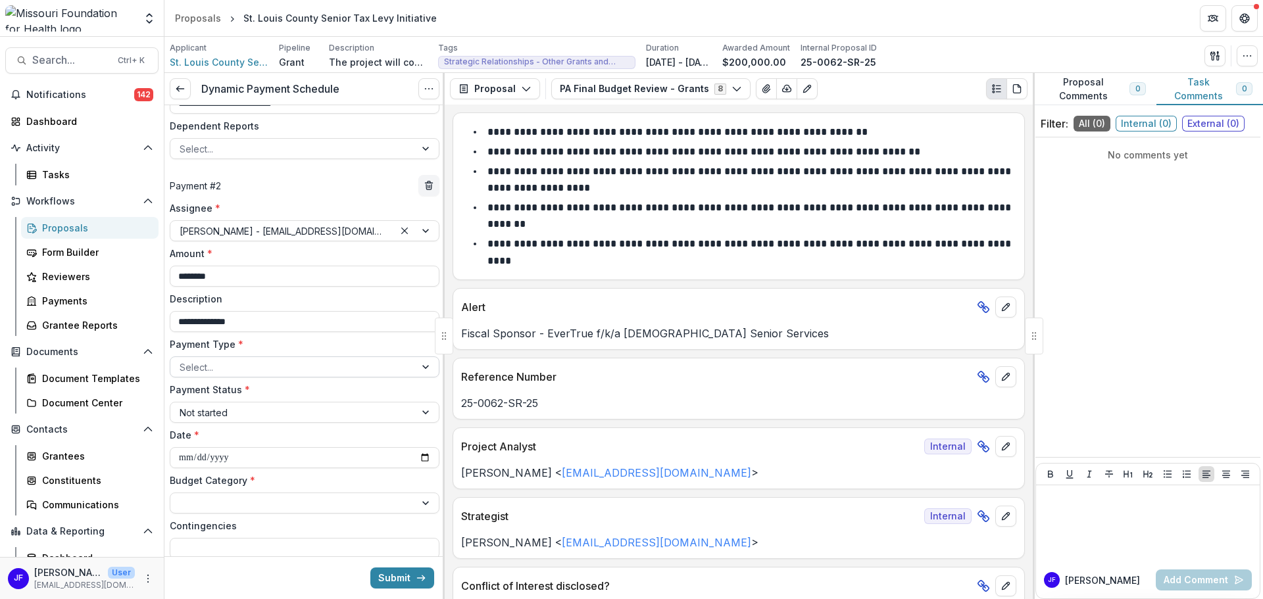
click at [424, 362] on div at bounding box center [427, 367] width 24 height 20
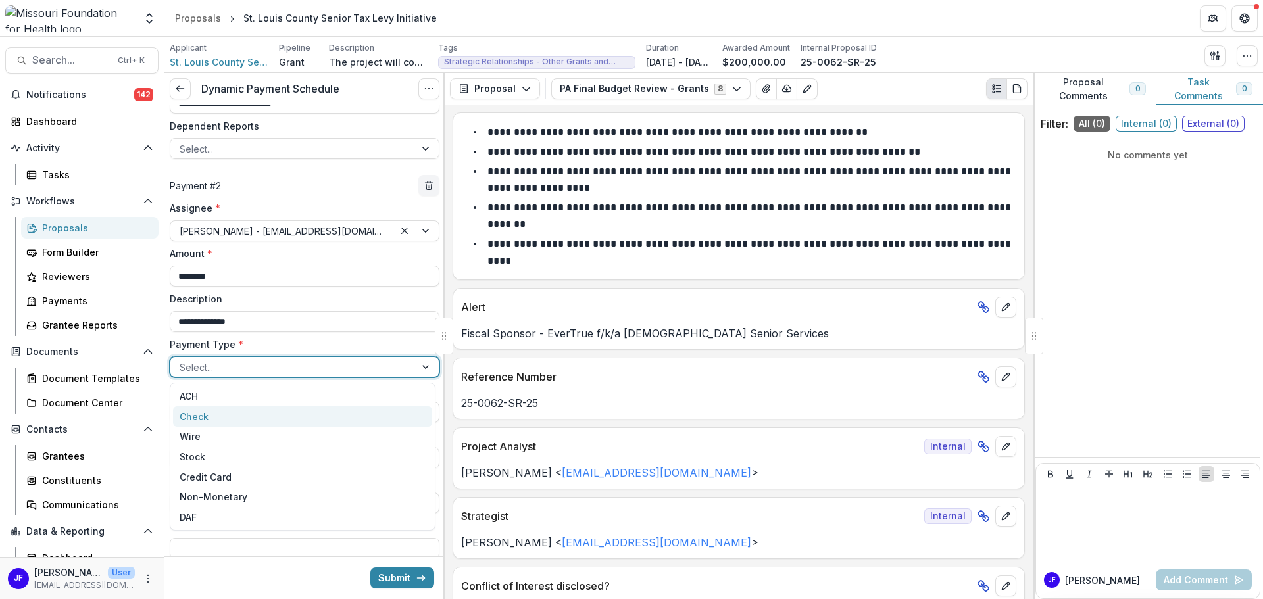
click at [372, 416] on div "Check" at bounding box center [302, 417] width 259 height 20
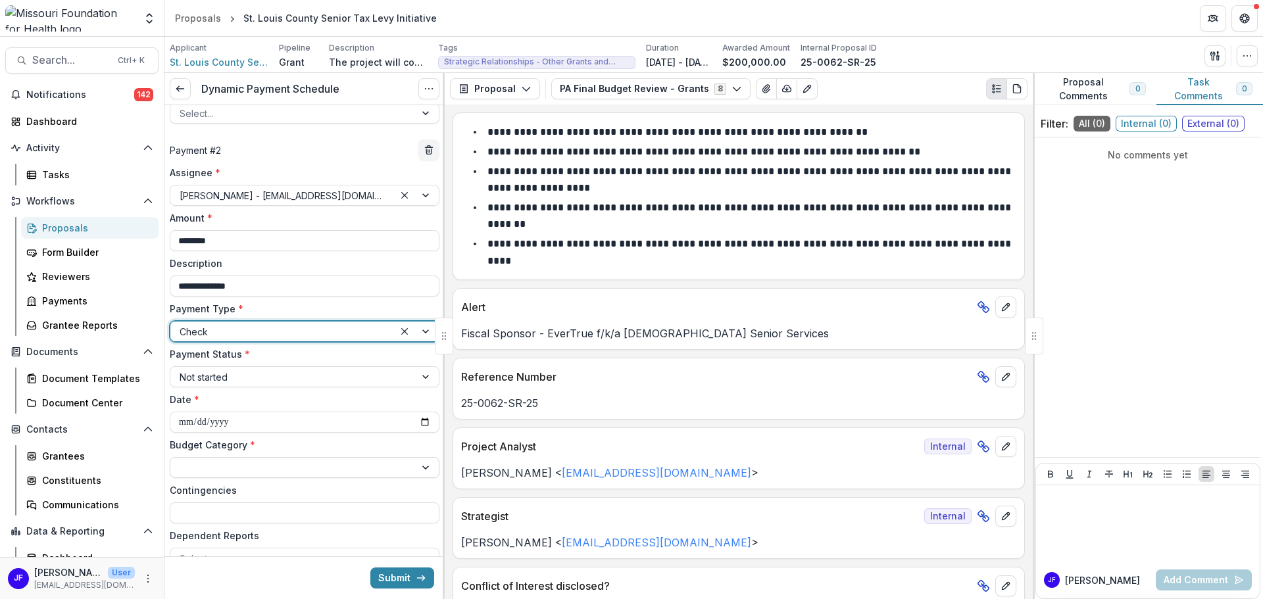
scroll to position [508, 0]
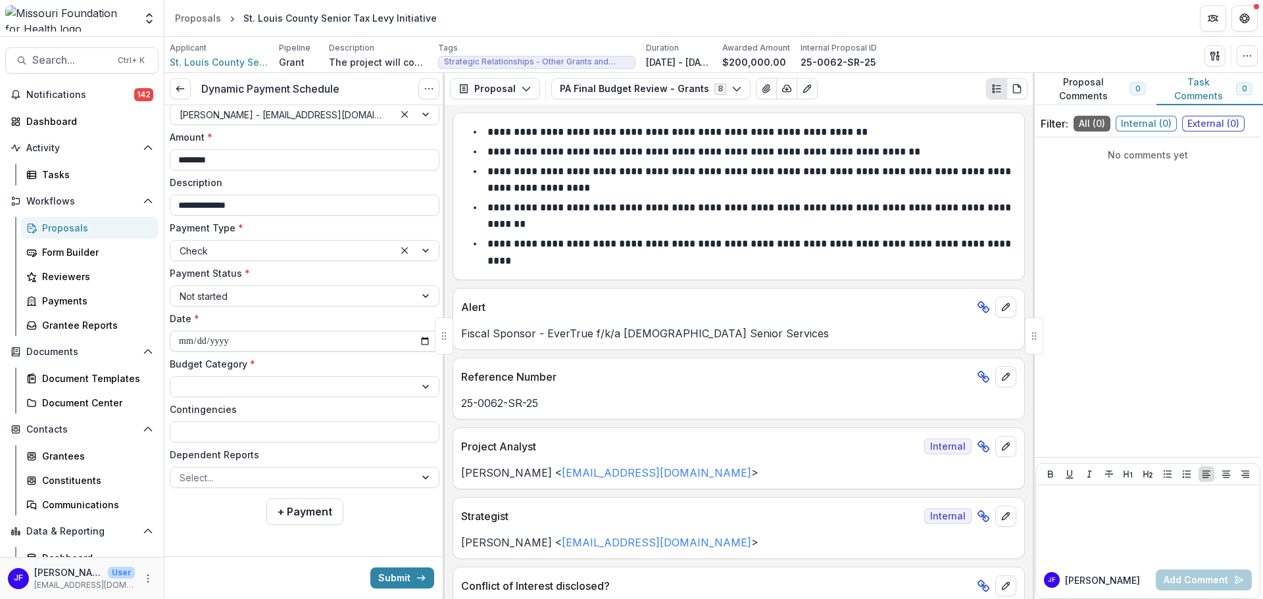
click at [424, 336] on input "**********" at bounding box center [305, 341] width 270 height 21
click at [422, 391] on div at bounding box center [427, 387] width 24 height 20
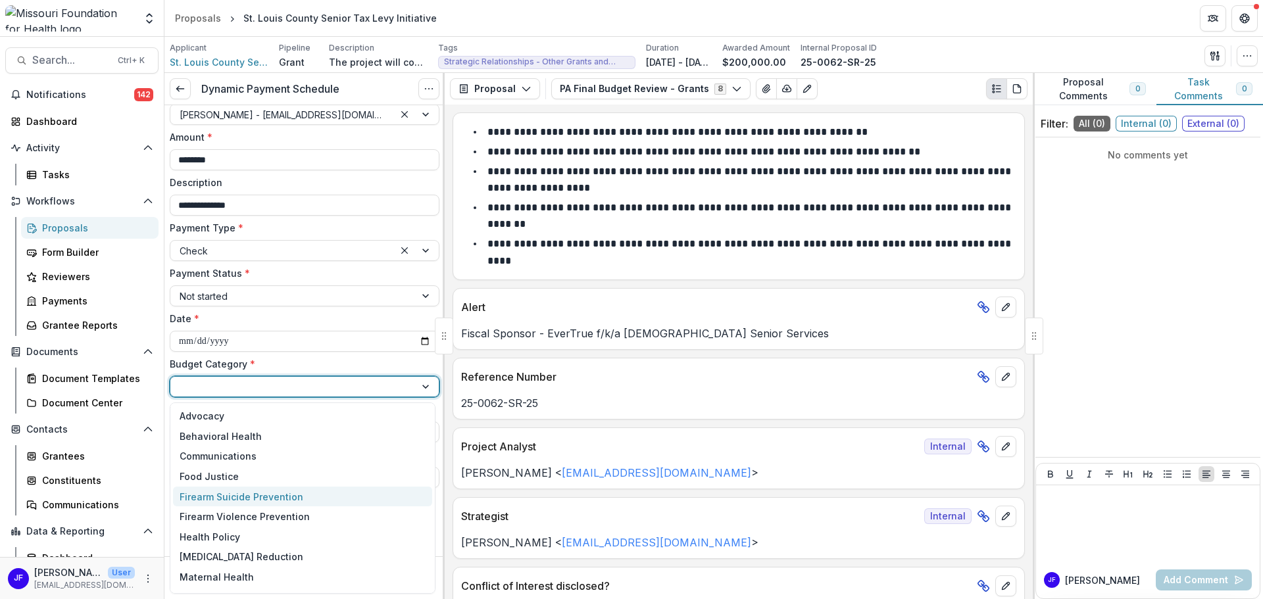
scroll to position [77, 0]
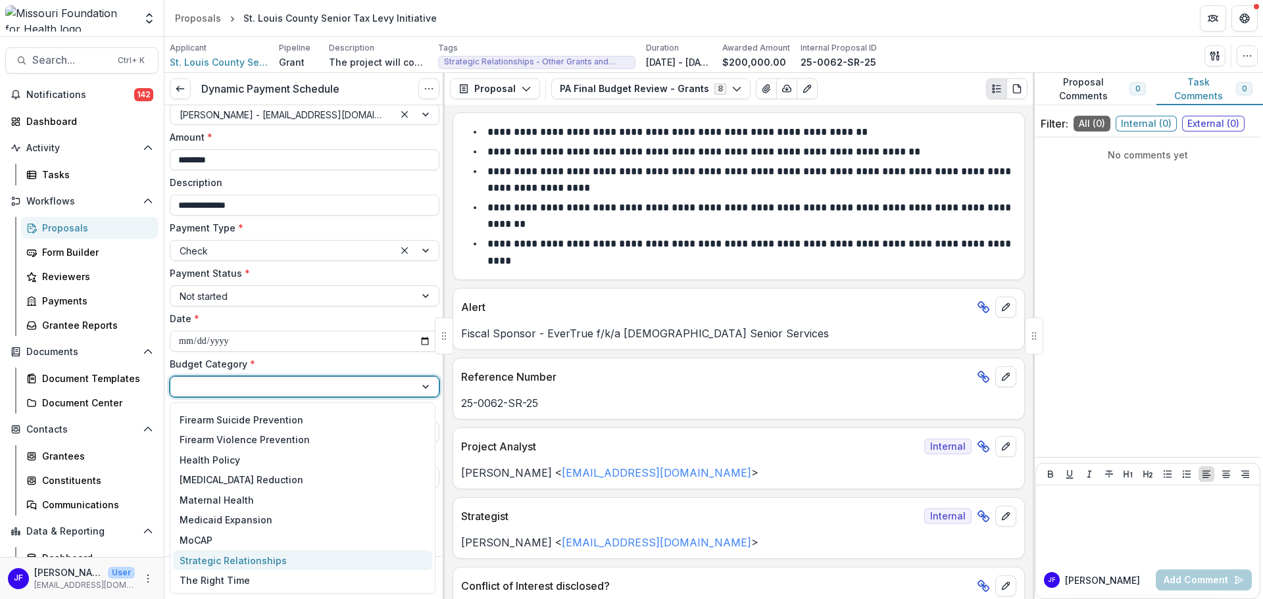
click at [272, 555] on div "Strategic Relationships" at bounding box center [233, 561] width 107 height 14
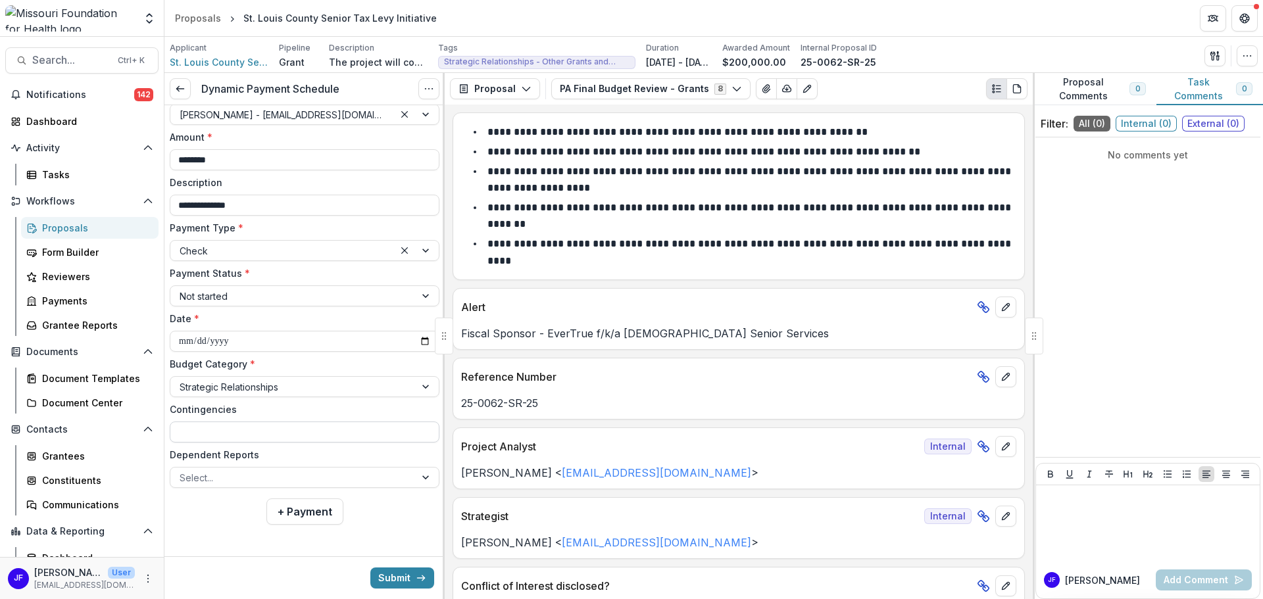
click at [418, 430] on input "Contingencies" at bounding box center [305, 432] width 270 height 21
click at [426, 478] on div at bounding box center [427, 478] width 24 height 20
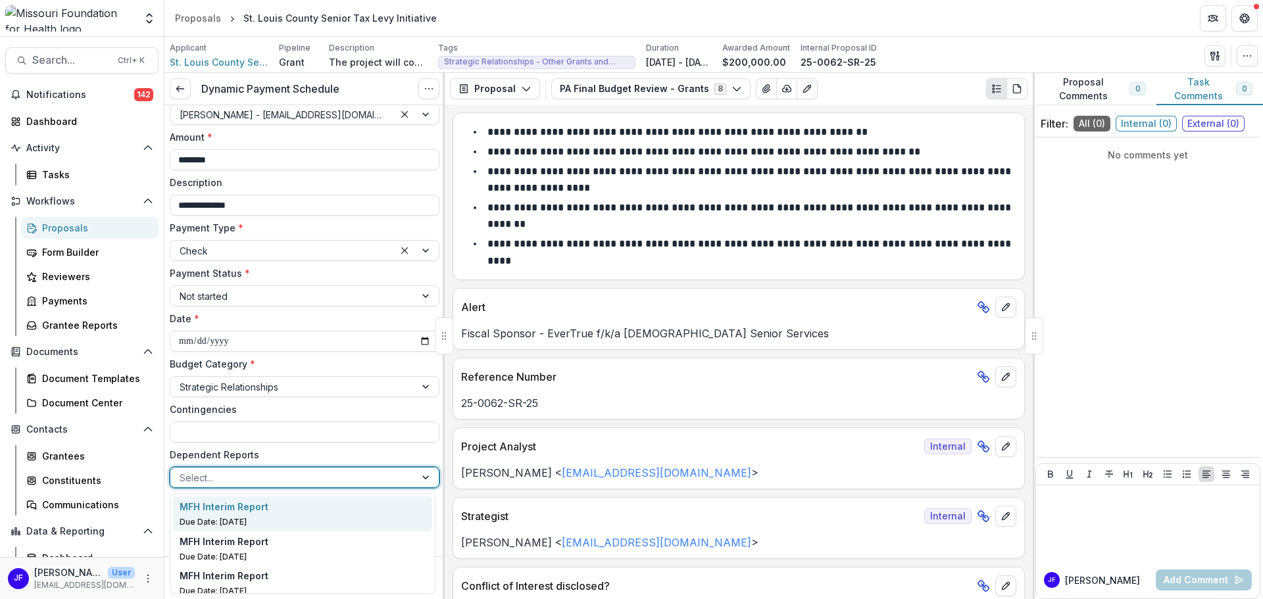
click at [243, 515] on div "MFH Interim Report Due Date: Mar 15, 2026" at bounding box center [303, 514] width 247 height 28
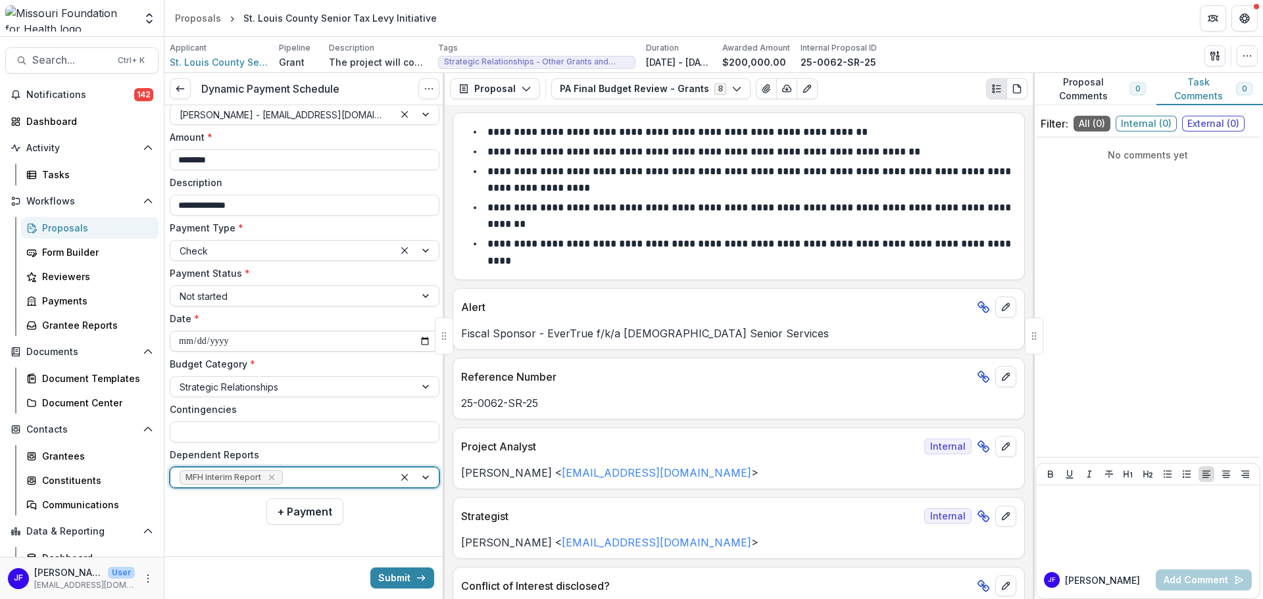
click at [425, 337] on input "**********" at bounding box center [305, 341] width 270 height 21
type input "**********"
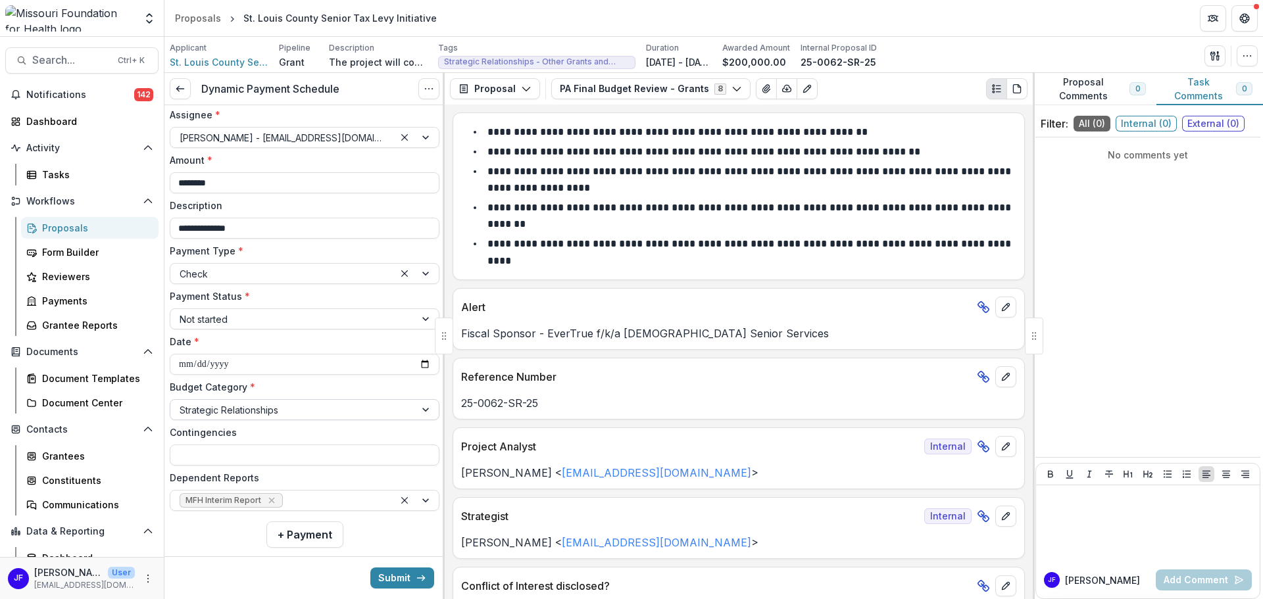
scroll to position [508, 0]
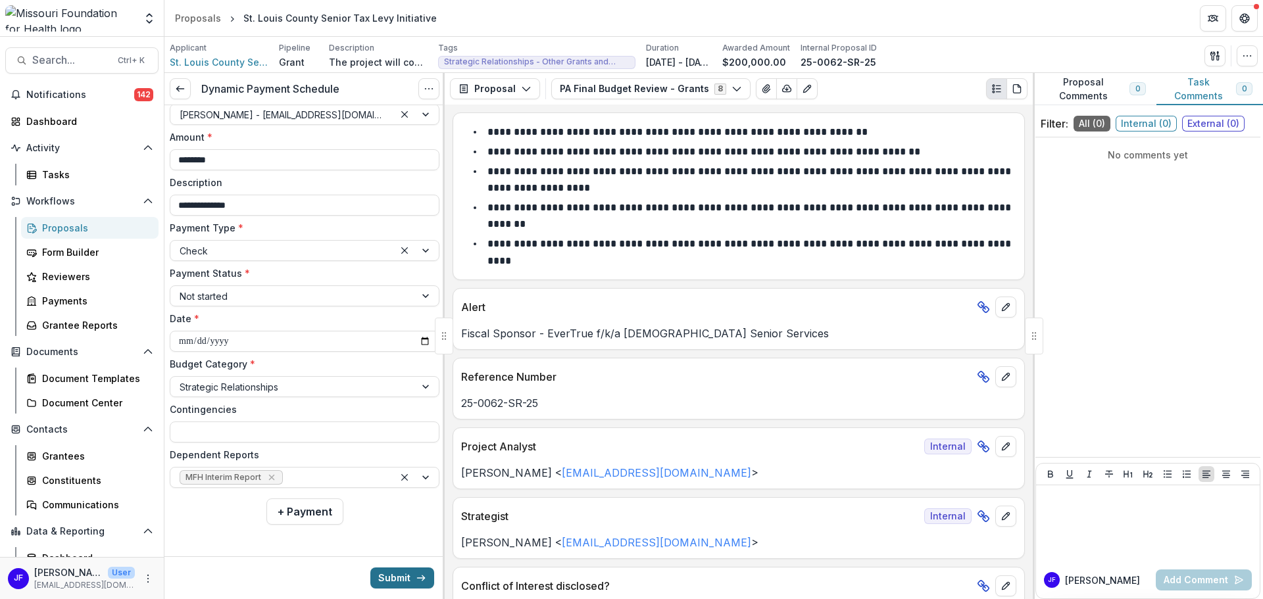
click at [385, 576] on button "Submit" at bounding box center [402, 578] width 64 height 21
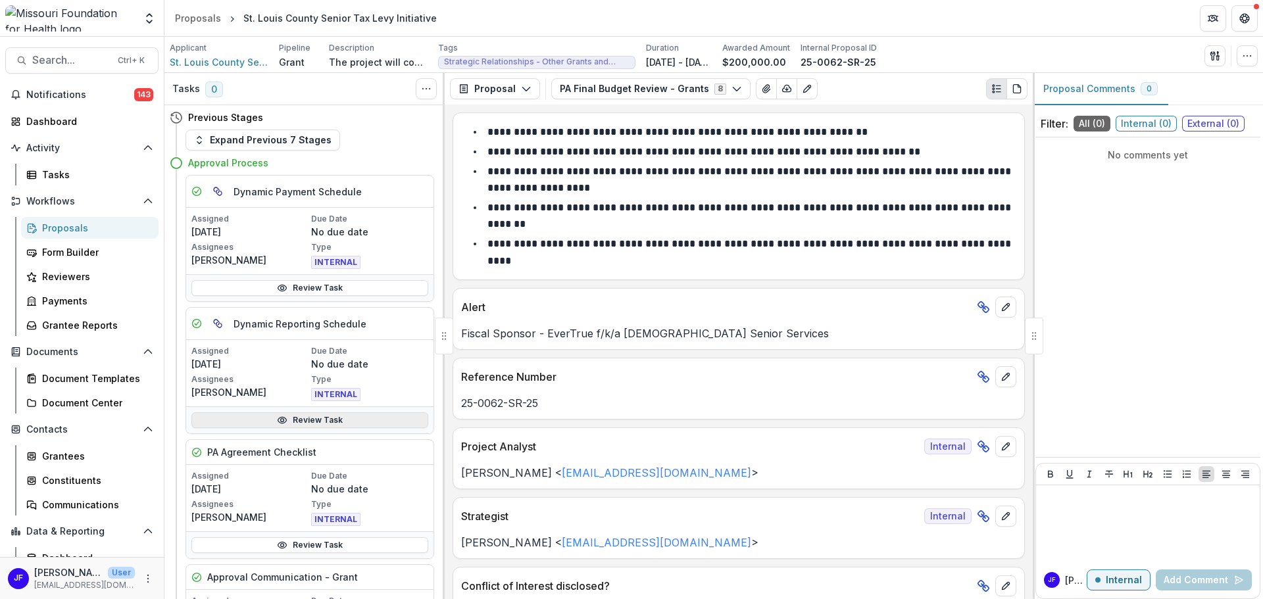
click at [360, 417] on link "Review Task" at bounding box center [309, 420] width 237 height 16
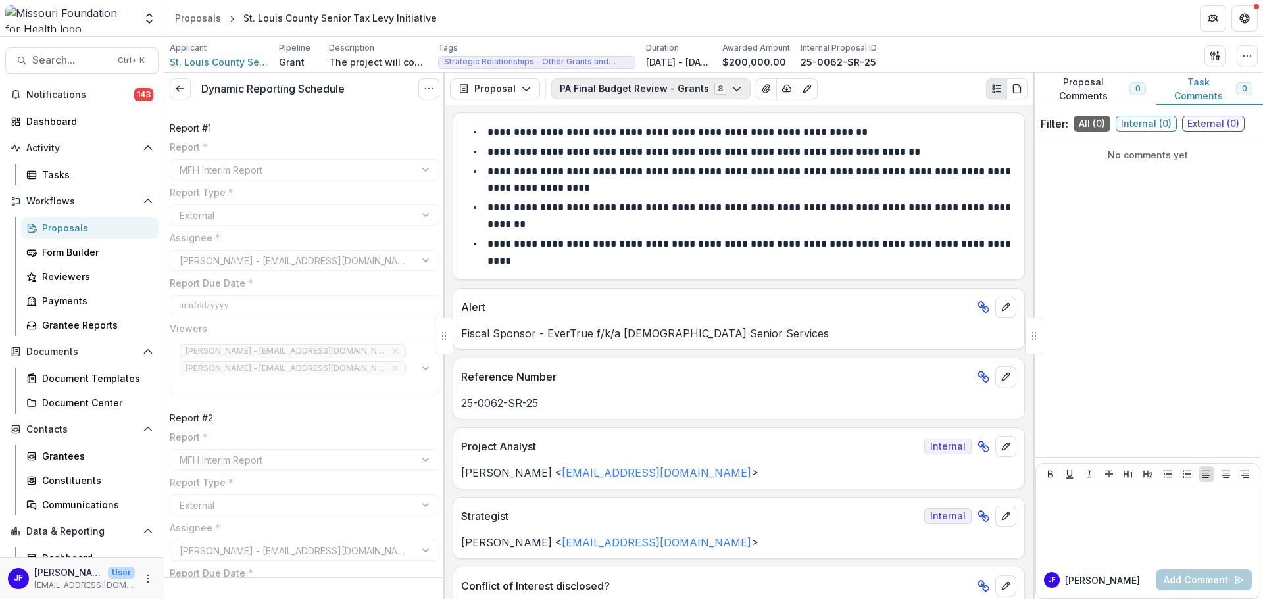
click at [647, 82] on button "PA Final Budget Review - Grants 8" at bounding box center [650, 88] width 199 height 21
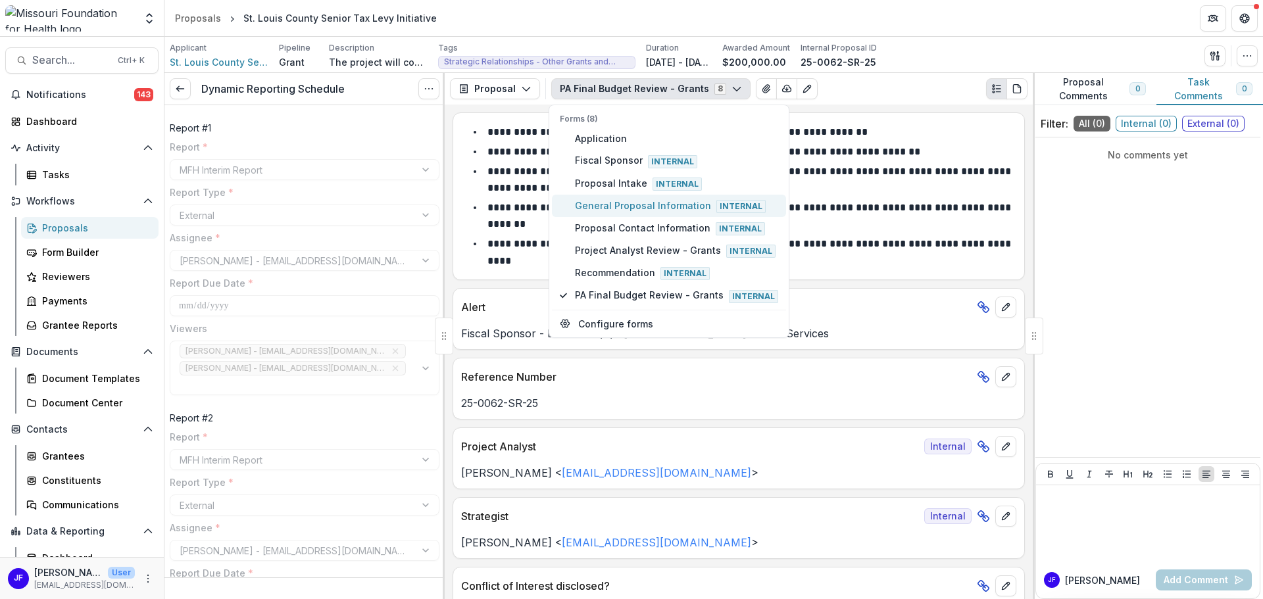
click at [616, 201] on span "General Proposal Information Internal" at bounding box center [676, 206] width 203 height 14
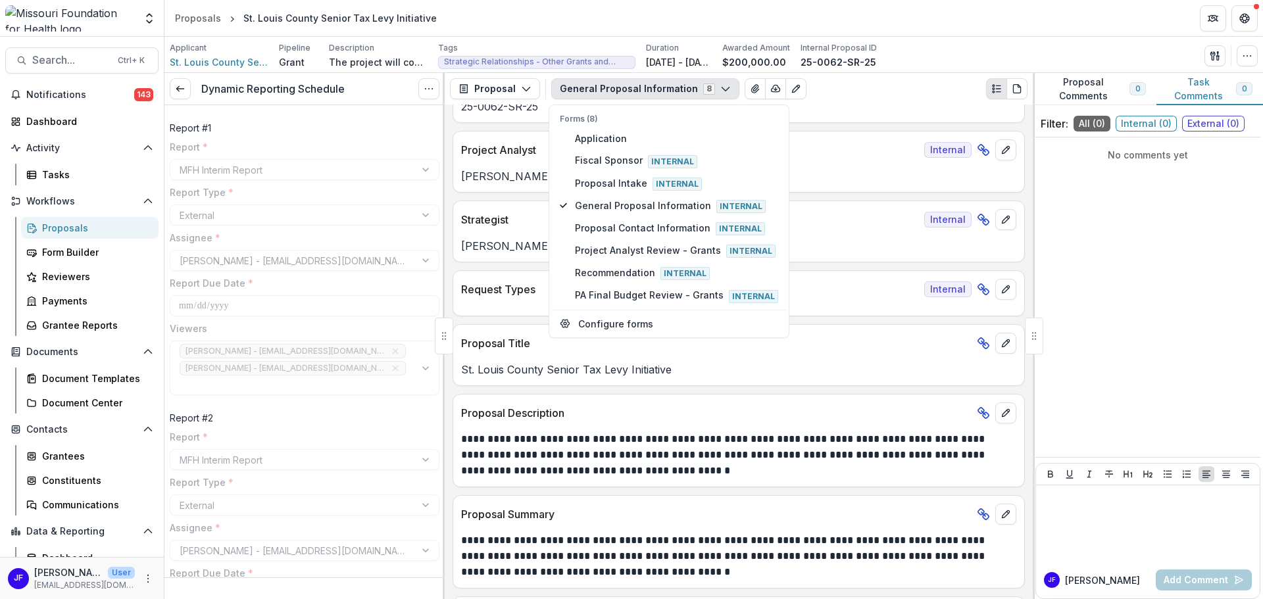
scroll to position [132, 0]
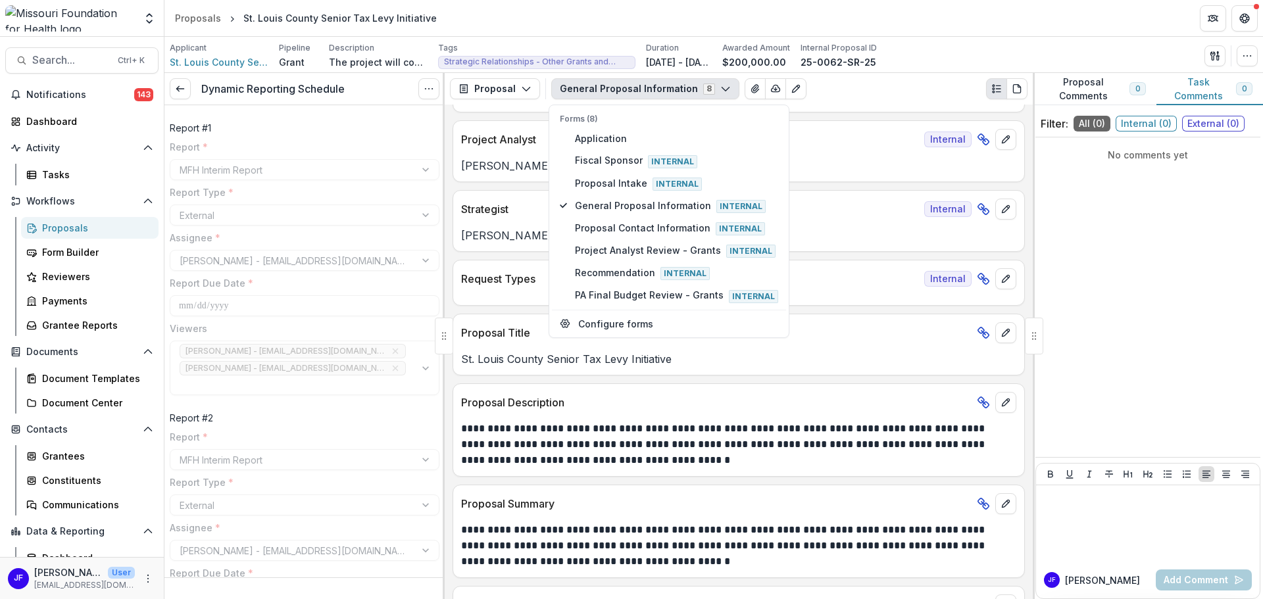
click at [1114, 303] on div "No comments yet" at bounding box center [1147, 297] width 225 height 309
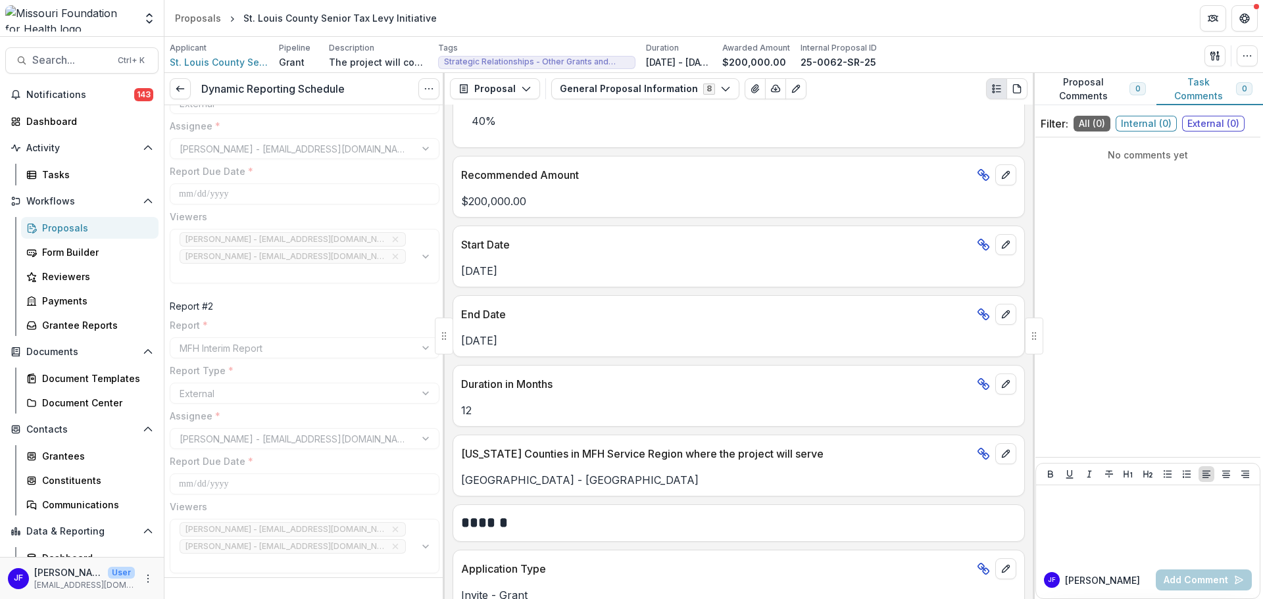
scroll to position [855, 0]
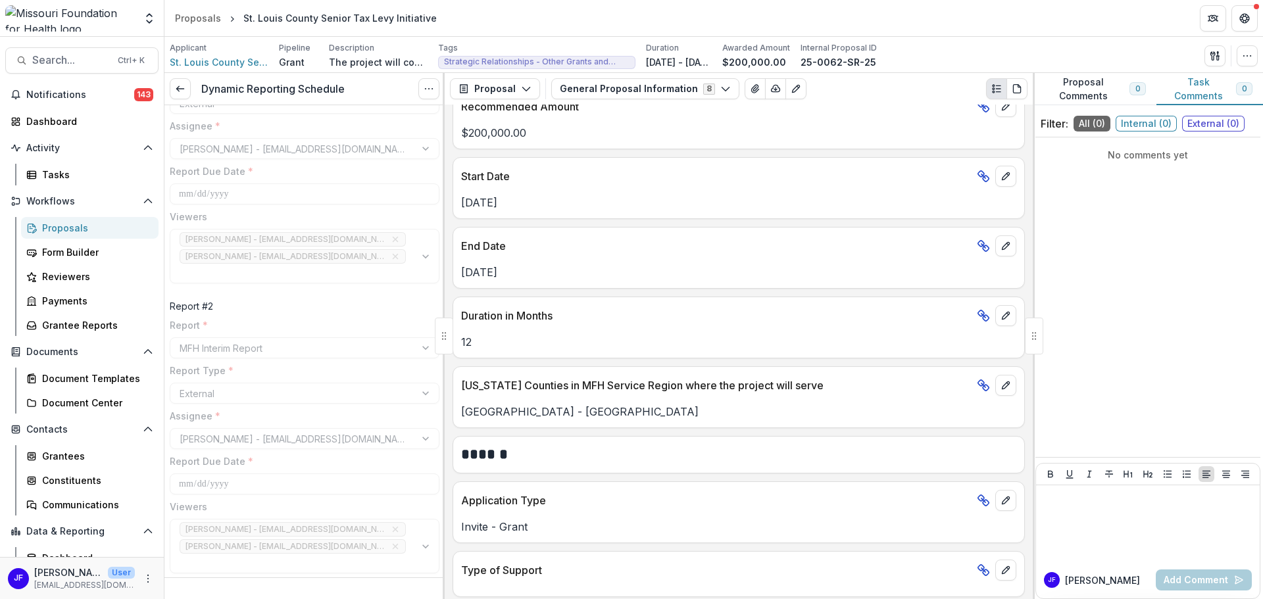
click at [169, 86] on div "Dynamic Reporting Schedule View task Reopen Task" at bounding box center [304, 89] width 280 height 32
click at [176, 87] on icon at bounding box center [180, 89] width 11 height 11
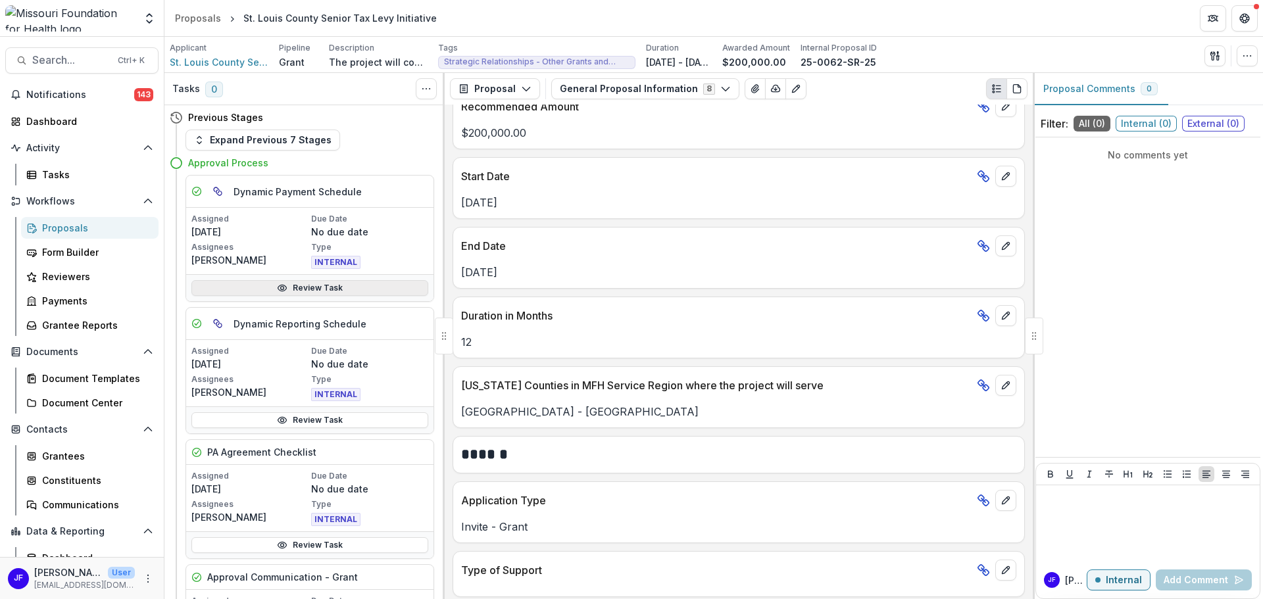
click at [305, 291] on link "Review Task" at bounding box center [309, 288] width 237 height 16
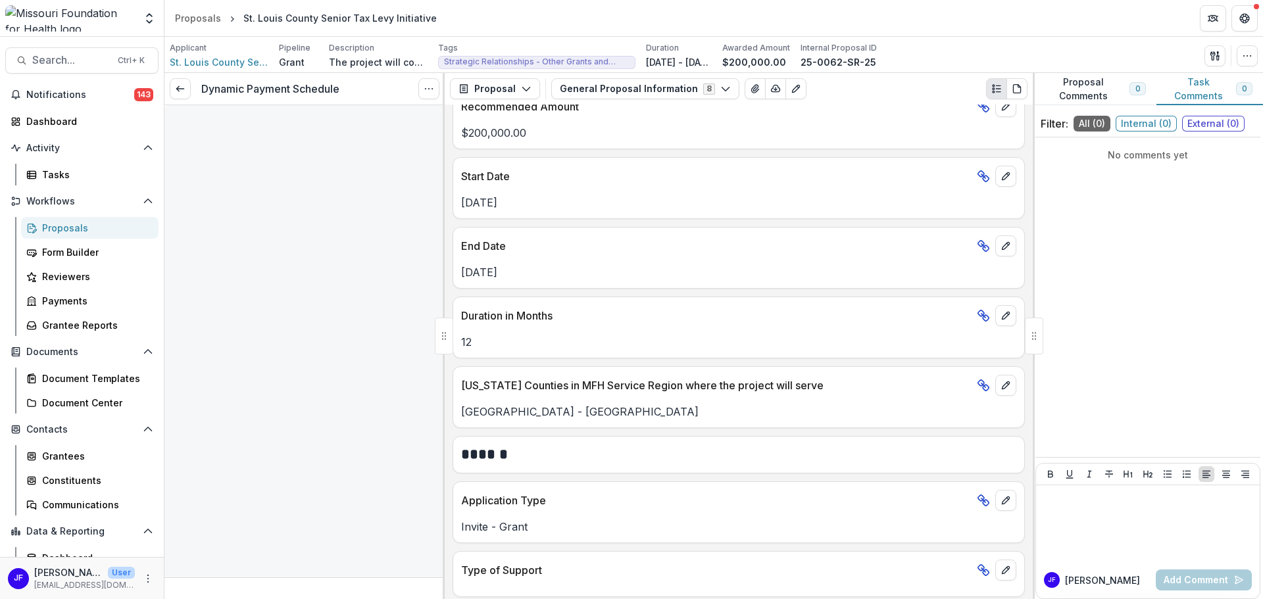
type input "********"
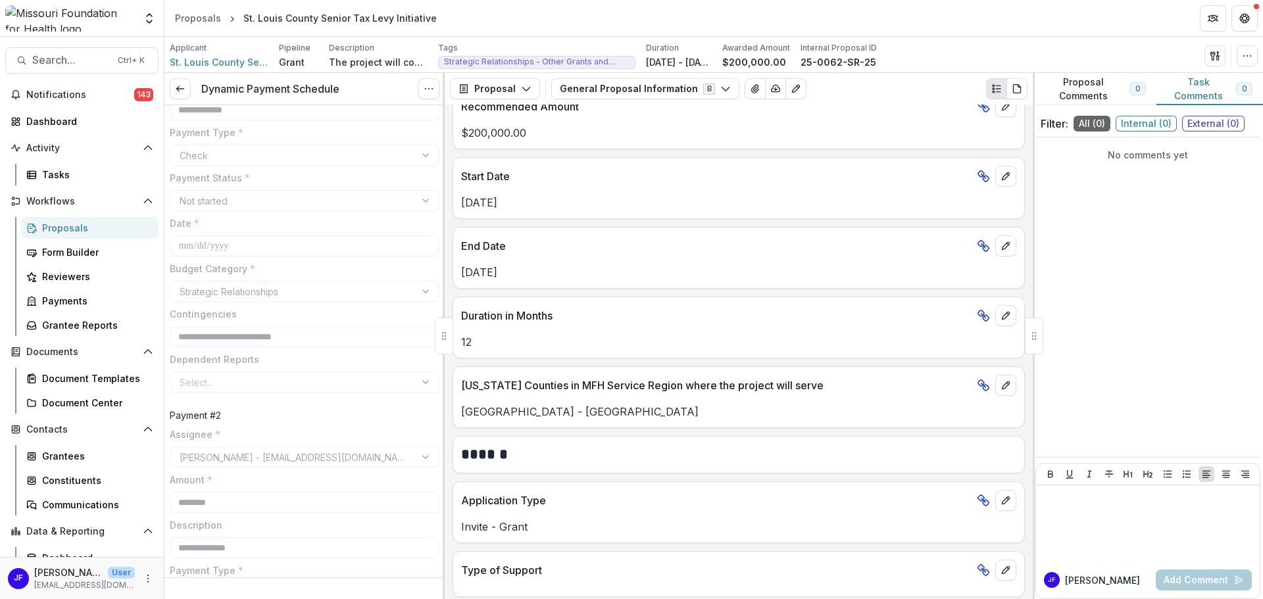
scroll to position [112, 0]
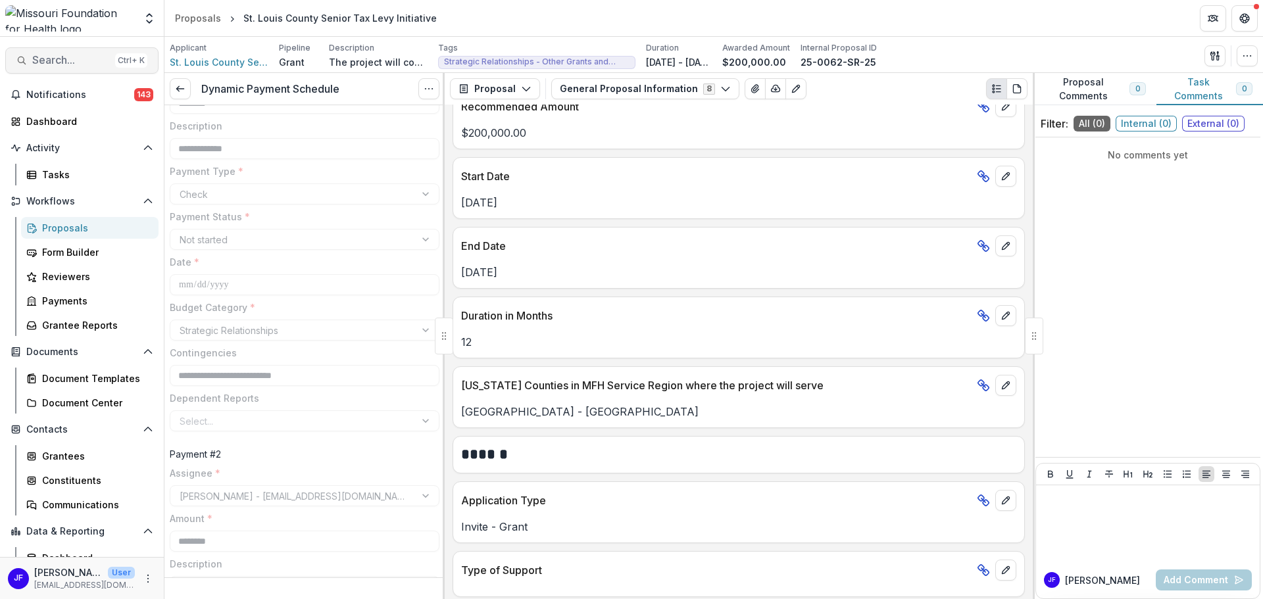
click at [67, 57] on span "Search..." at bounding box center [71, 60] width 78 height 12
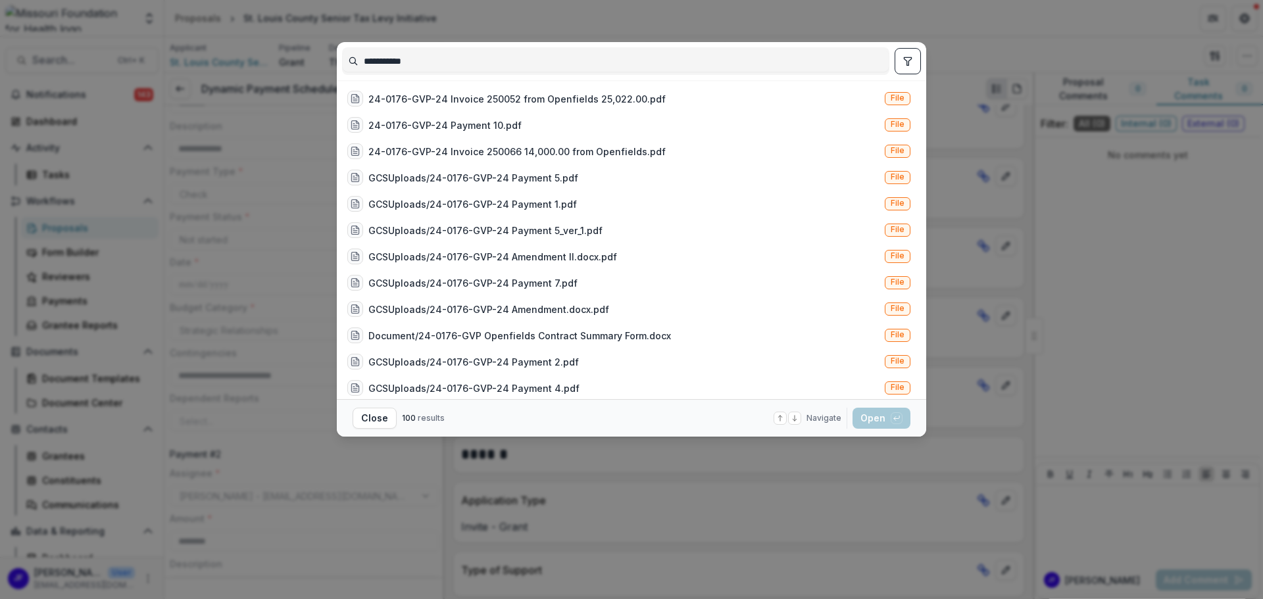
type input "**********"
click at [904, 64] on icon "toggle filters" at bounding box center [907, 61] width 11 height 11
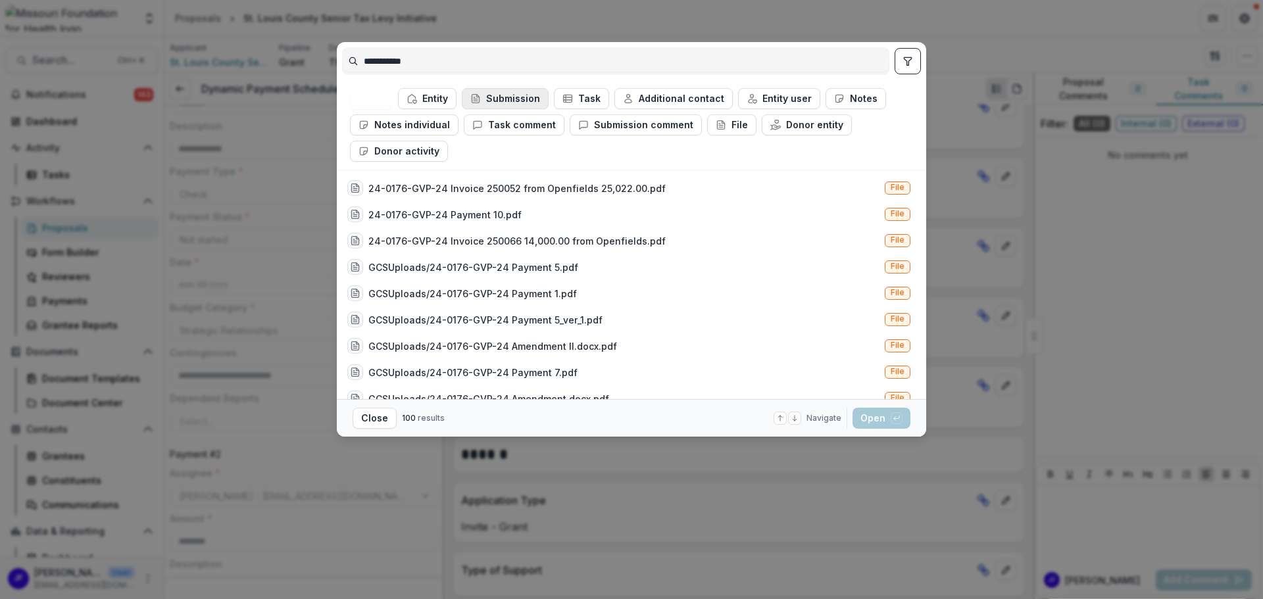
click at [503, 101] on button "Submission" at bounding box center [505, 98] width 87 height 21
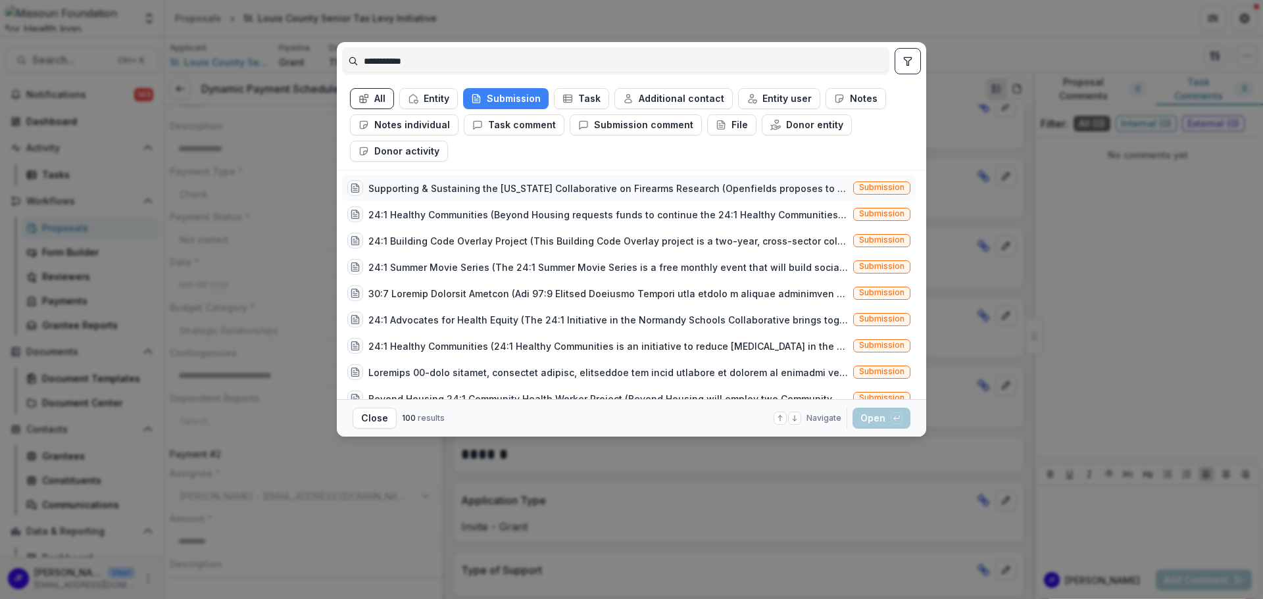
click at [552, 186] on div "Supporting & Sustaining the Missouri Collaborative on Firearms Research (Openfi…" at bounding box center [608, 189] width 480 height 14
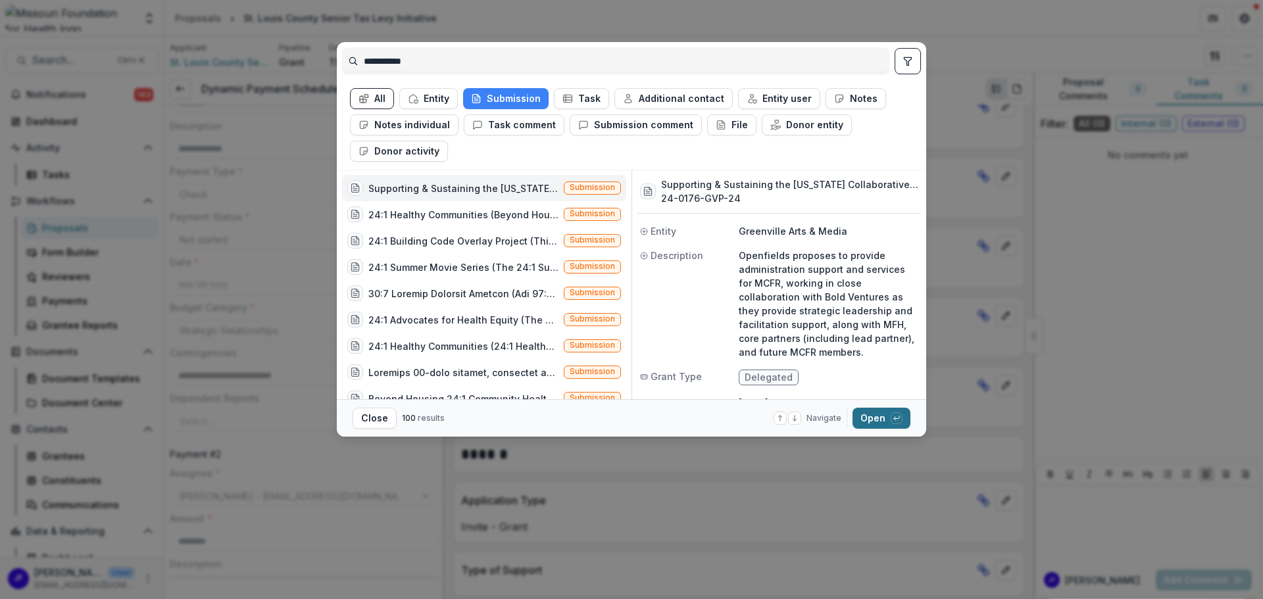
click at [862, 412] on button "Open with enter key" at bounding box center [881, 418] width 58 height 21
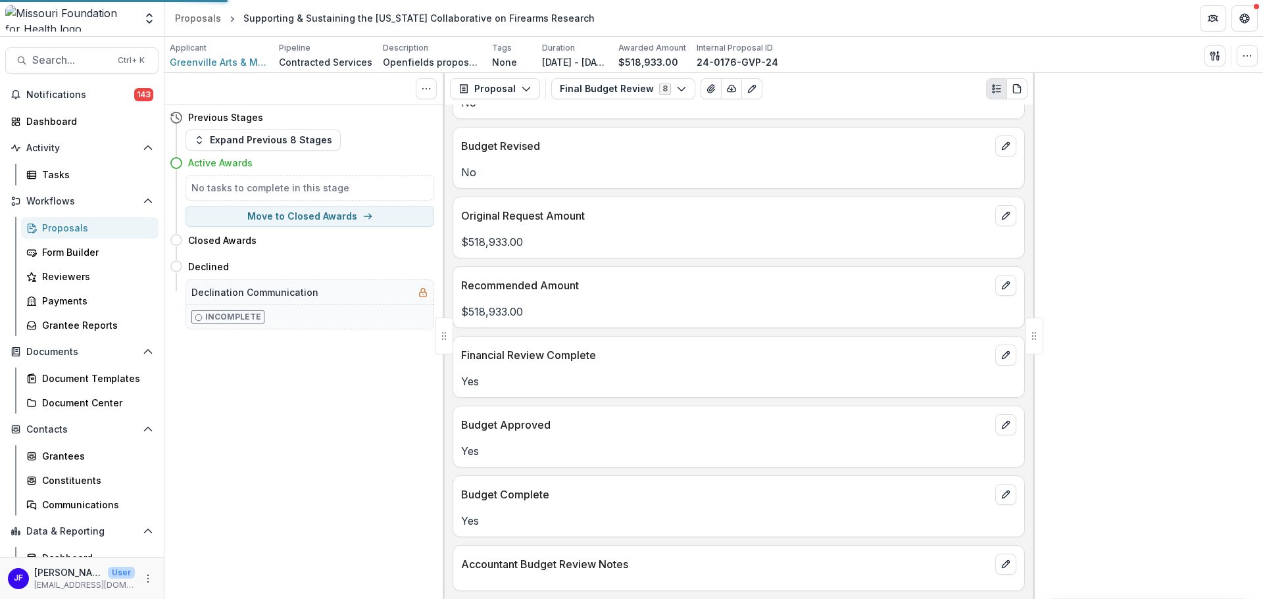
scroll to position [303, 0]
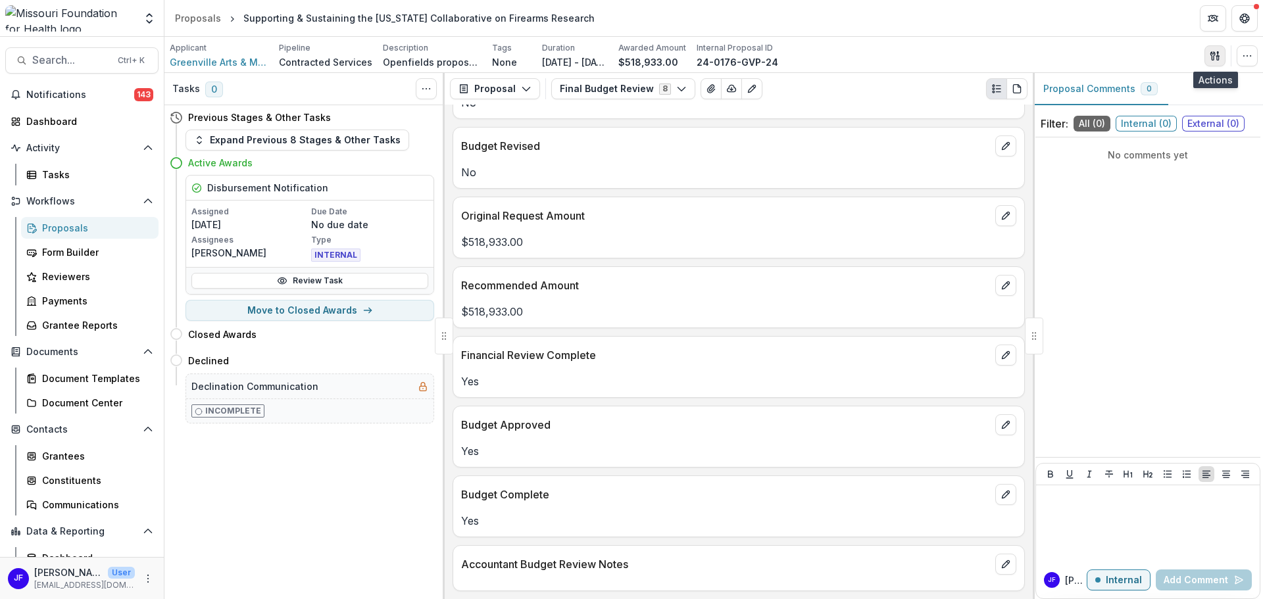
click at [1216, 53] on icon "button" at bounding box center [1215, 56] width 11 height 11
click at [1136, 105] on button "Proposal Files" at bounding box center [1151, 108] width 141 height 22
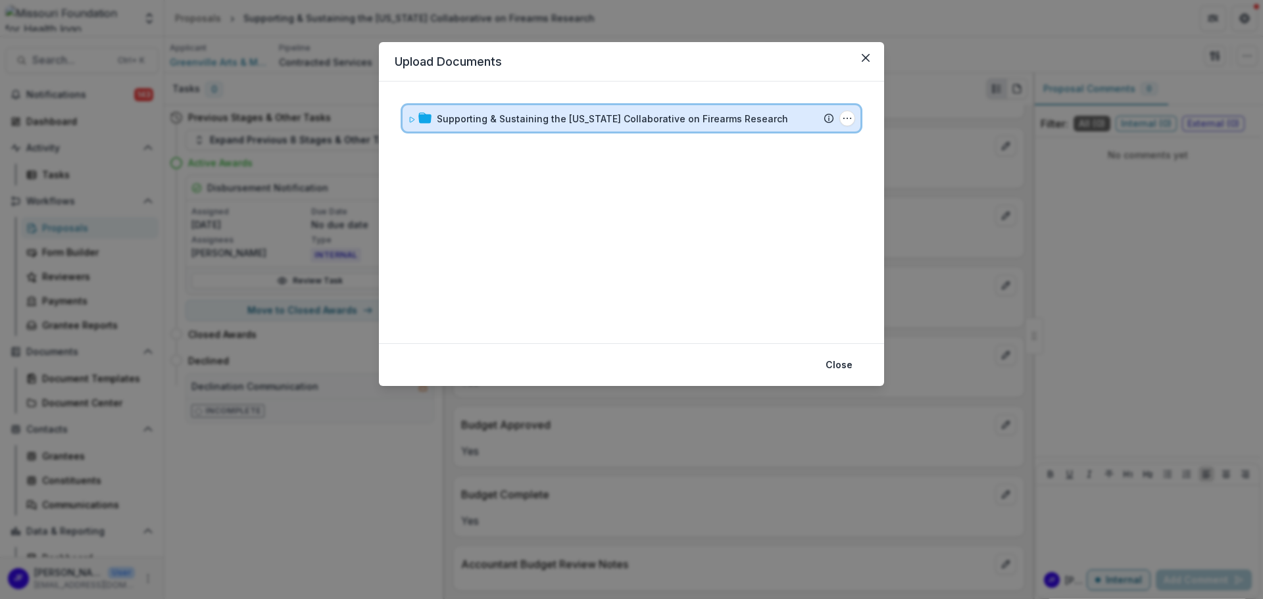
click at [412, 118] on icon at bounding box center [412, 119] width 5 height 5
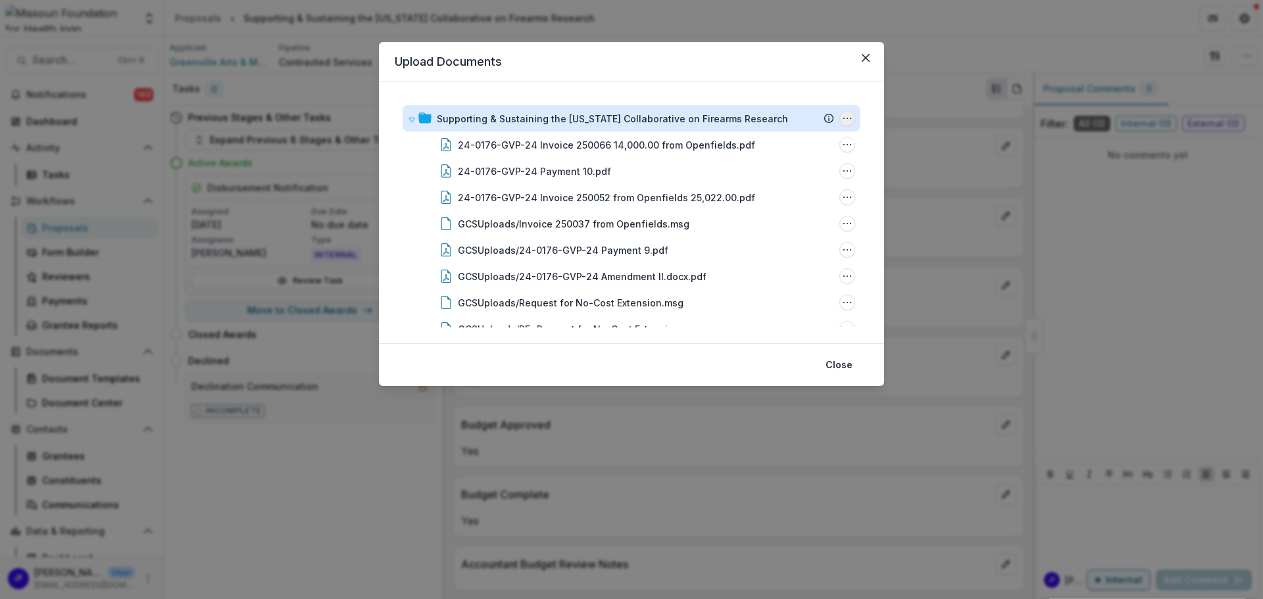
click at [845, 116] on icon "Supporting & Sustaining the Missouri Collaborative on Firearms Research Options" at bounding box center [847, 118] width 11 height 11
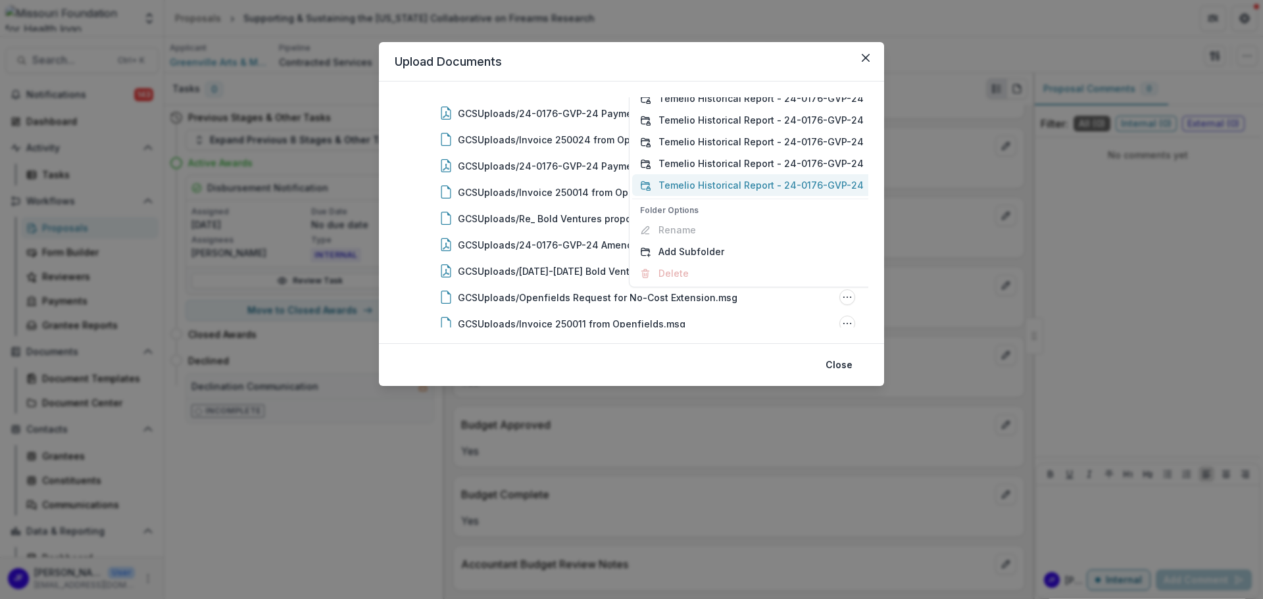
scroll to position [202, 0]
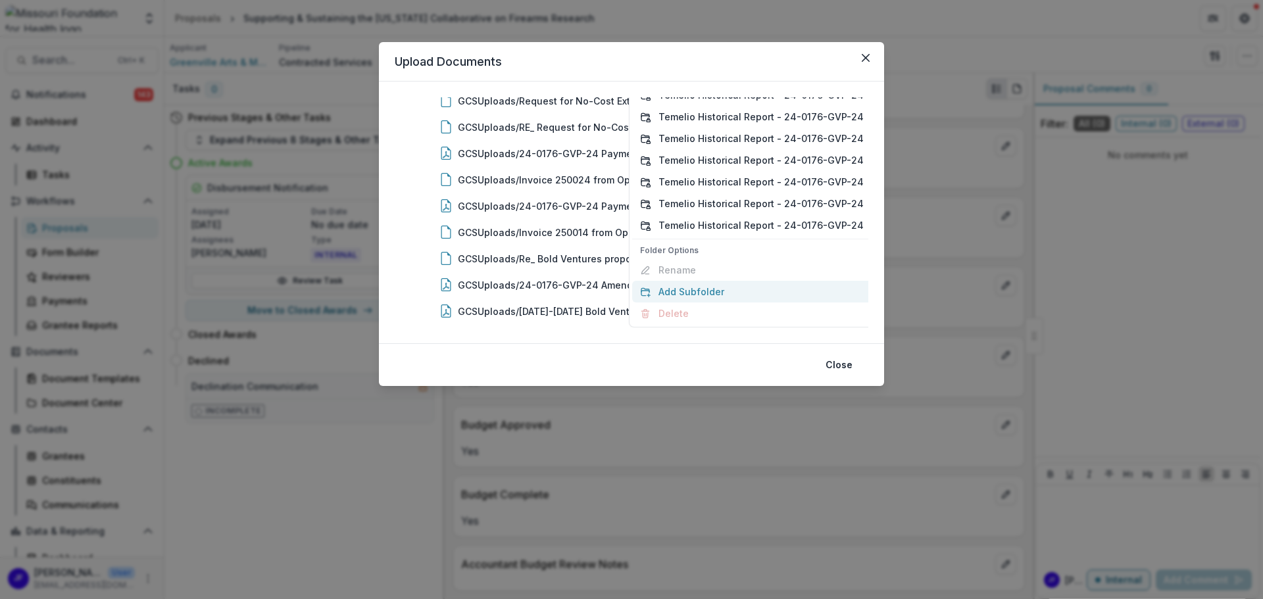
click at [686, 292] on button "Add Subfolder" at bounding box center [751, 292] width 239 height 22
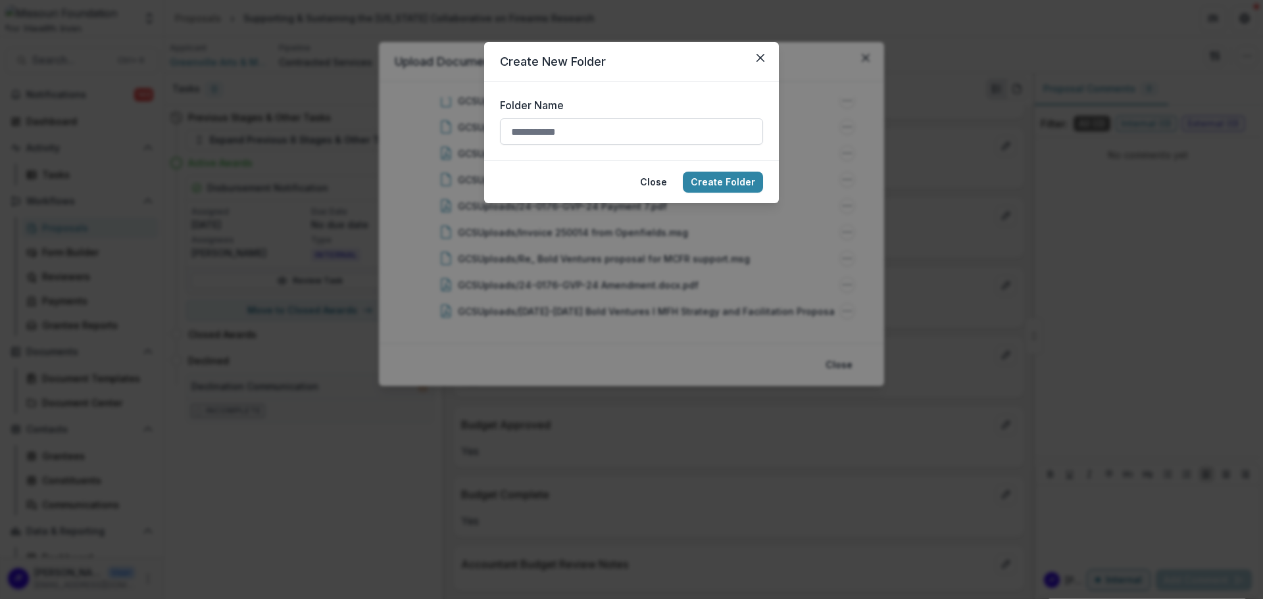
click at [540, 131] on input "Folder Name" at bounding box center [631, 131] width 263 height 26
type input "**********"
click at [700, 181] on button "Create Folder" at bounding box center [723, 182] width 80 height 21
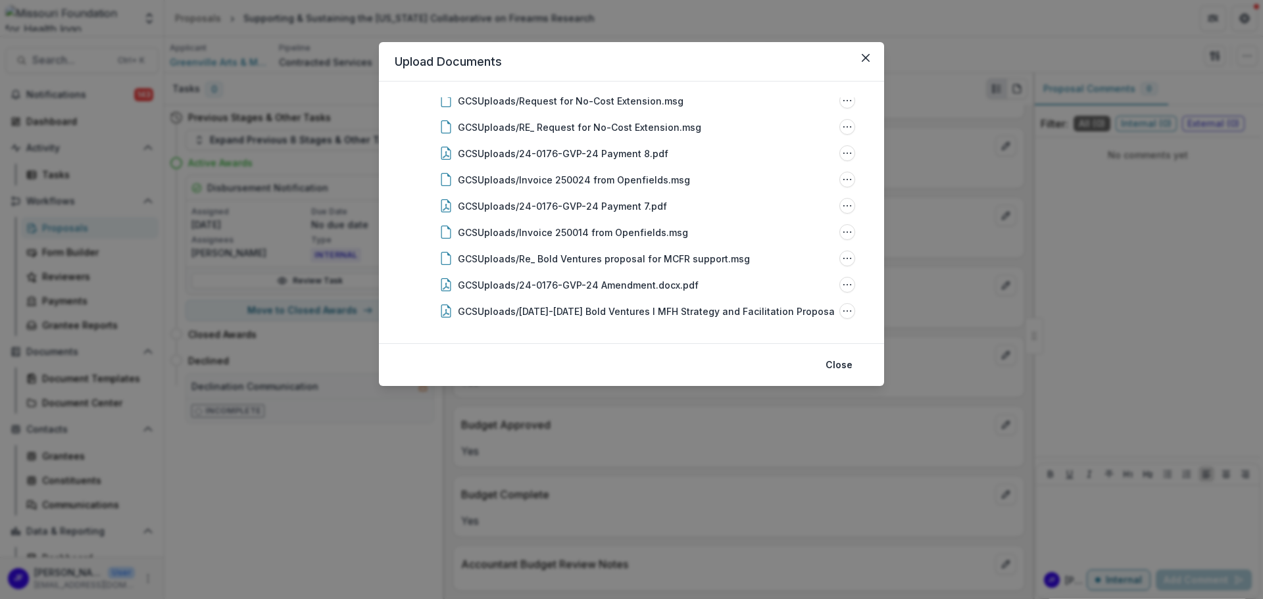
scroll to position [0, 0]
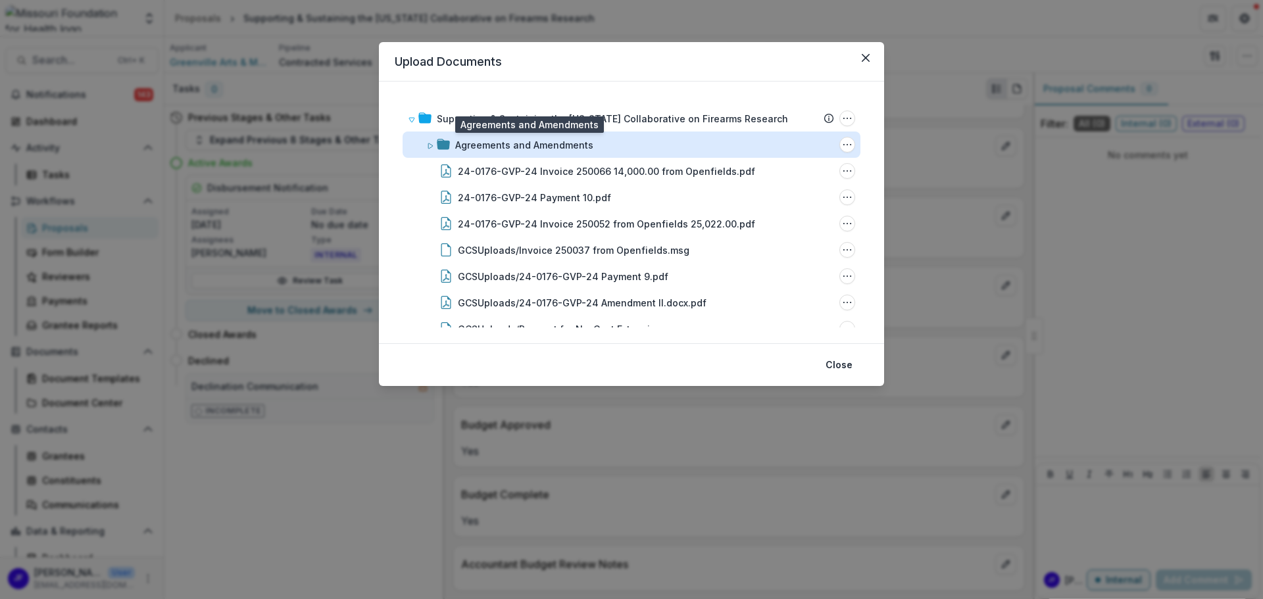
click at [524, 145] on div "Agreements and Amendments" at bounding box center [524, 145] width 138 height 14
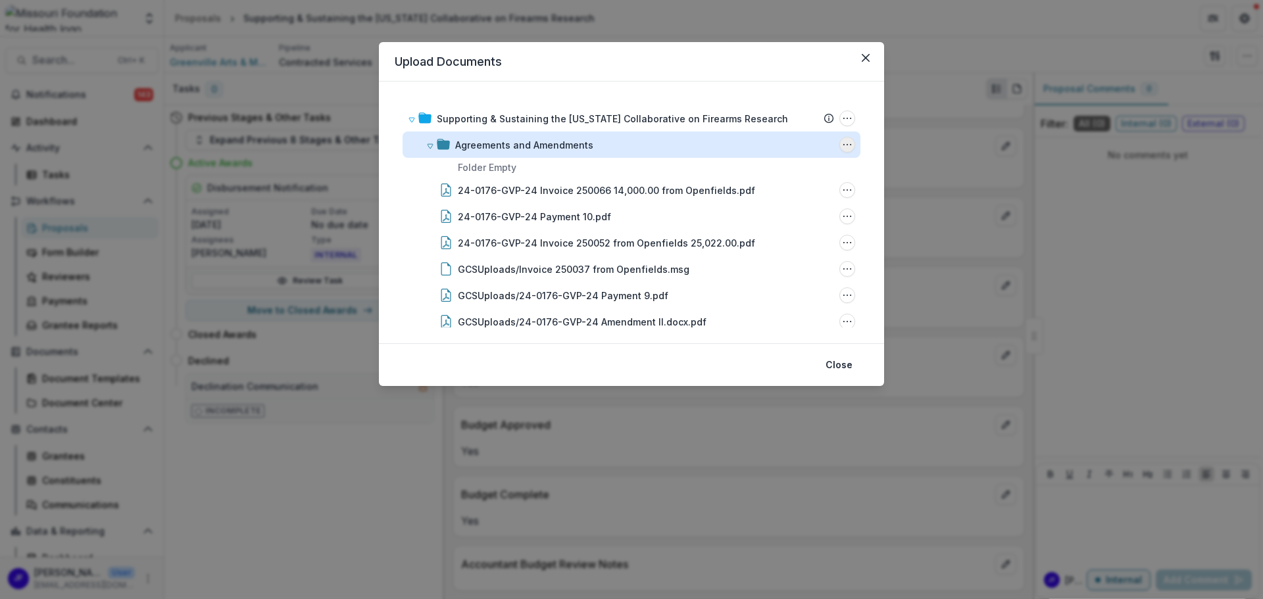
click at [845, 147] on icon "Agreements and Amendments Options" at bounding box center [847, 144] width 11 height 11
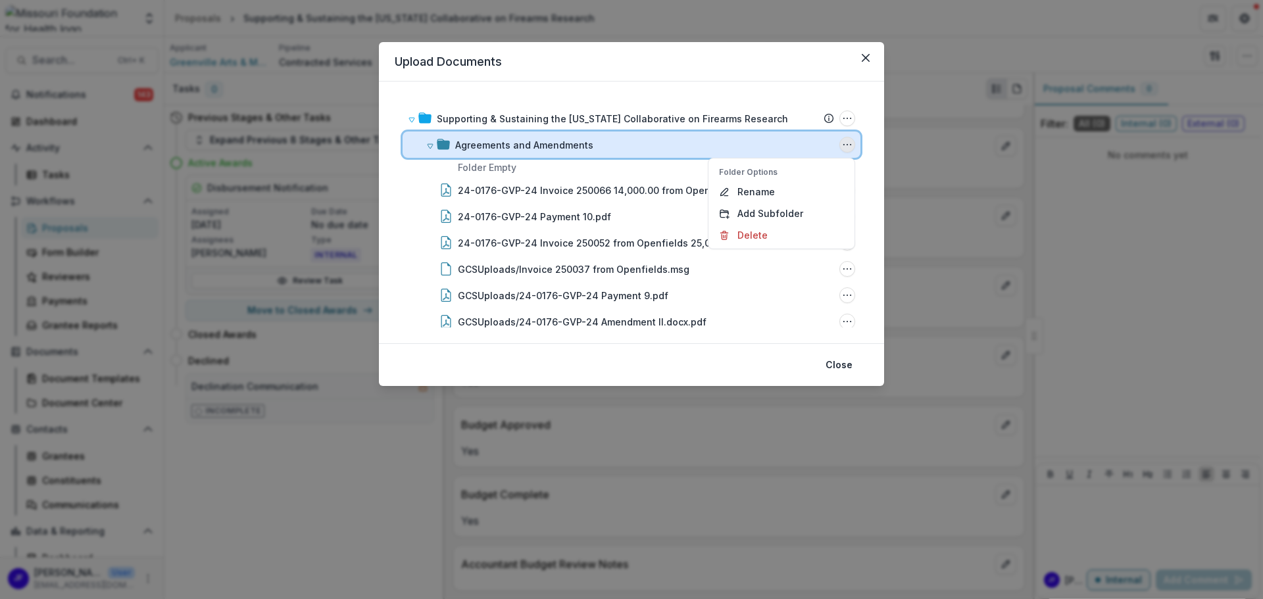
click at [627, 145] on div "Agreements and Amendments" at bounding box center [644, 145] width 379 height 14
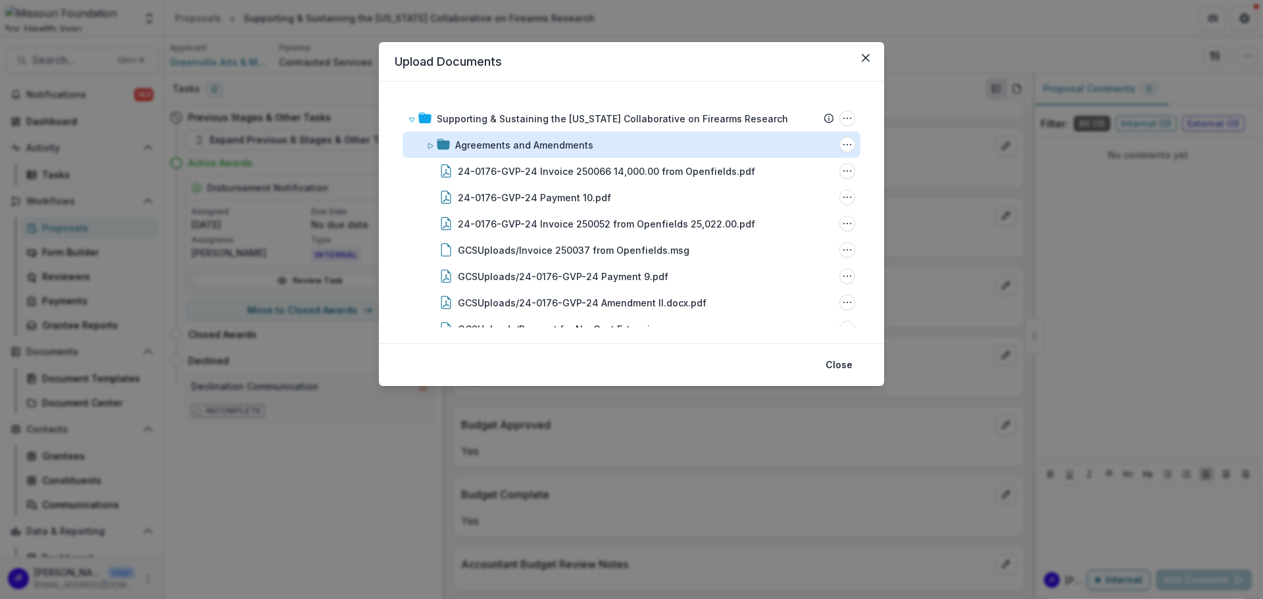
click at [466, 143] on div "Agreements and Amendments" at bounding box center [524, 145] width 138 height 14
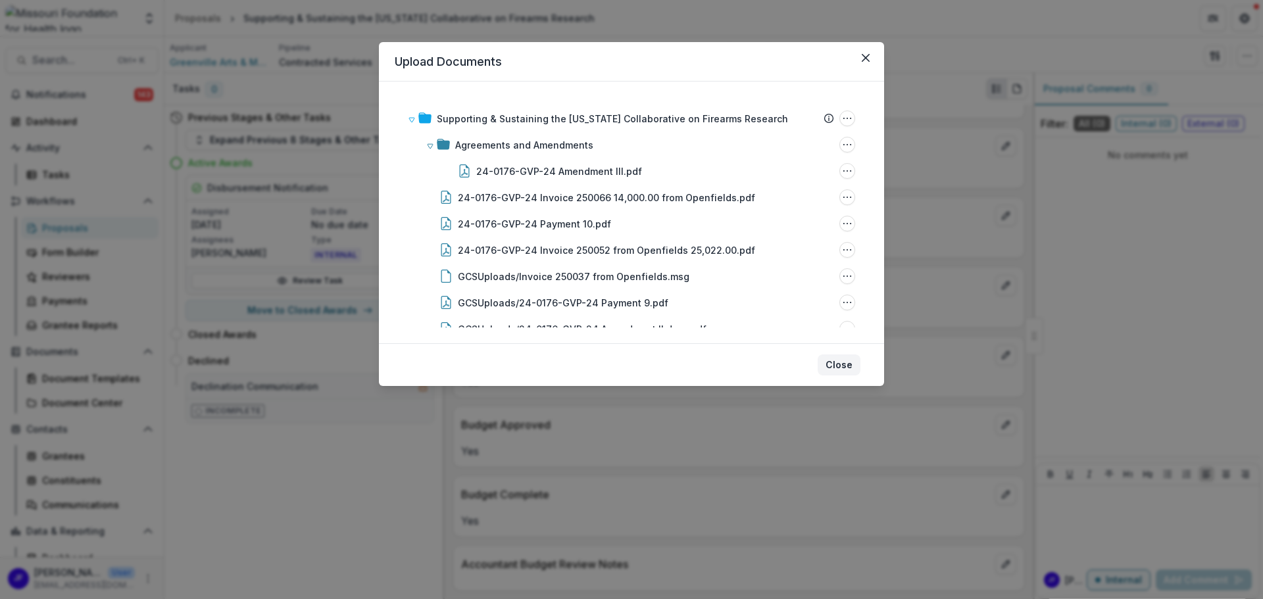
click at [843, 363] on button "Close" at bounding box center [839, 365] width 43 height 21
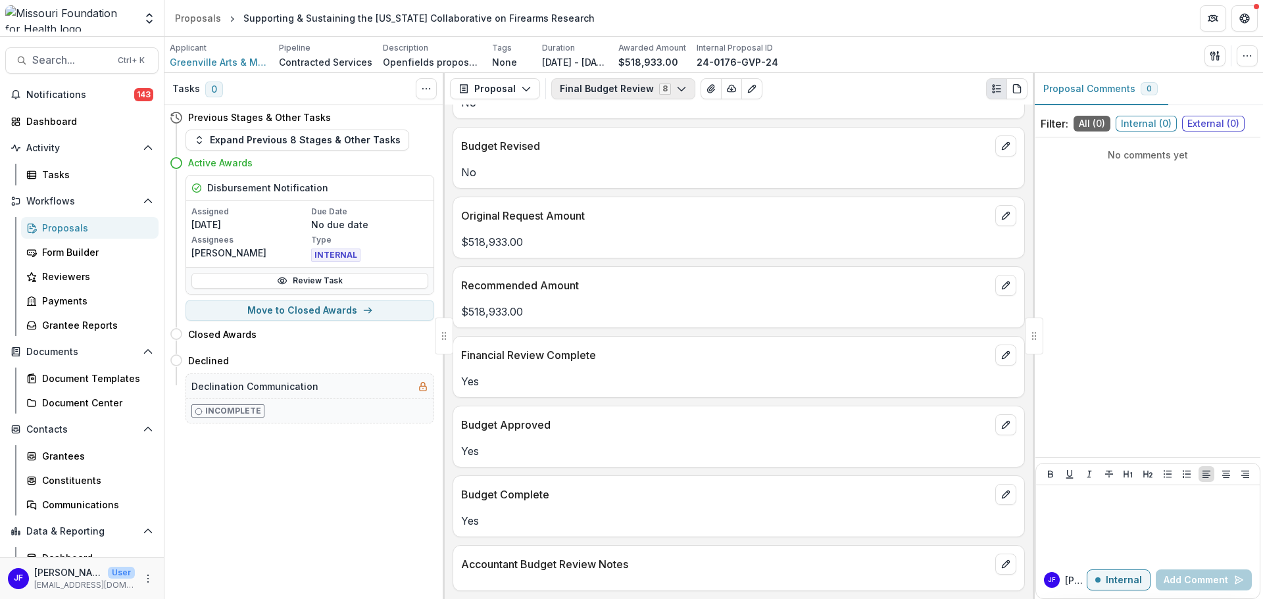
click at [664, 88] on button "Final Budget Review 8" at bounding box center [623, 88] width 144 height 21
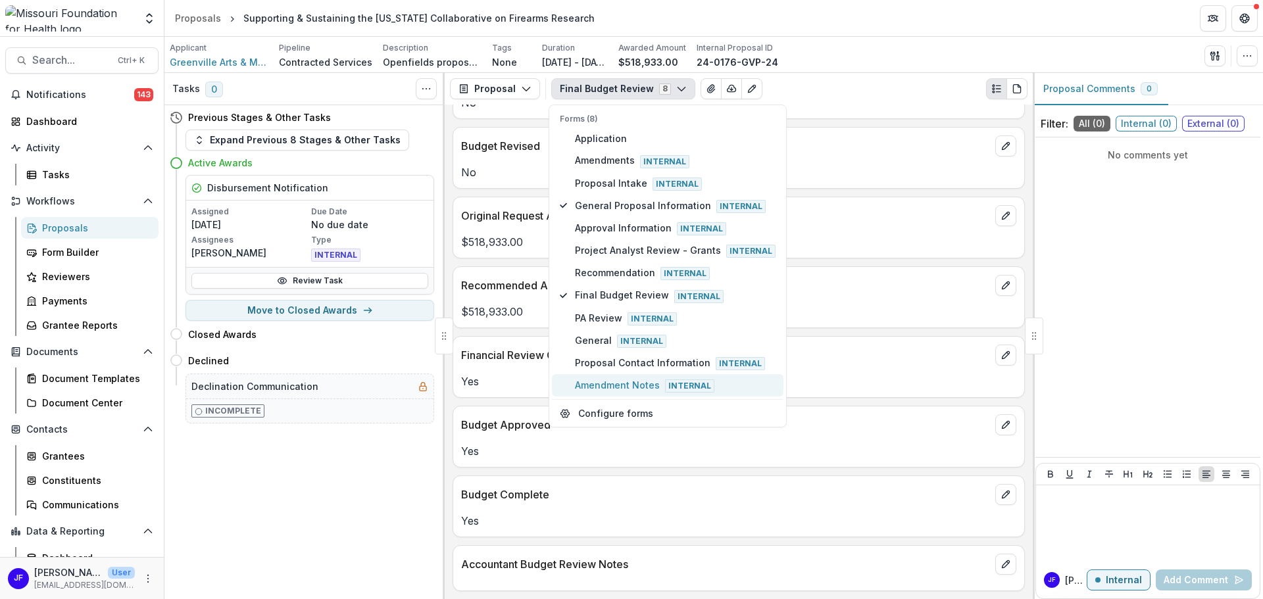
click at [645, 383] on span "Amendment Notes Internal" at bounding box center [675, 385] width 201 height 14
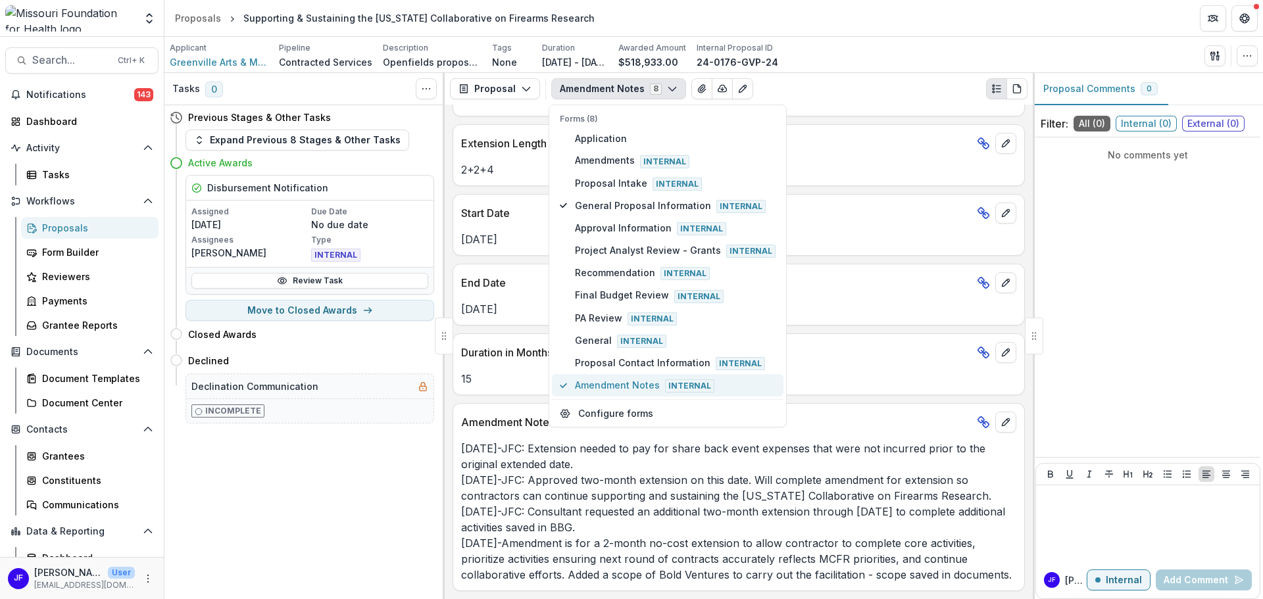
scroll to position [252, 0]
click at [374, 494] on div "Tasks 0 Show Cancelled Tasks Previous Stages & Other Tasks Expand Previous 8 St…" at bounding box center [304, 336] width 280 height 526
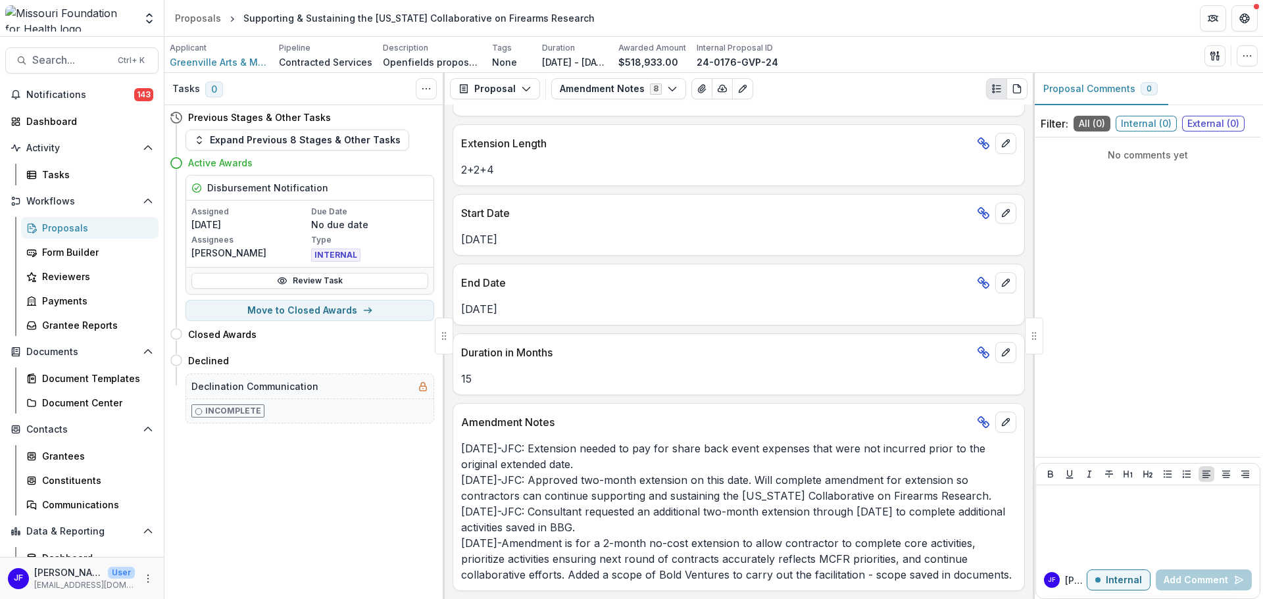
scroll to position [0, 0]
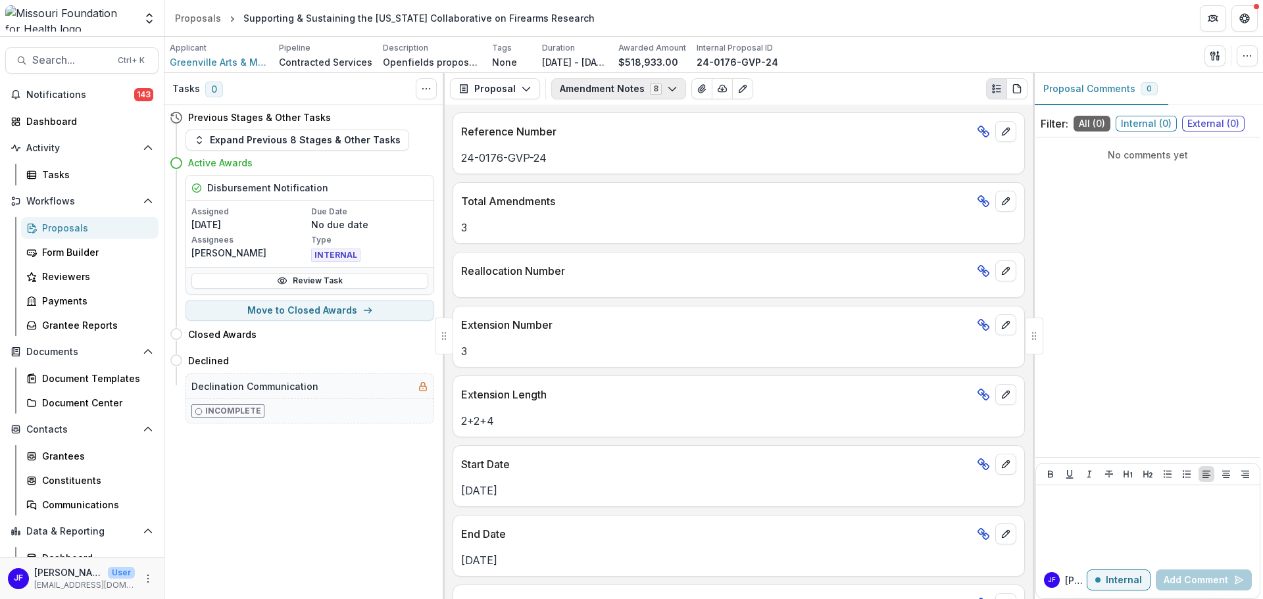
click at [668, 90] on polyline "button" at bounding box center [671, 89] width 7 height 4
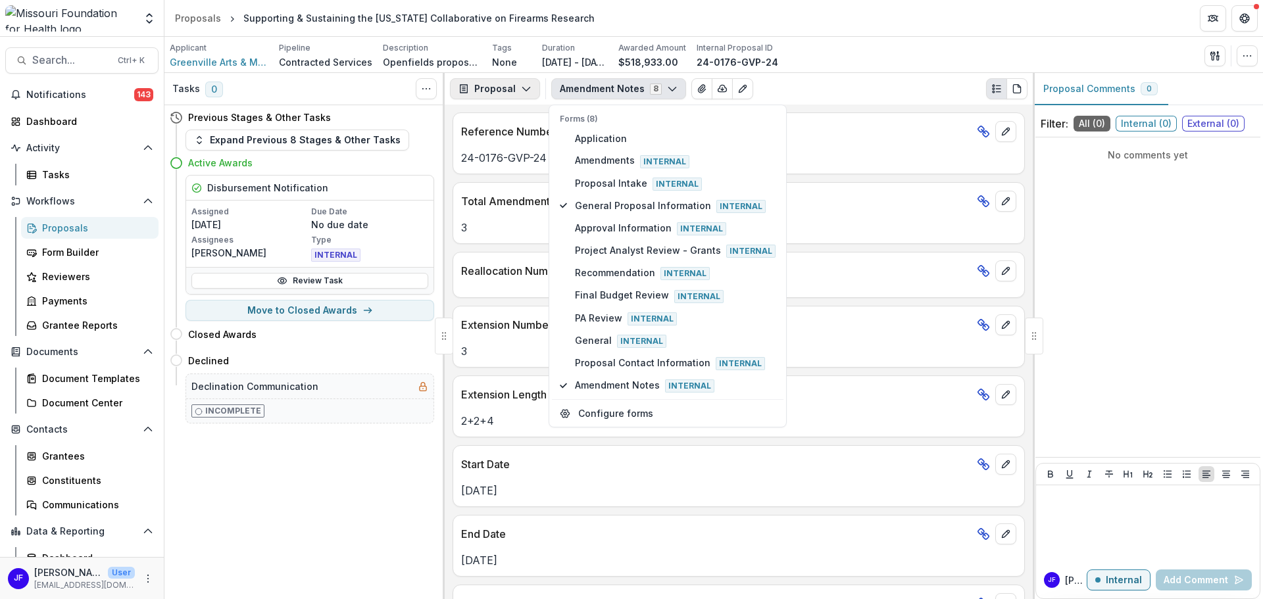
click at [493, 91] on button "Proposal" at bounding box center [495, 88] width 90 height 21
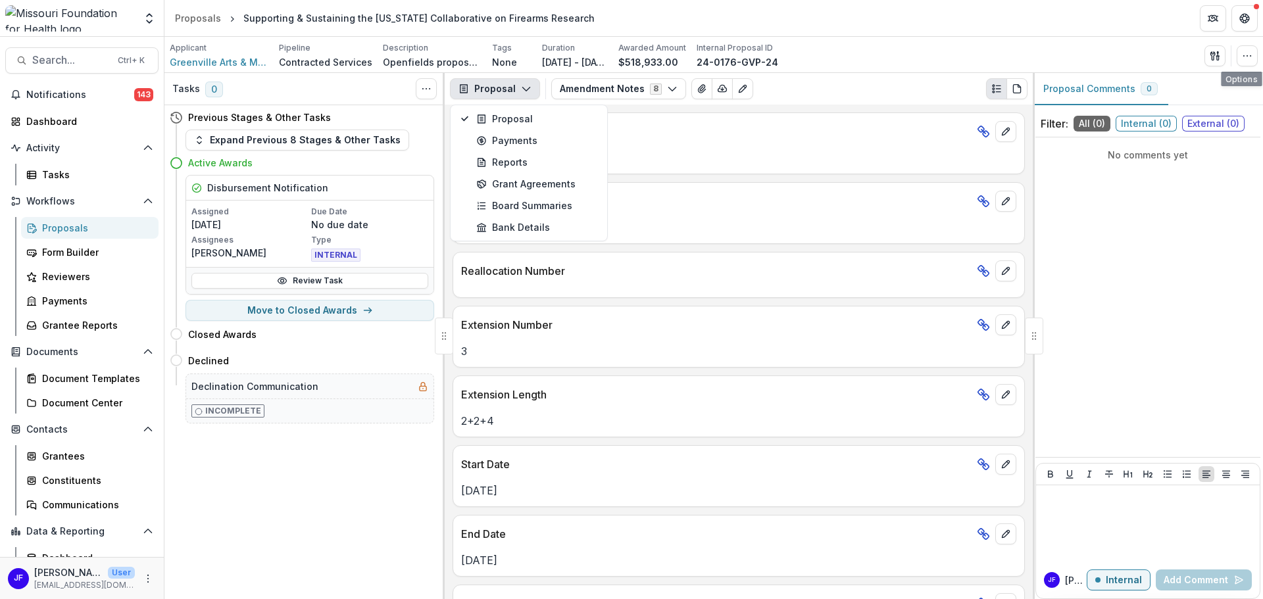
click at [1259, 57] on div "Applicant Greenville Arts & Media Pipeline Contracted Services Description Open…" at bounding box center [713, 55] width 1098 height 36
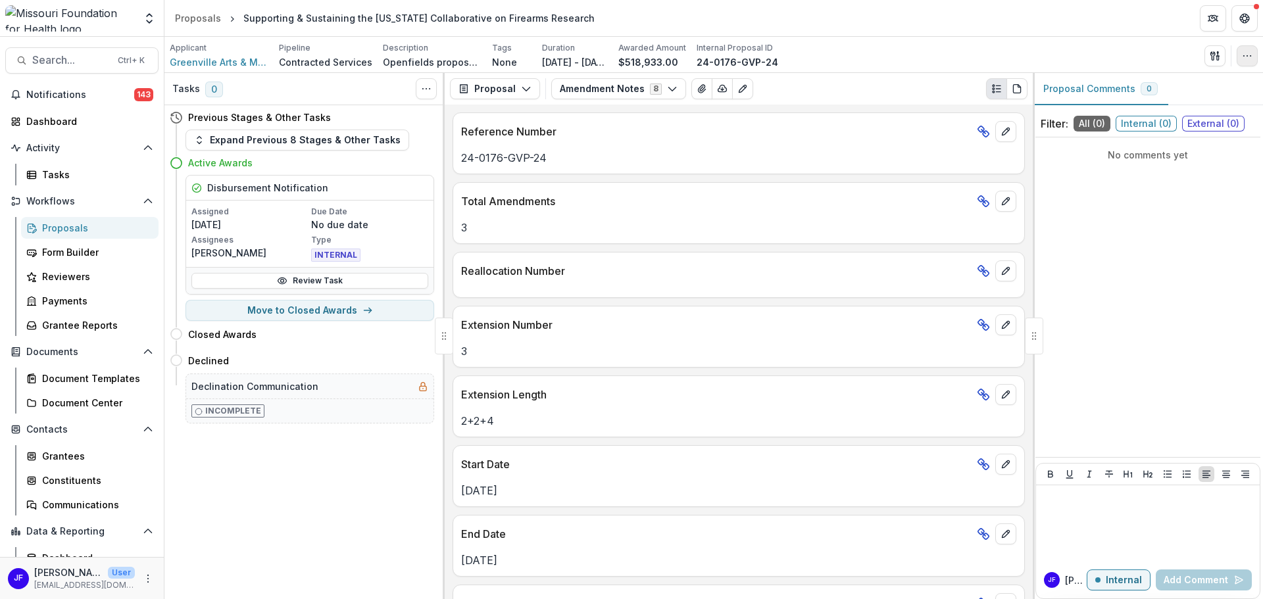
click at [1252, 57] on icon "button" at bounding box center [1247, 56] width 11 height 11
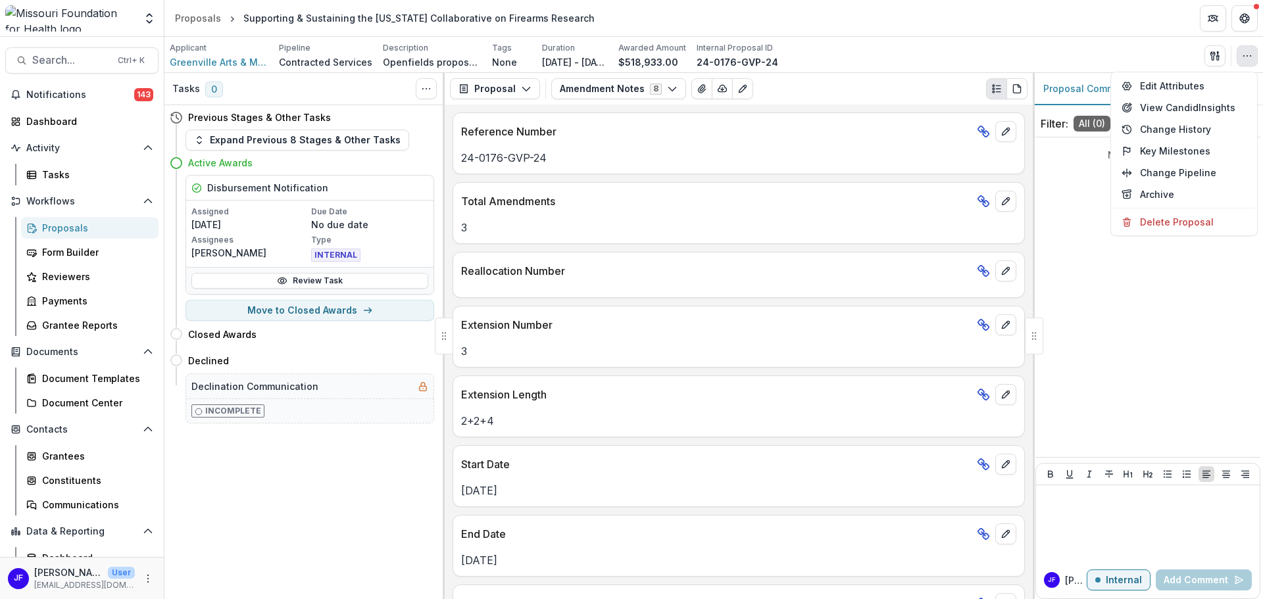
click at [814, 86] on div "Amendment Notes 8 Forms (8) Application Amendments Internal Proposal Intake Int…" at bounding box center [789, 88] width 476 height 21
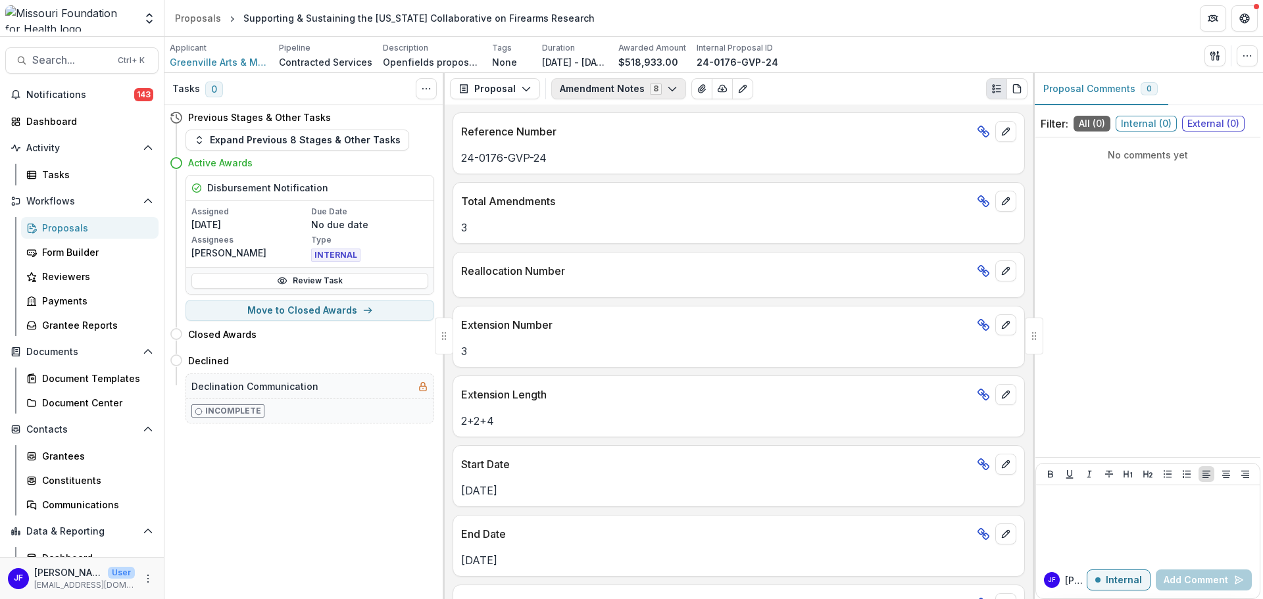
click at [649, 86] on button "Amendment Notes 8" at bounding box center [618, 88] width 135 height 21
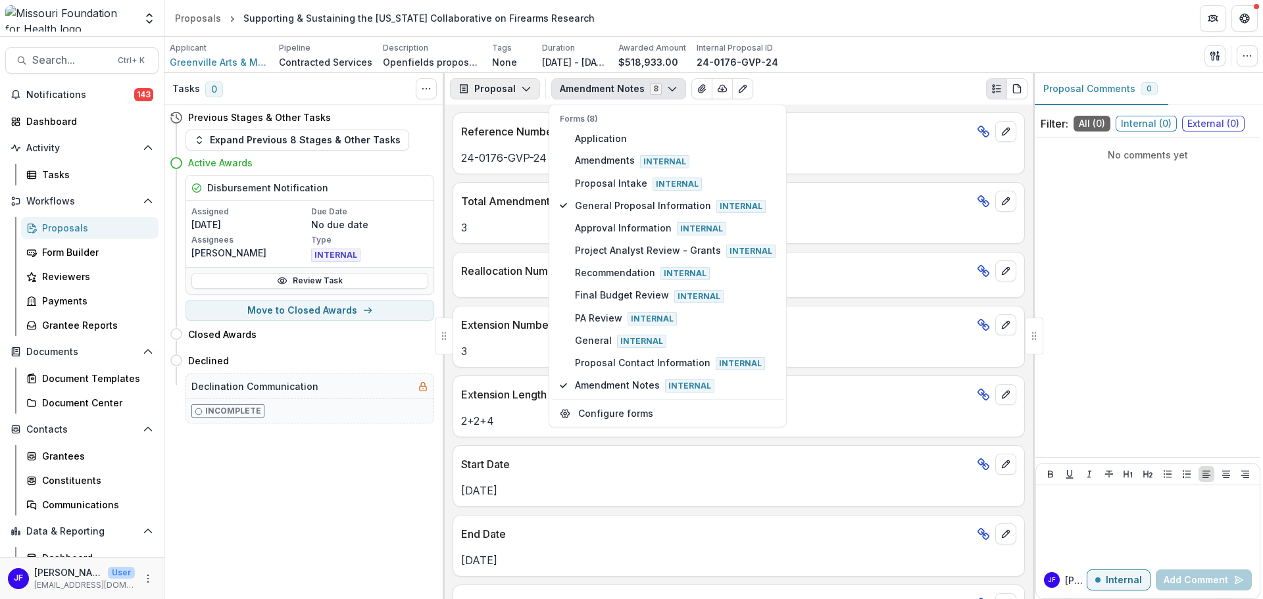
click at [505, 91] on button "Proposal" at bounding box center [495, 88] width 90 height 21
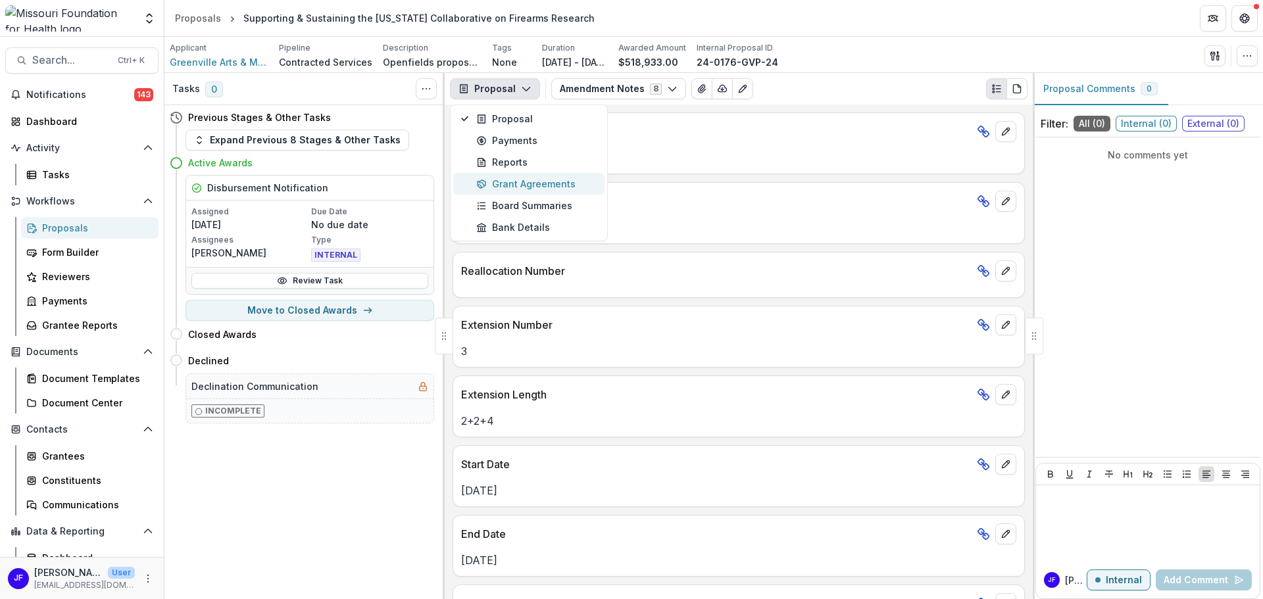
click at [491, 182] on div "Grant Agreements" at bounding box center [536, 184] width 120 height 14
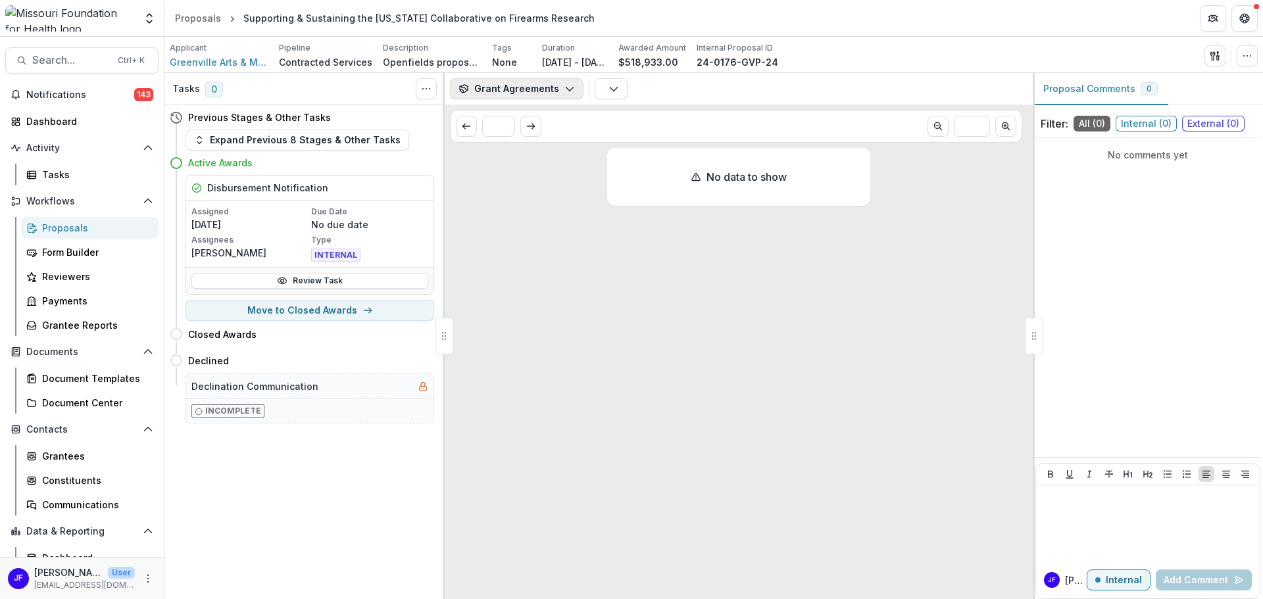
click at [549, 85] on button "Grant Agreements" at bounding box center [517, 88] width 134 height 21
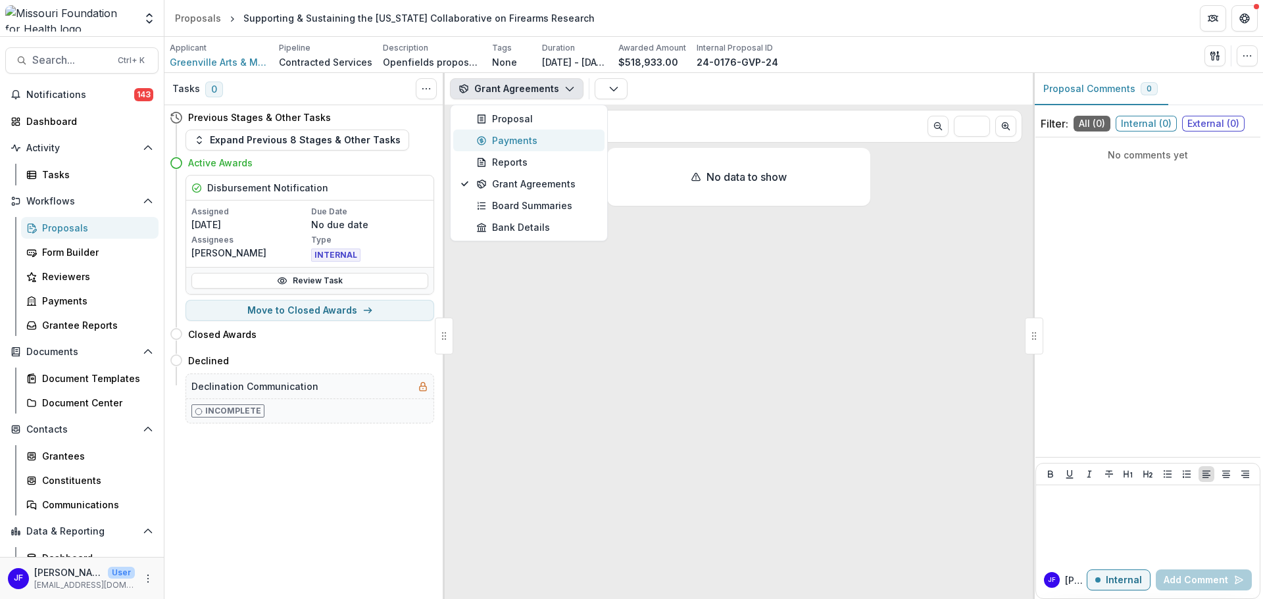
click at [519, 141] on div "Payments" at bounding box center [536, 141] width 120 height 14
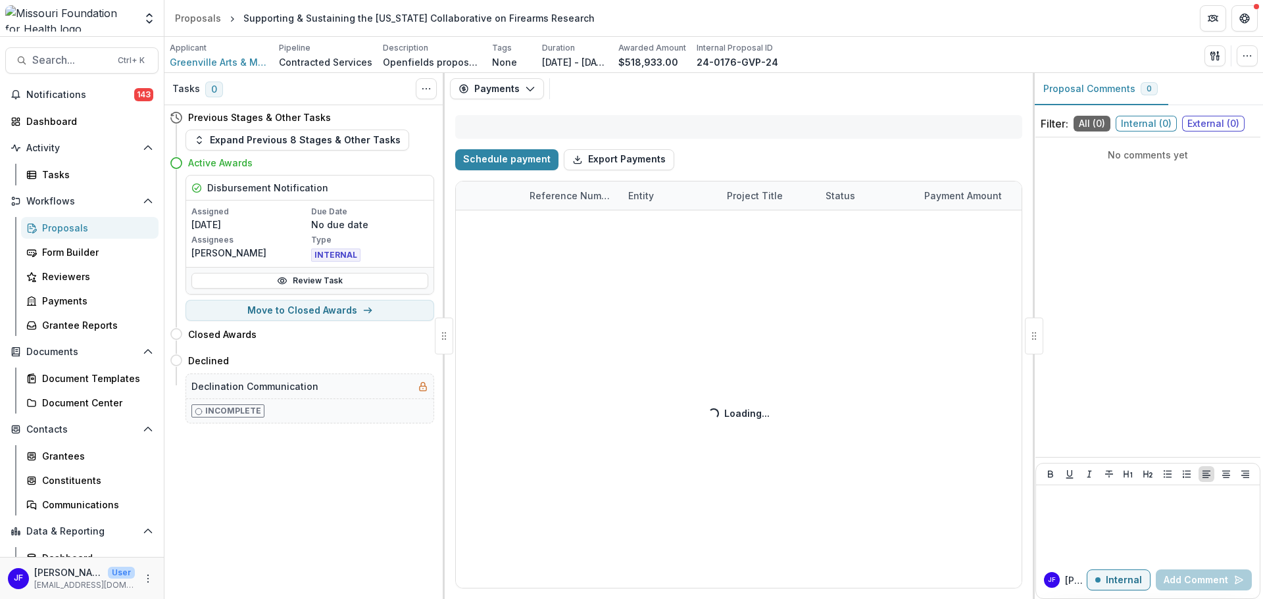
select select "****"
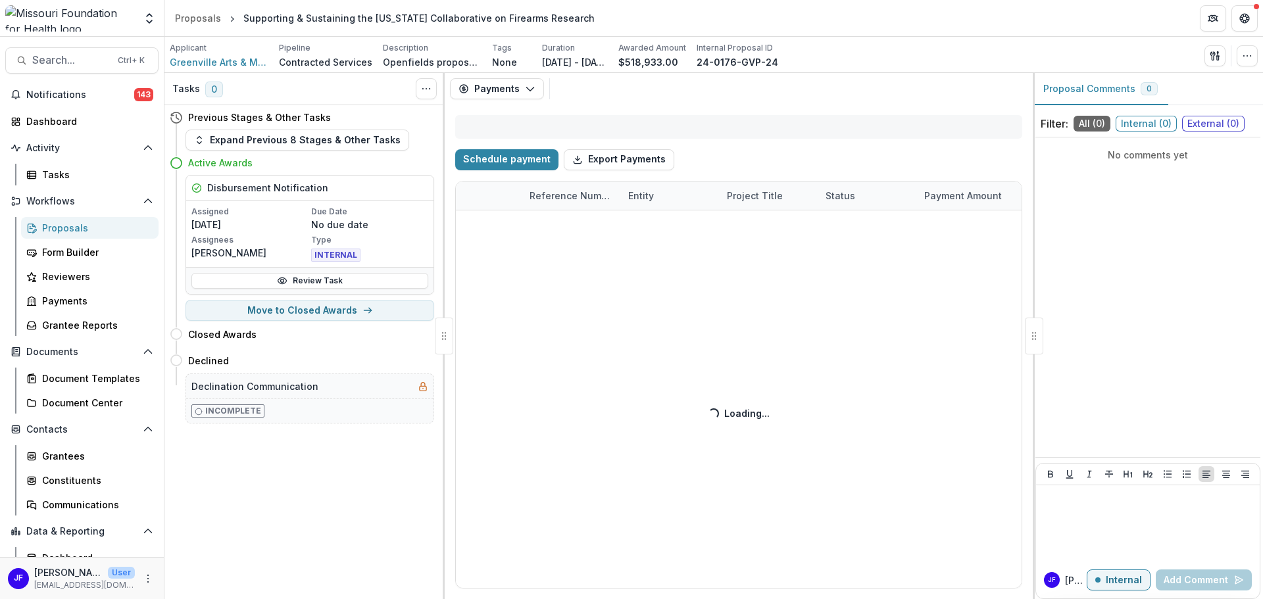
select select "****"
select select "*********"
select select "****"
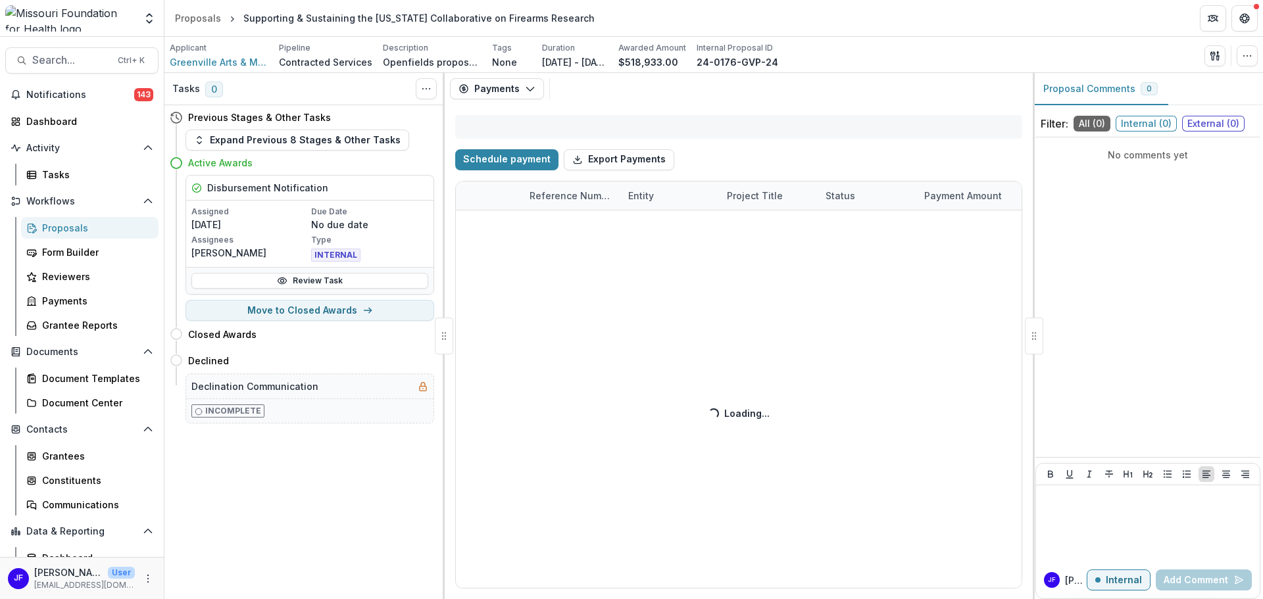
select select "****"
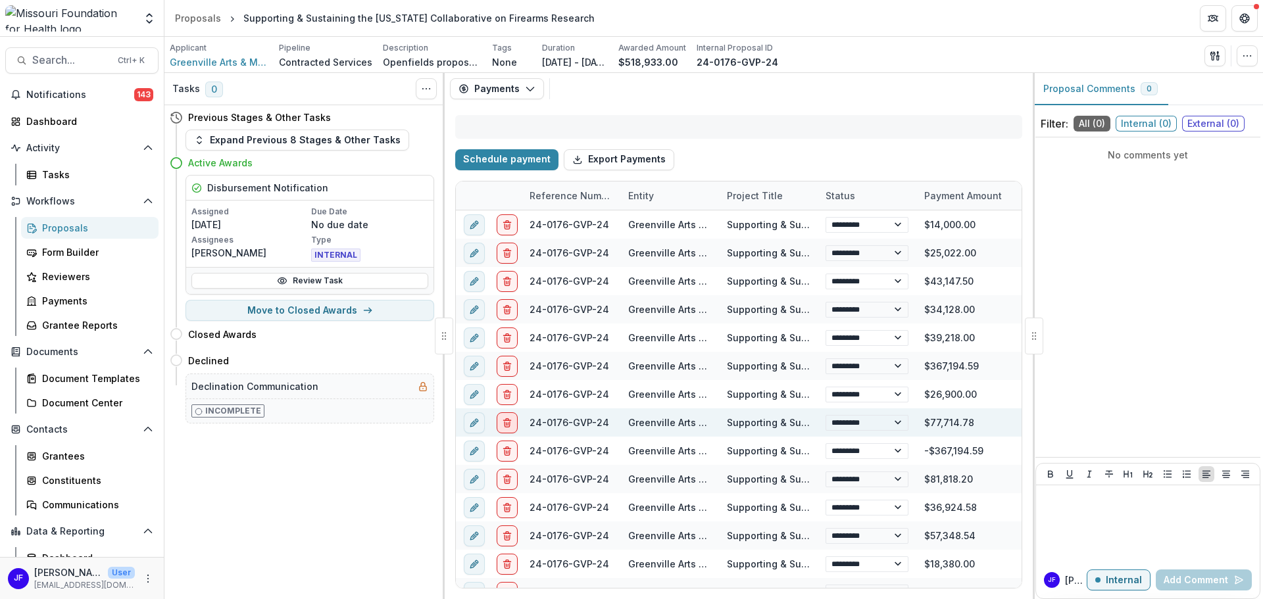
select select "****"
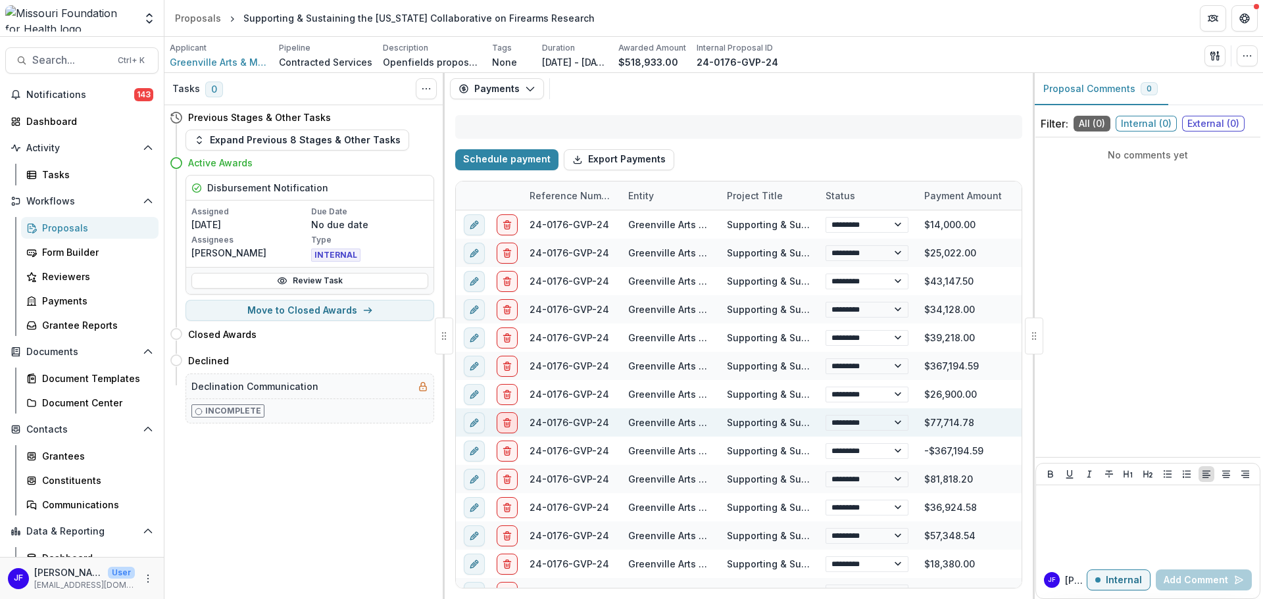
select select "****"
select select "*********"
select select "****"
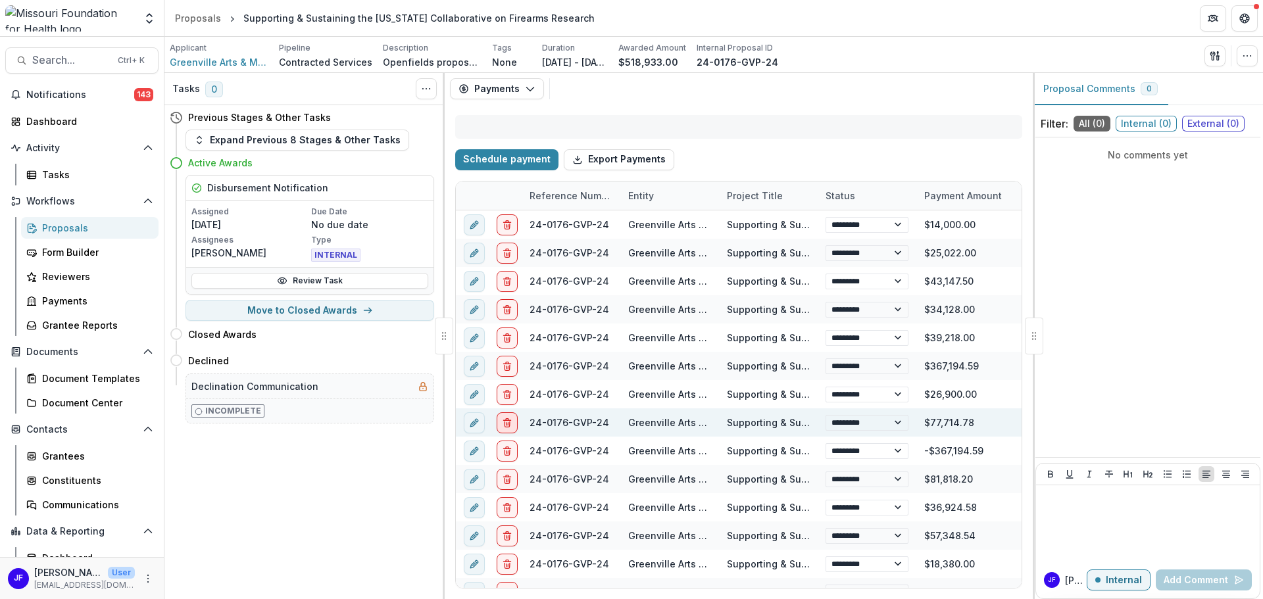
select select "****"
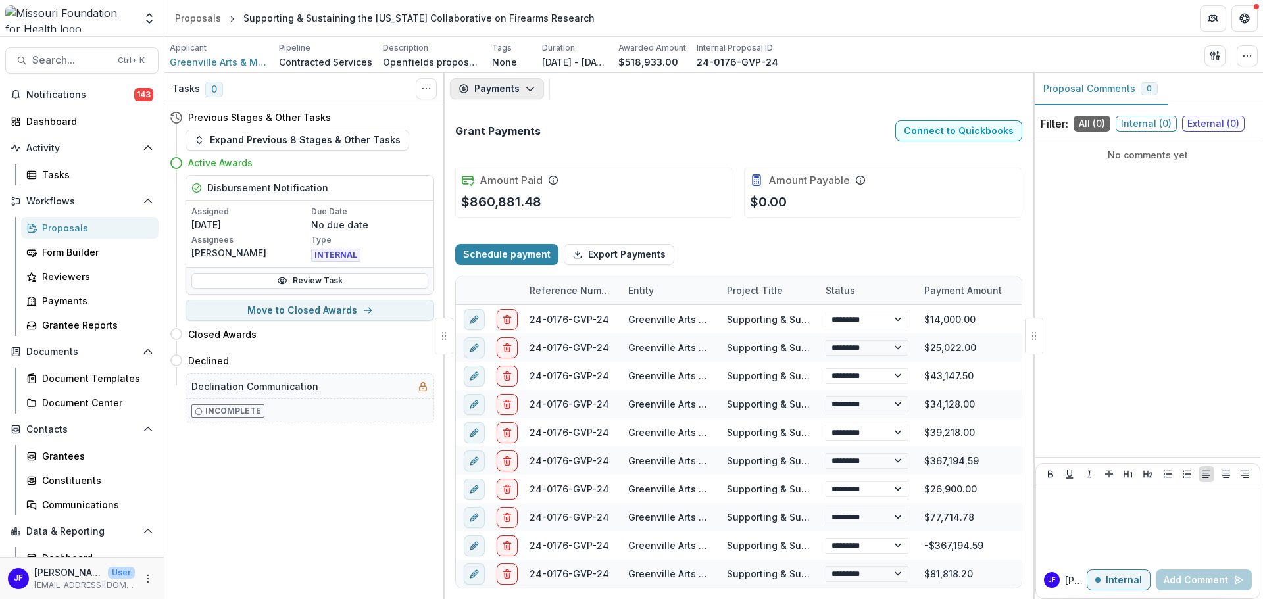
click at [492, 93] on button "Payments" at bounding box center [497, 88] width 94 height 21
select select "****"
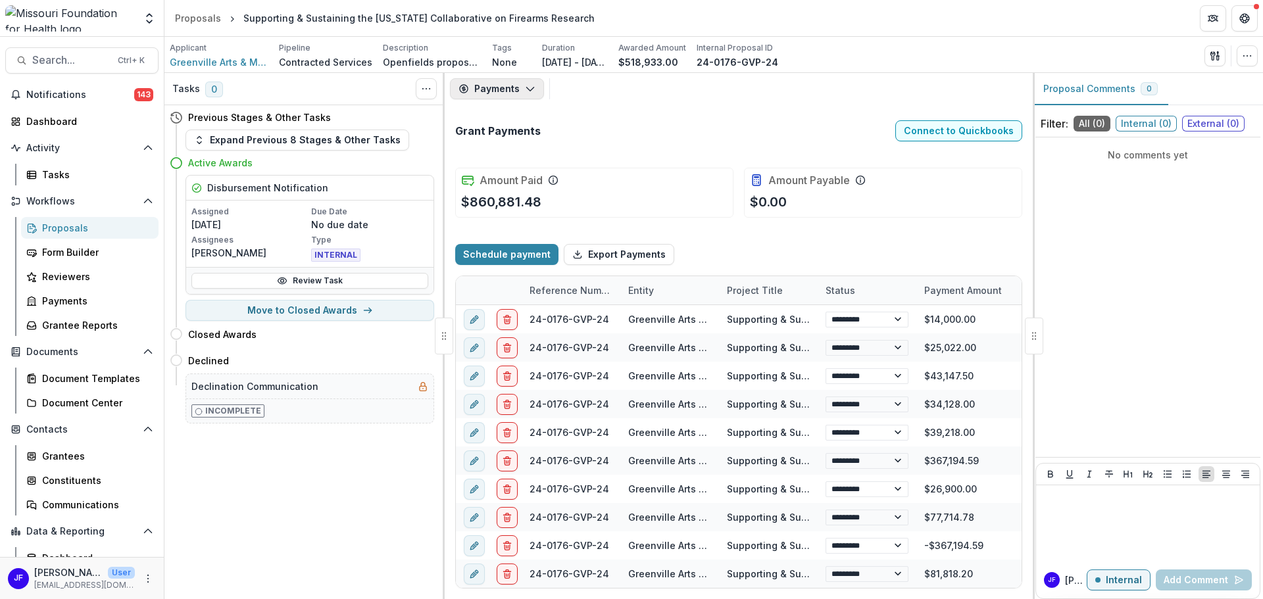
select select "****"
select select "*********"
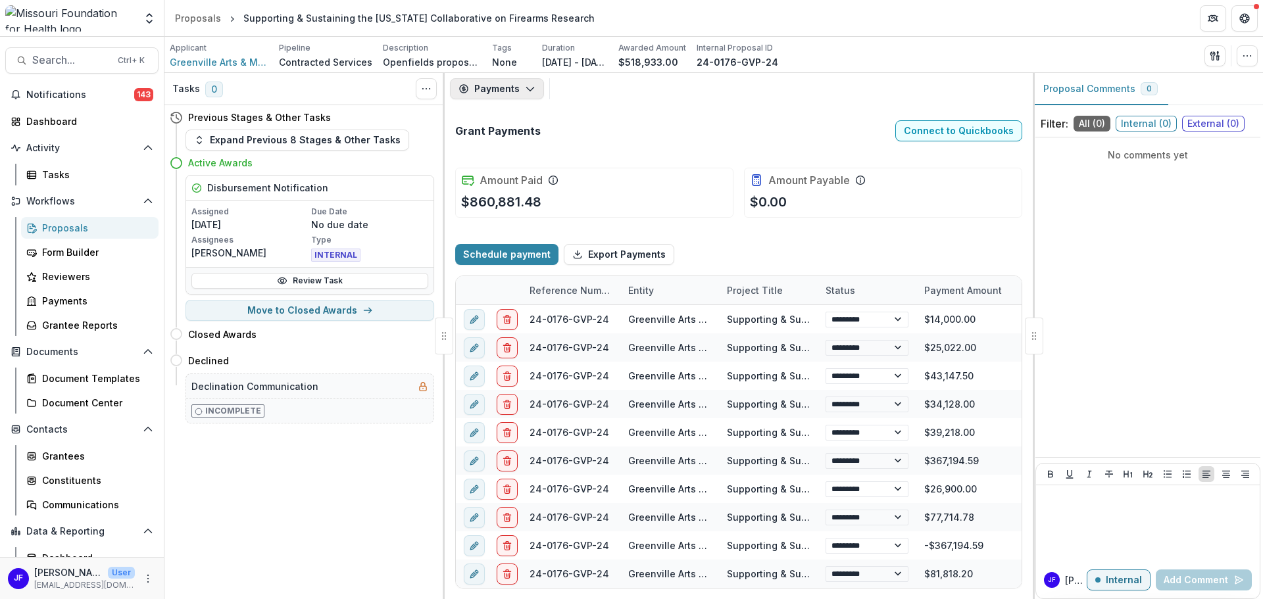
select select "****"
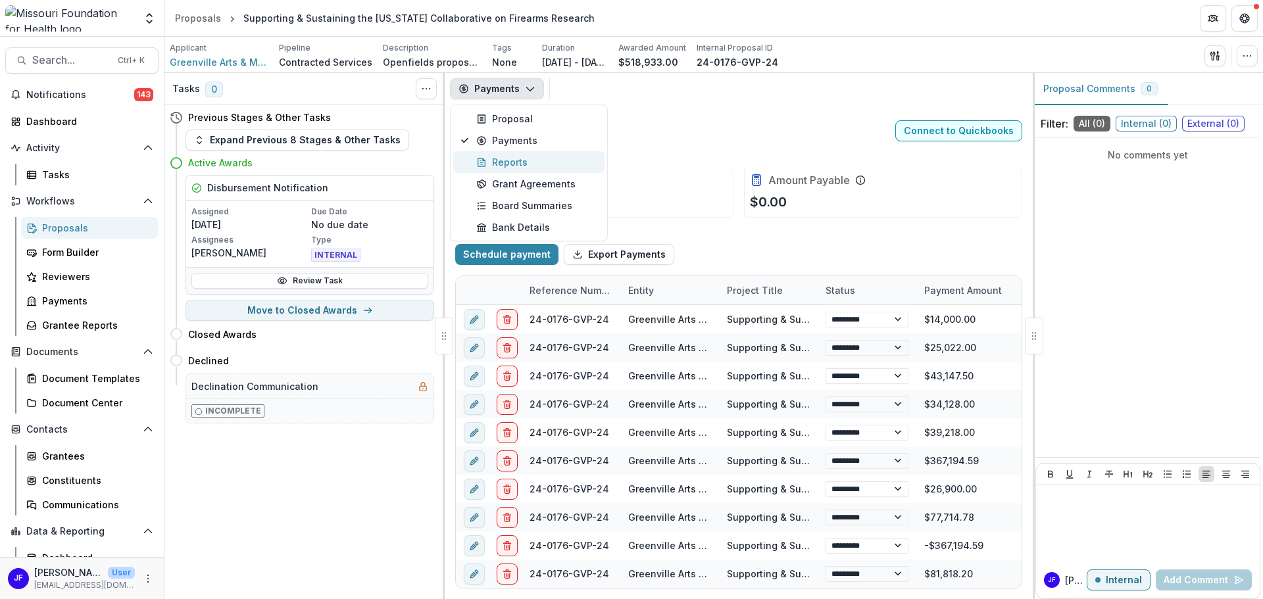
click at [501, 162] on div "Reports" at bounding box center [536, 162] width 120 height 14
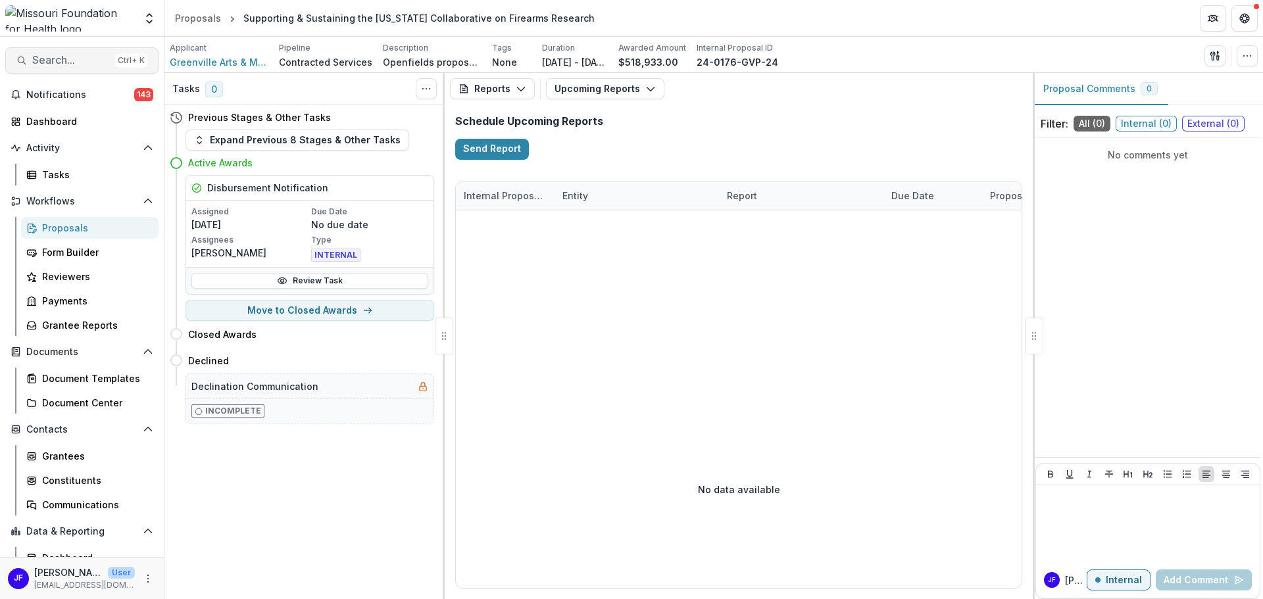
click at [39, 61] on span "Search..." at bounding box center [71, 60] width 78 height 12
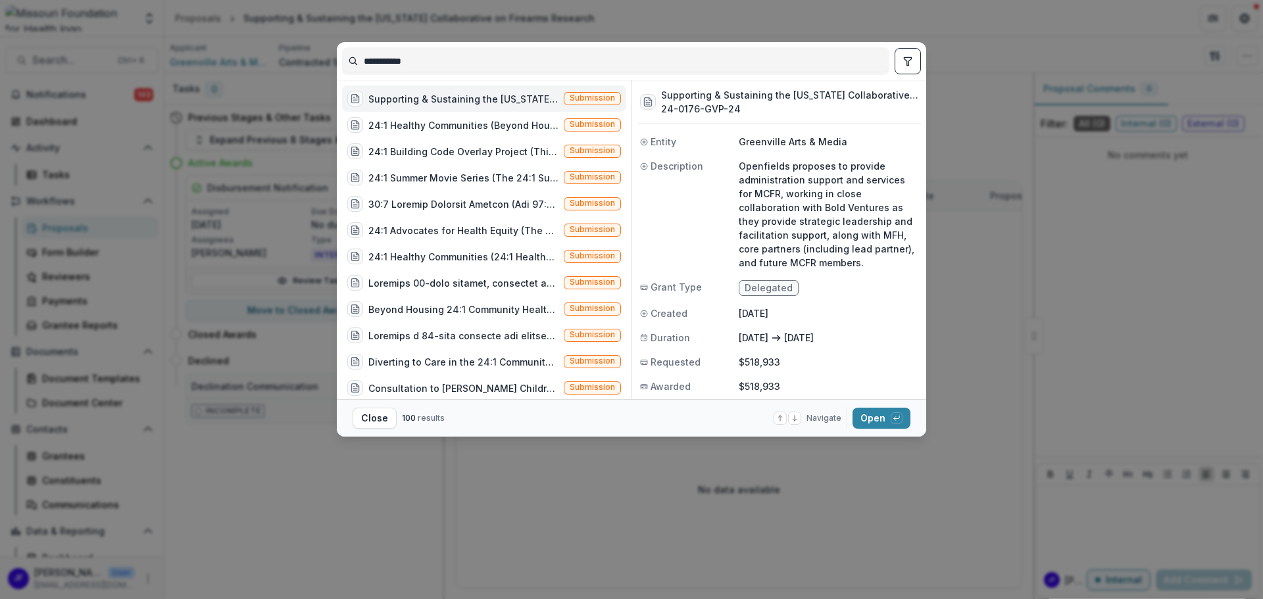
drag, startPoint x: 428, startPoint y: 60, endPoint x: 335, endPoint y: 59, distance: 92.1
click at [336, 57] on div "**********" at bounding box center [631, 299] width 1263 height 599
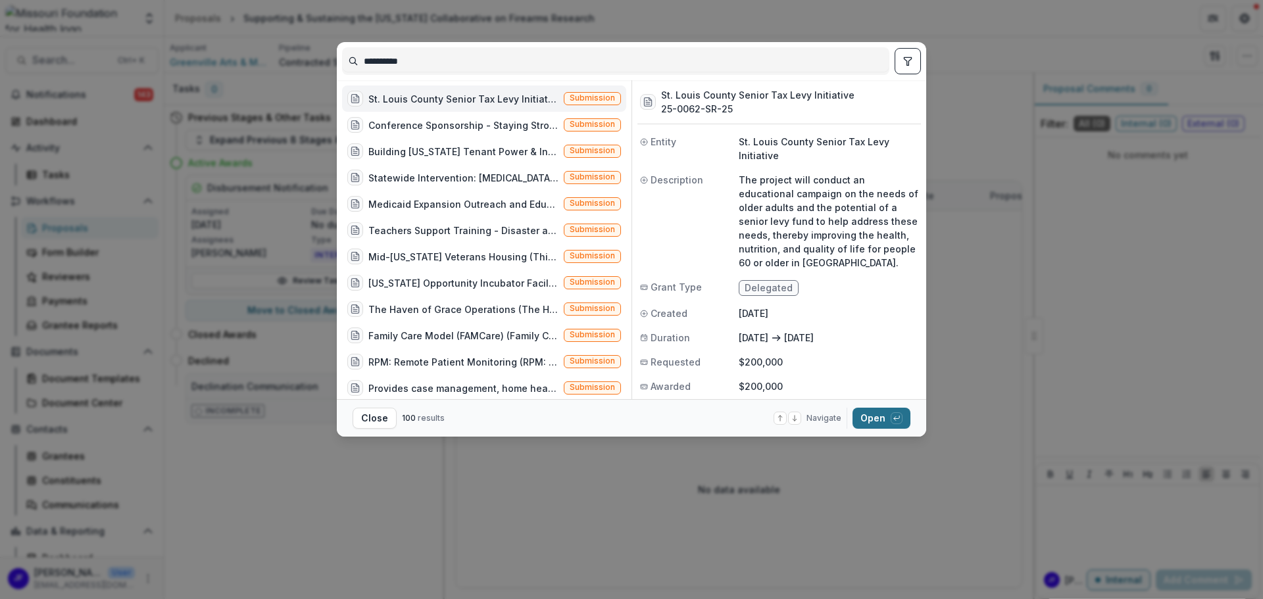
type input "**********"
click at [869, 415] on button "Open with enter key" at bounding box center [881, 418] width 58 height 21
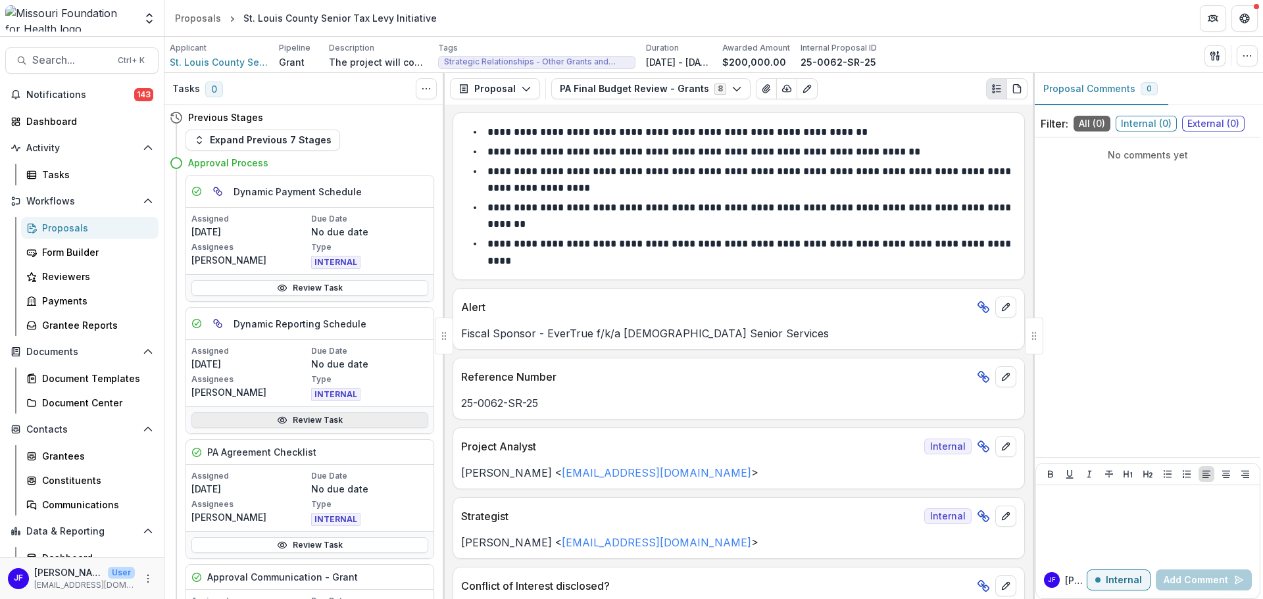
click at [293, 419] on link "Review Task" at bounding box center [309, 420] width 237 height 16
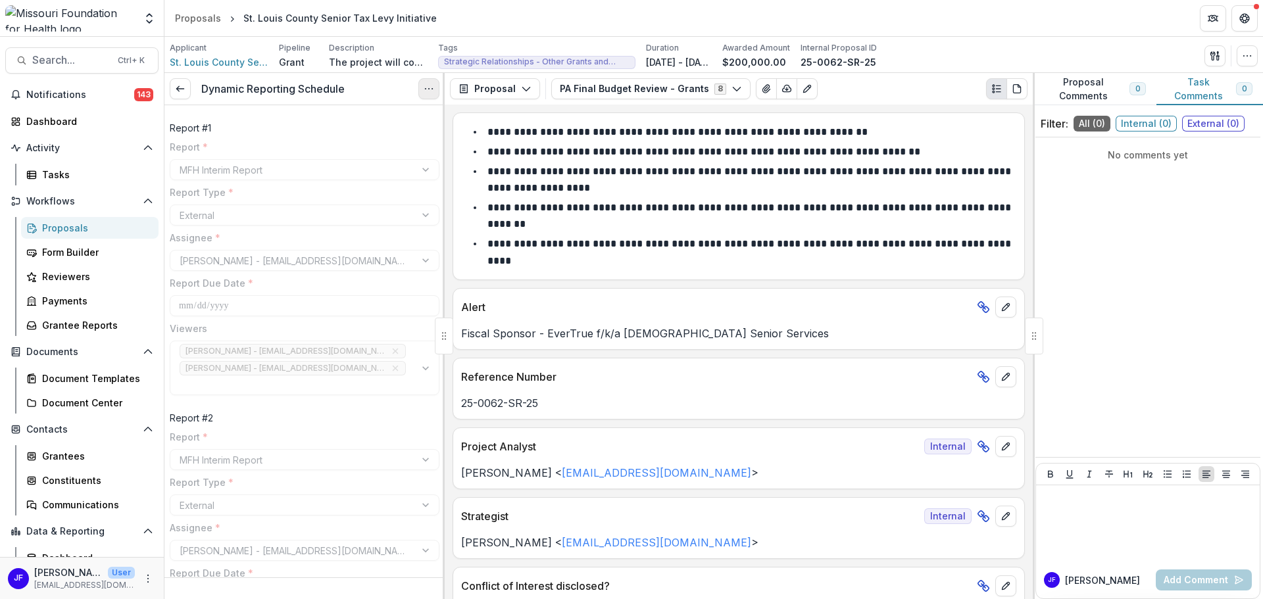
click at [428, 88] on icon "Options" at bounding box center [429, 89] width 11 height 11
click at [388, 143] on button "Reopen Task" at bounding box center [365, 147] width 141 height 22
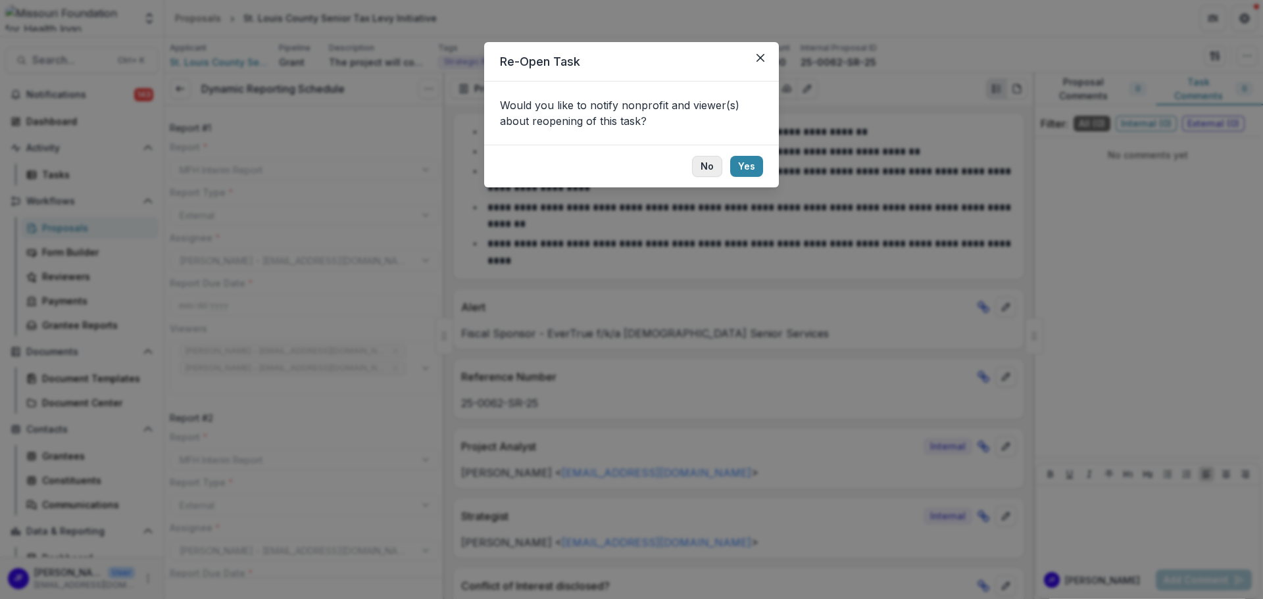
click at [708, 166] on button "No" at bounding box center [707, 166] width 30 height 21
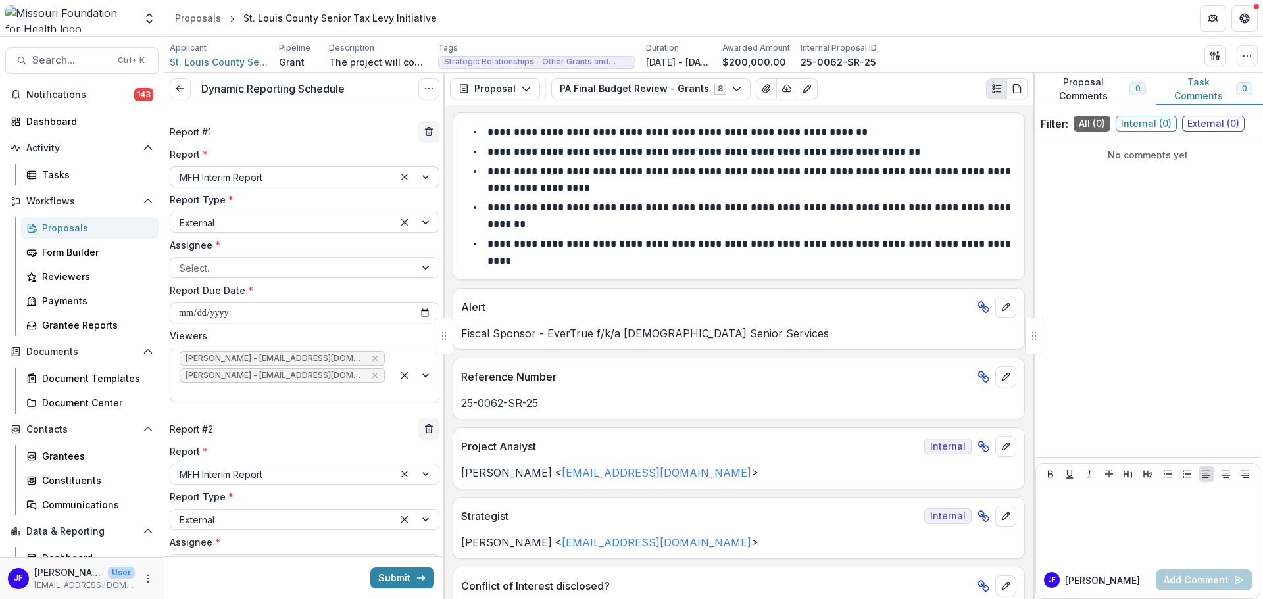
click at [426, 176] on div at bounding box center [416, 177] width 45 height 20
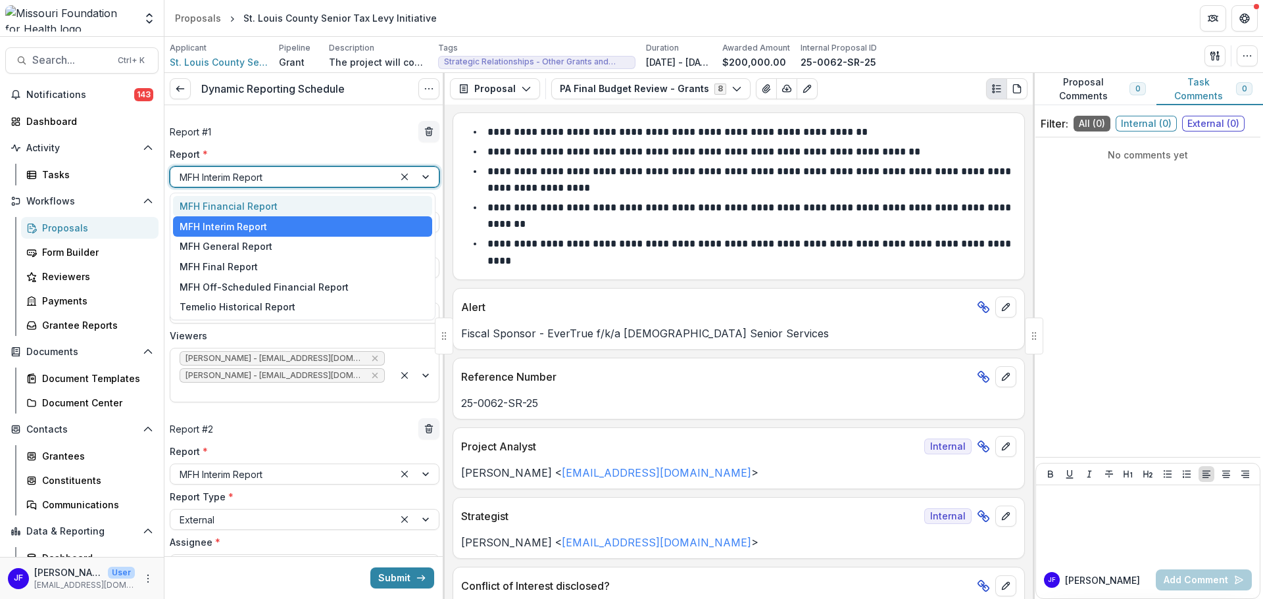
click at [262, 203] on div "MFH Financial Report" at bounding box center [302, 206] width 259 height 20
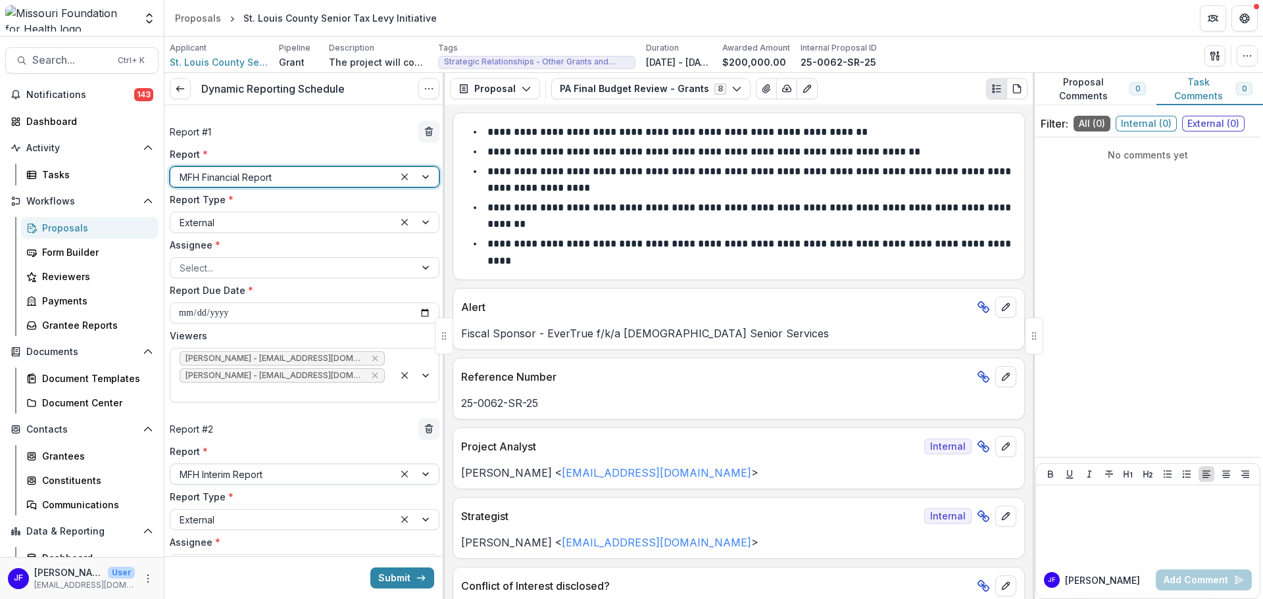
click at [424, 464] on div at bounding box center [416, 474] width 45 height 20
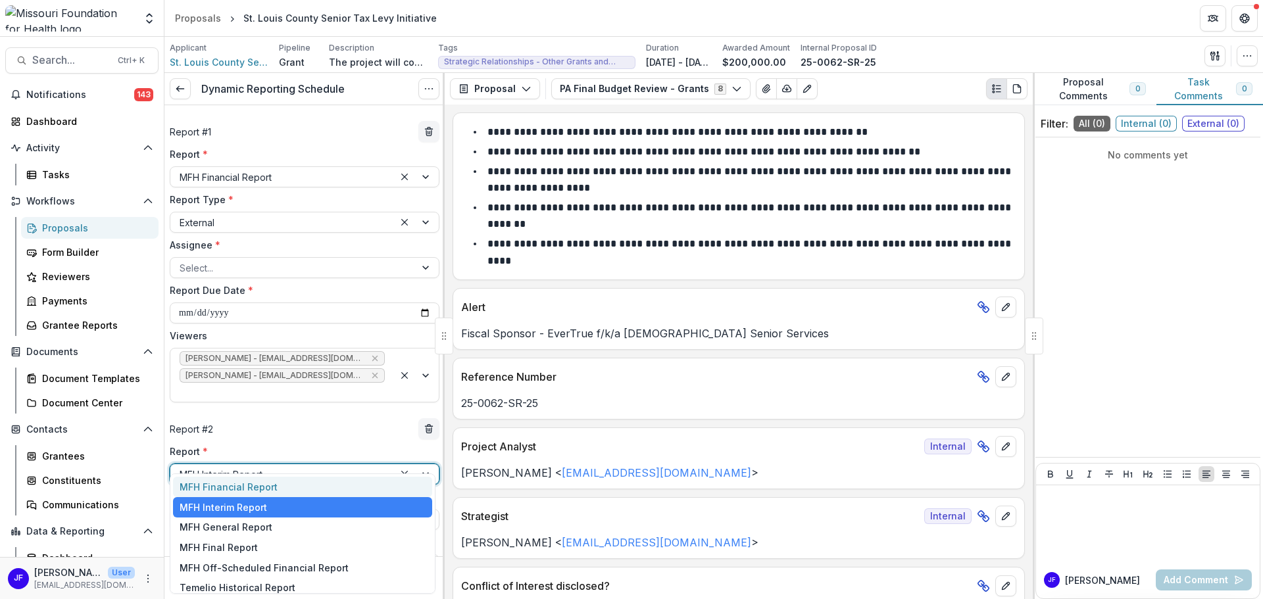
click at [265, 482] on div "MFH Financial Report" at bounding box center [302, 487] width 259 height 20
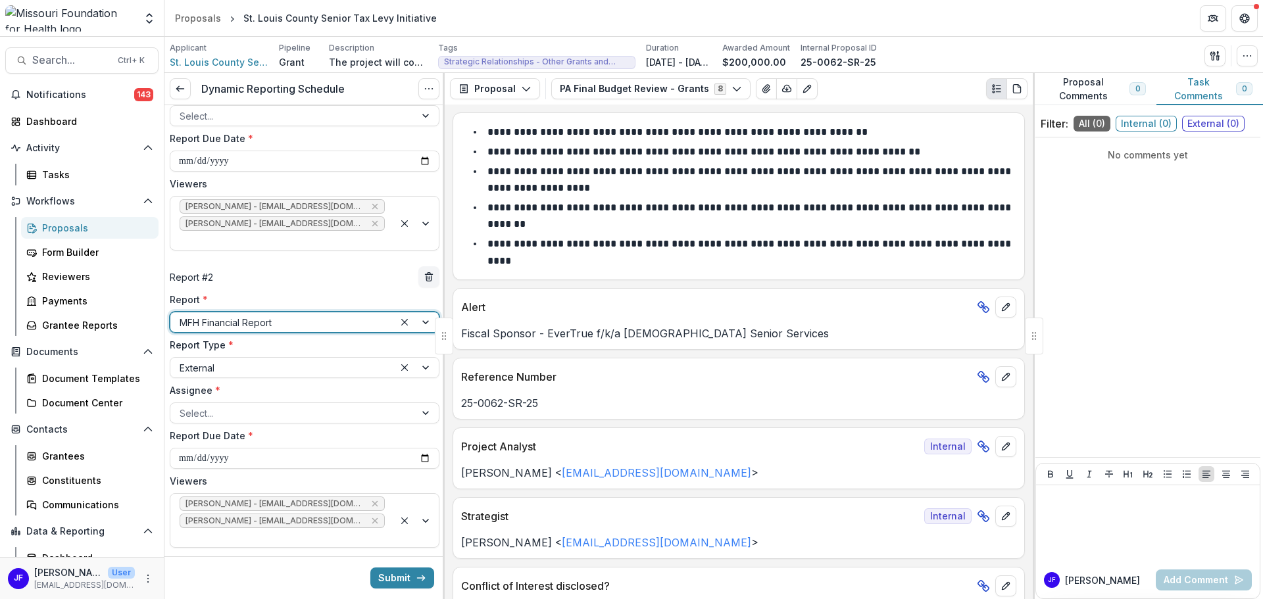
scroll to position [179, 0]
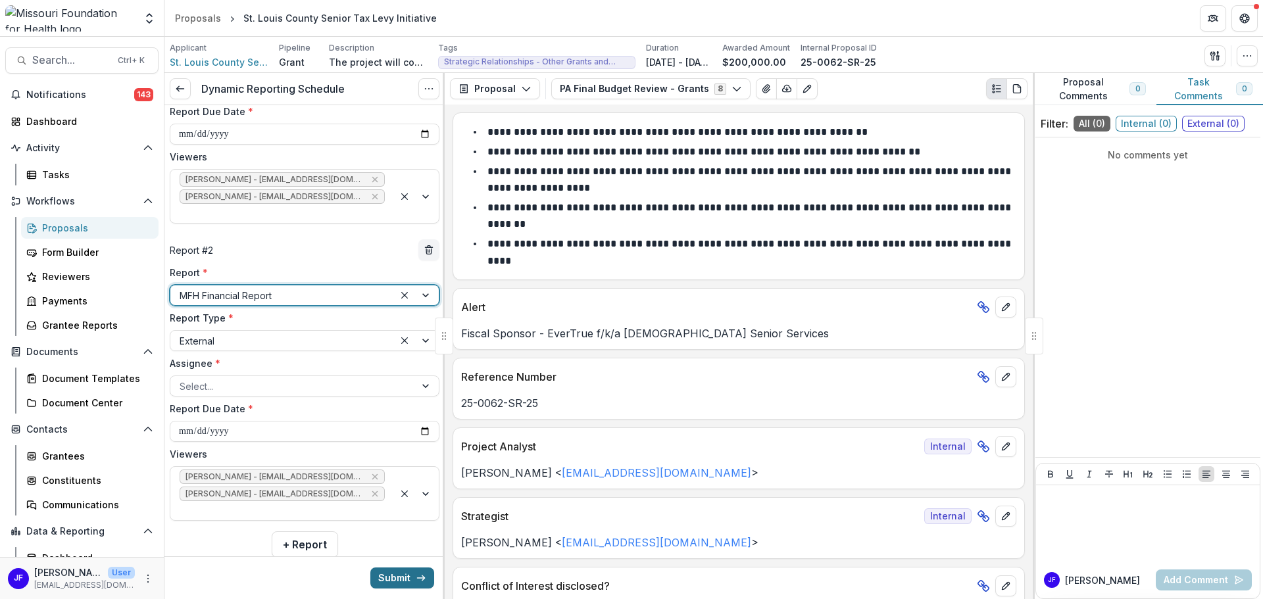
click at [392, 578] on button "Submit" at bounding box center [402, 578] width 64 height 21
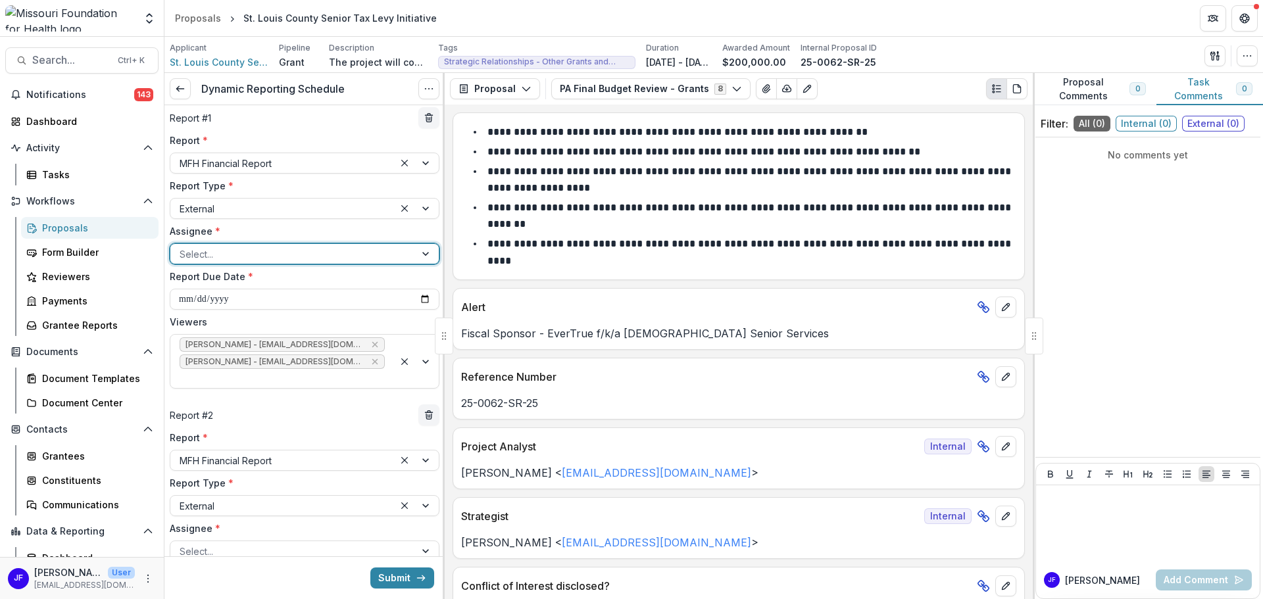
scroll to position [0, 0]
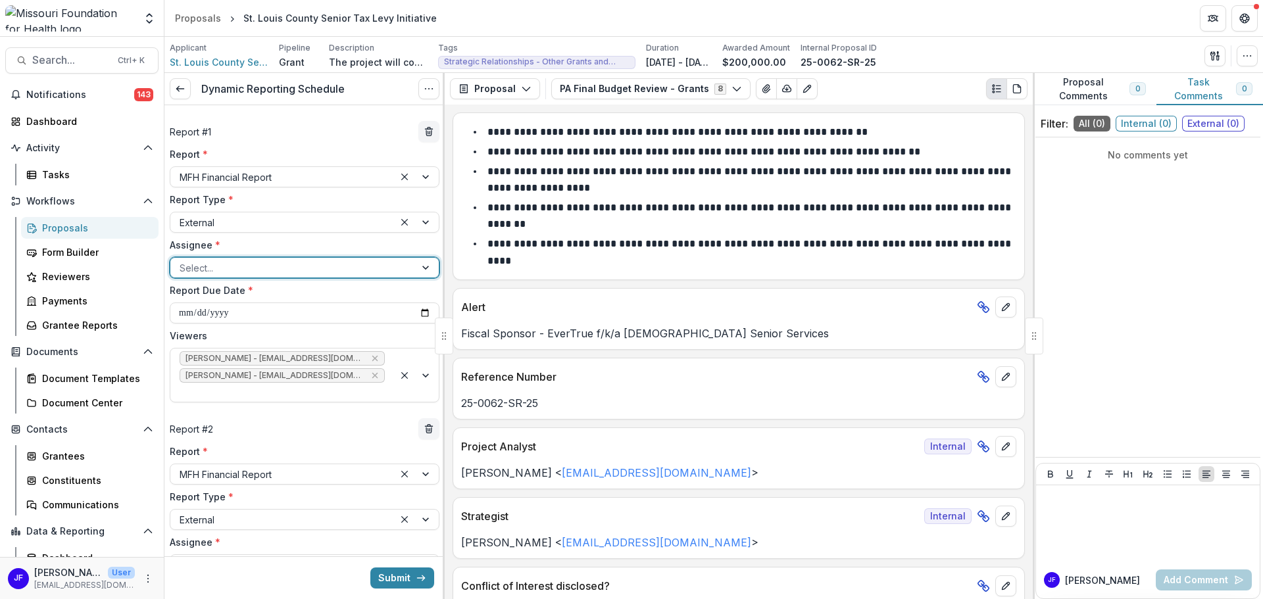
click at [216, 266] on div at bounding box center [293, 268] width 226 height 16
click at [212, 294] on div "Chris Baechle - cbaechle@crssstl.org" at bounding box center [302, 297] width 259 height 20
click at [393, 576] on button "Submit" at bounding box center [402, 578] width 64 height 21
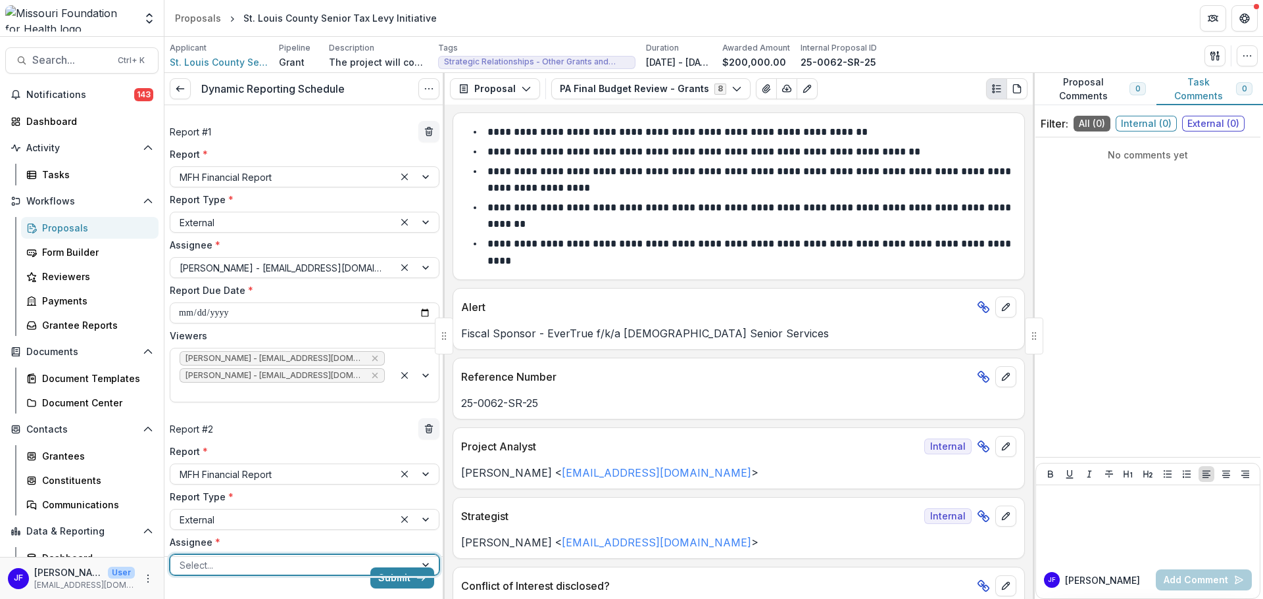
click at [374, 557] on div at bounding box center [293, 565] width 226 height 16
click at [226, 578] on div "Chris Baechle - cbaechle@crssstl.org" at bounding box center [302, 578] width 259 height 20
click at [380, 581] on button "Submit" at bounding box center [402, 578] width 64 height 21
